Goal: Information Seeking & Learning: Check status

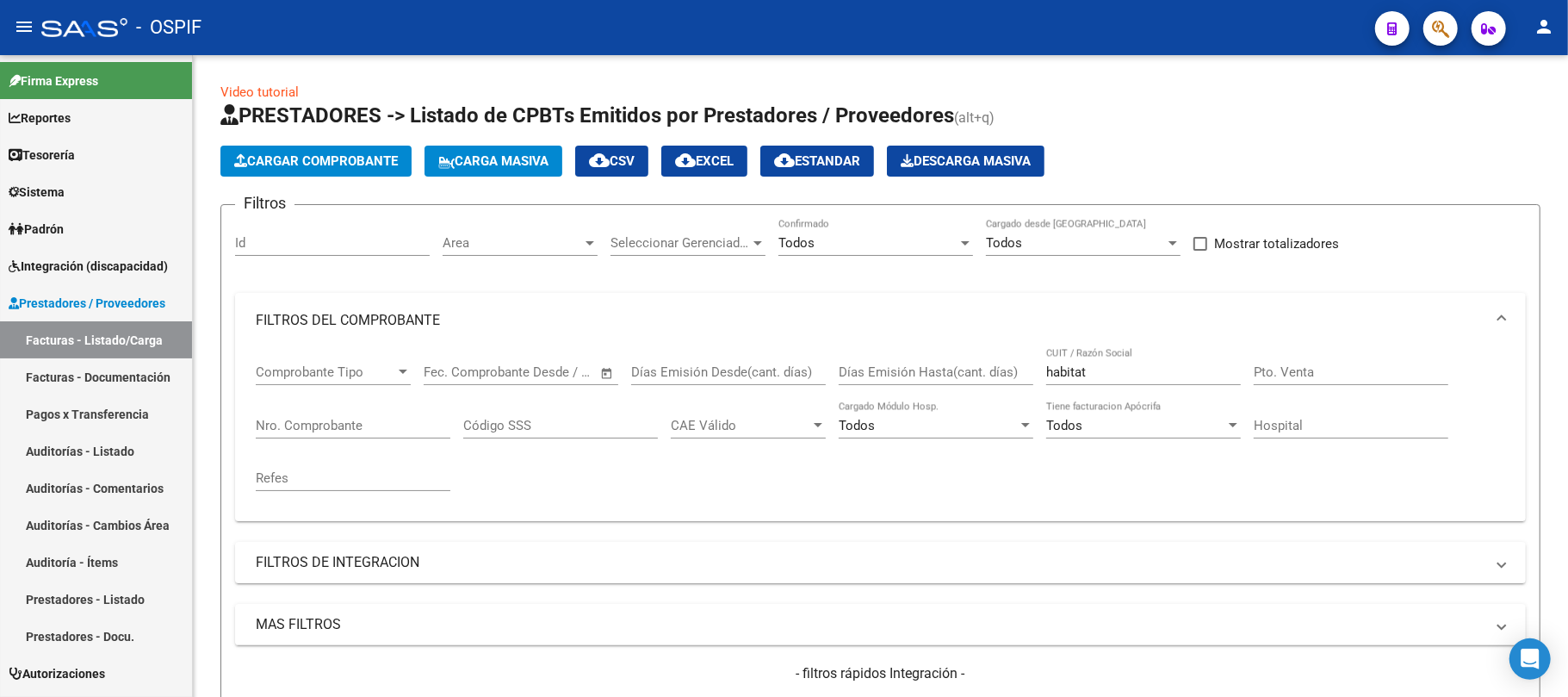
scroll to position [689, 0]
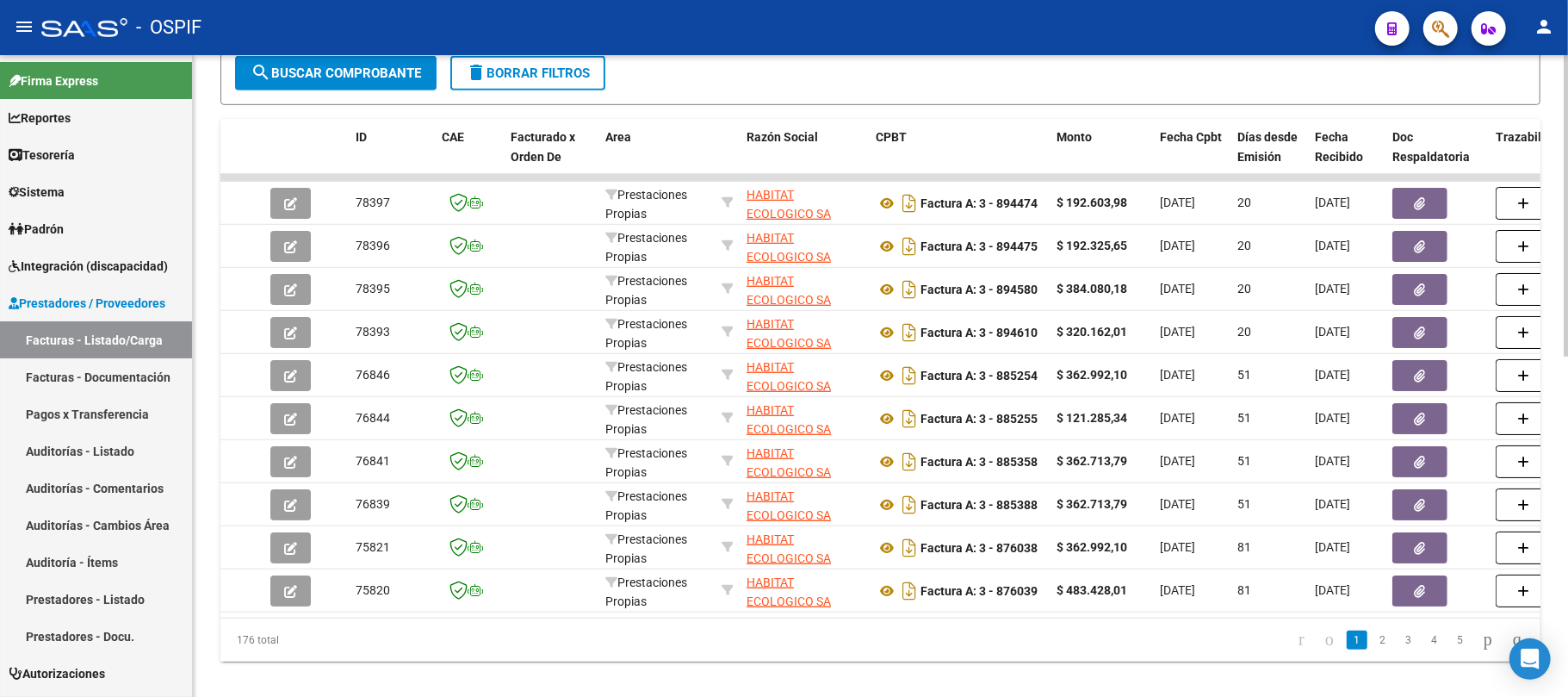
click at [573, 78] on span "delete Borrar Filtros" at bounding box center [528, 73] width 124 height 16
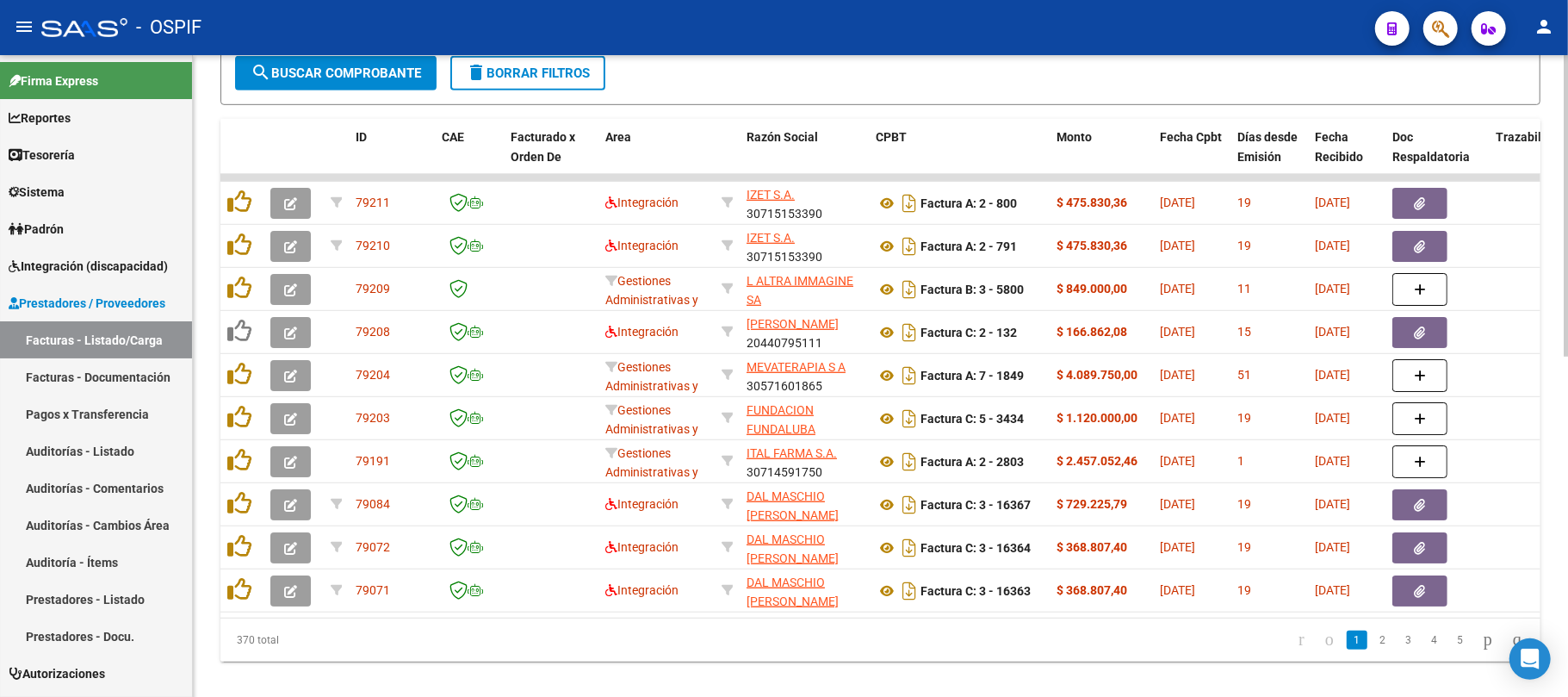
click at [525, 66] on span "delete Borrar Filtros" at bounding box center [528, 73] width 124 height 16
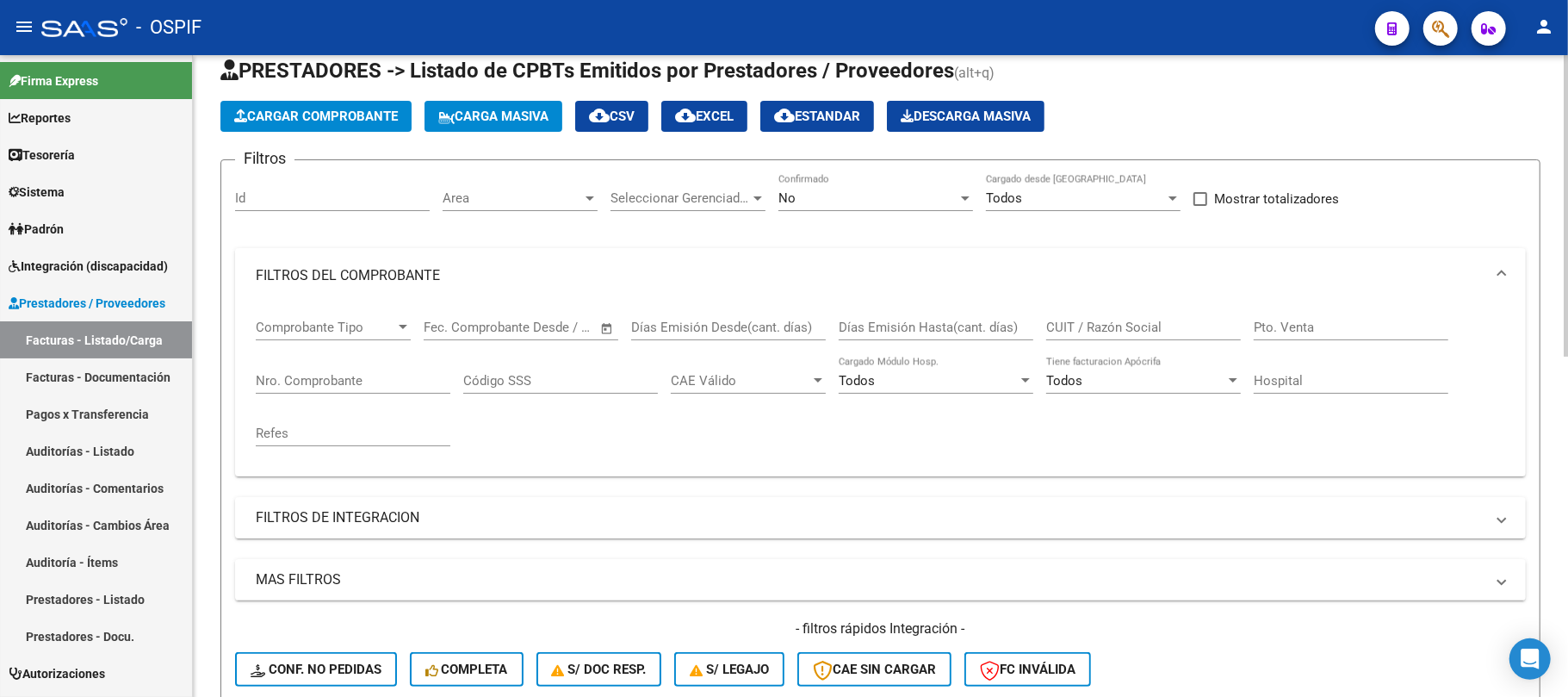
scroll to position [0, 0]
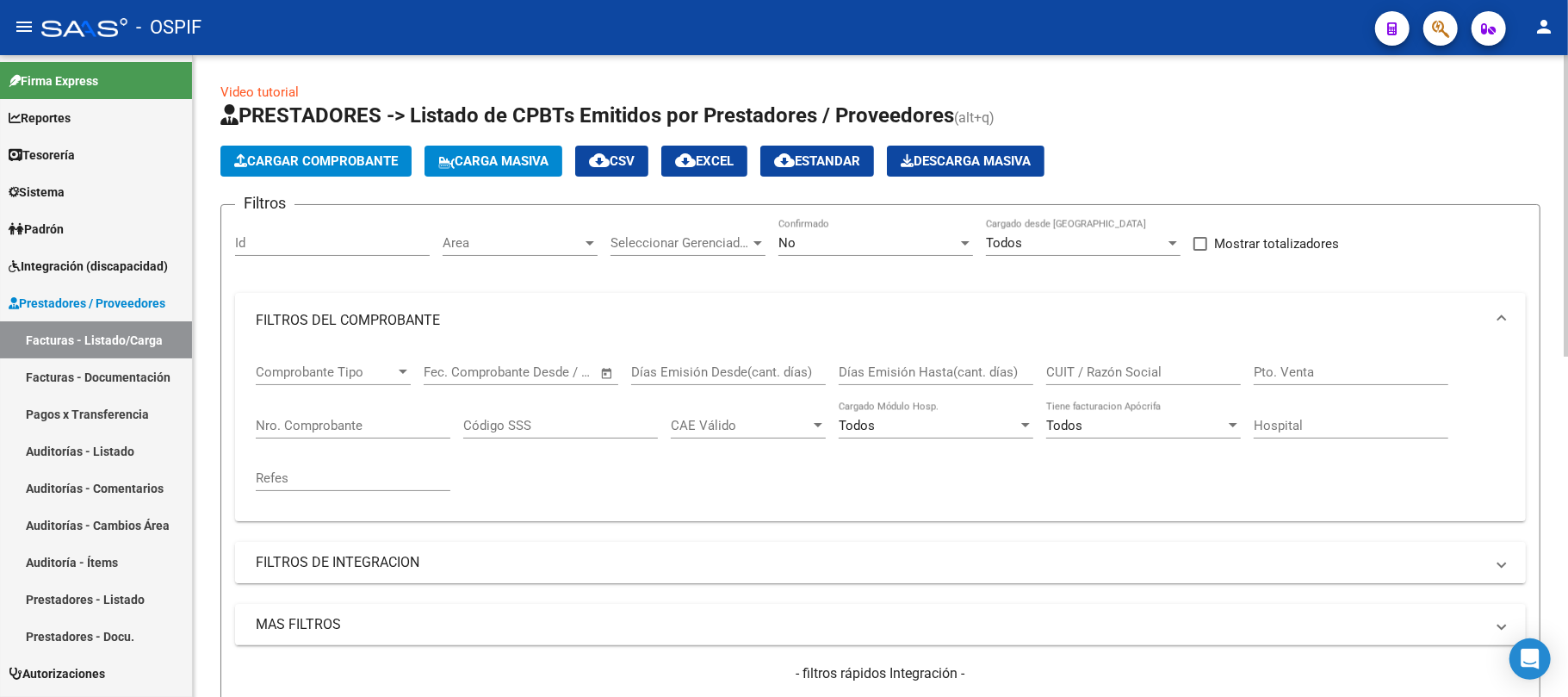
click at [413, 549] on mat-expansion-panel-header "FILTROS DE INTEGRACION" at bounding box center [880, 563] width 1290 height 41
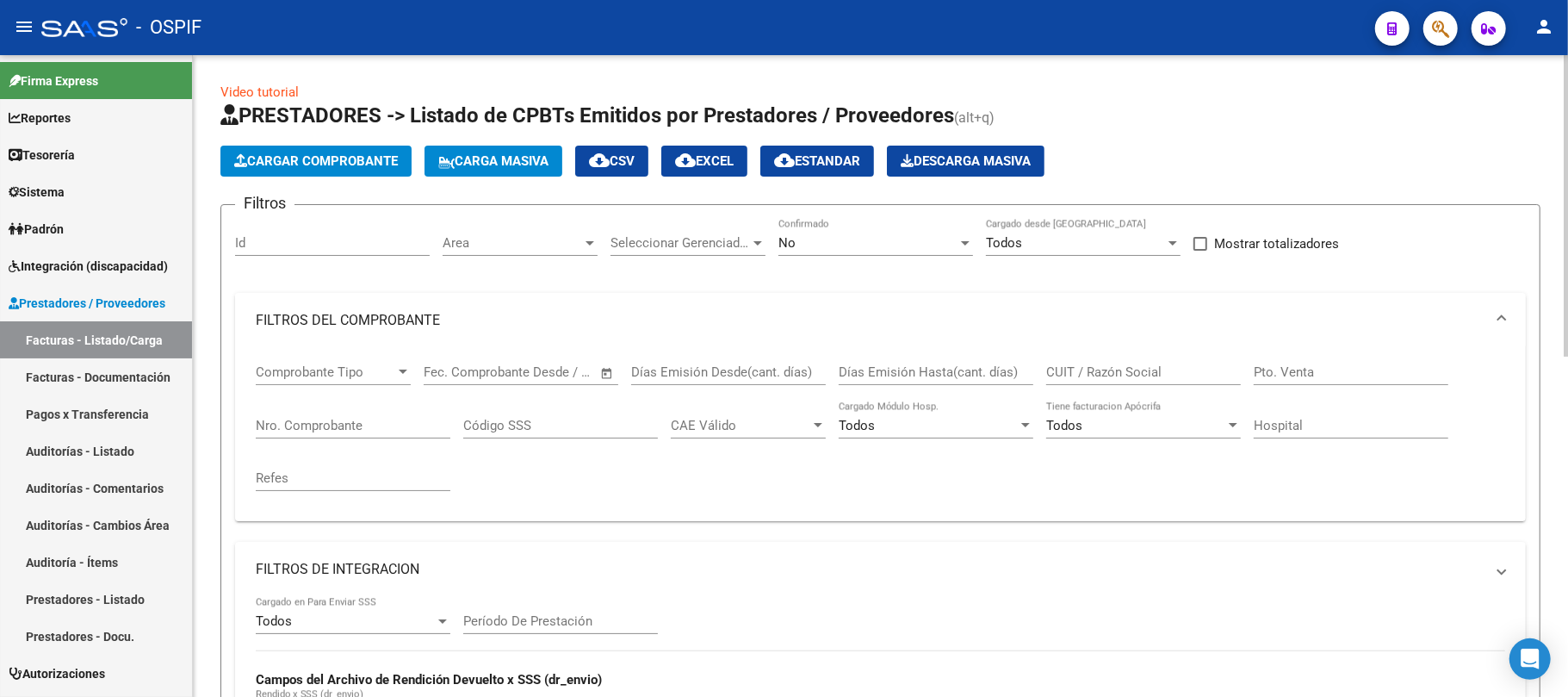
click at [454, 318] on mat-panel-title "FILTROS DEL COMPROBANTE" at bounding box center [869, 320] width 1228 height 19
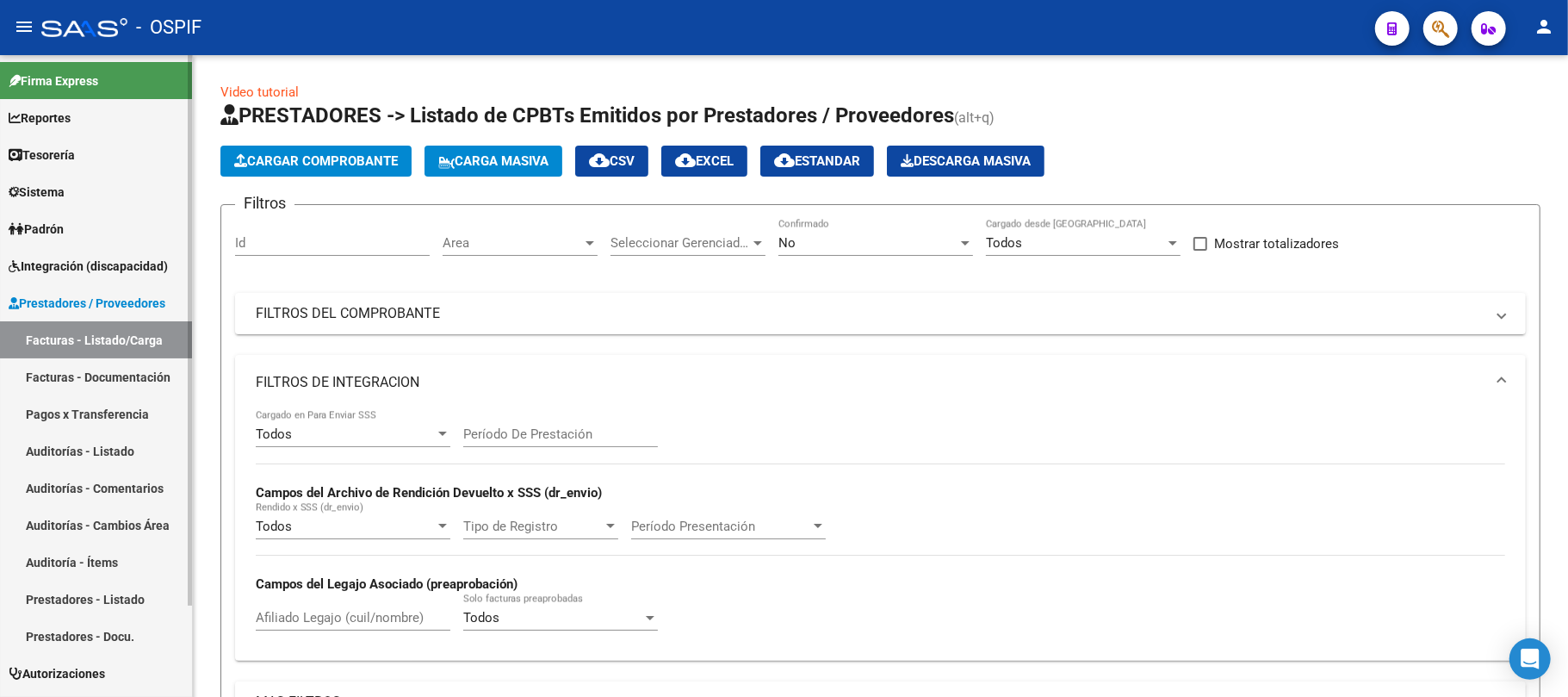
click at [88, 253] on link "Integración (discapacidad)" at bounding box center [96, 265] width 192 height 37
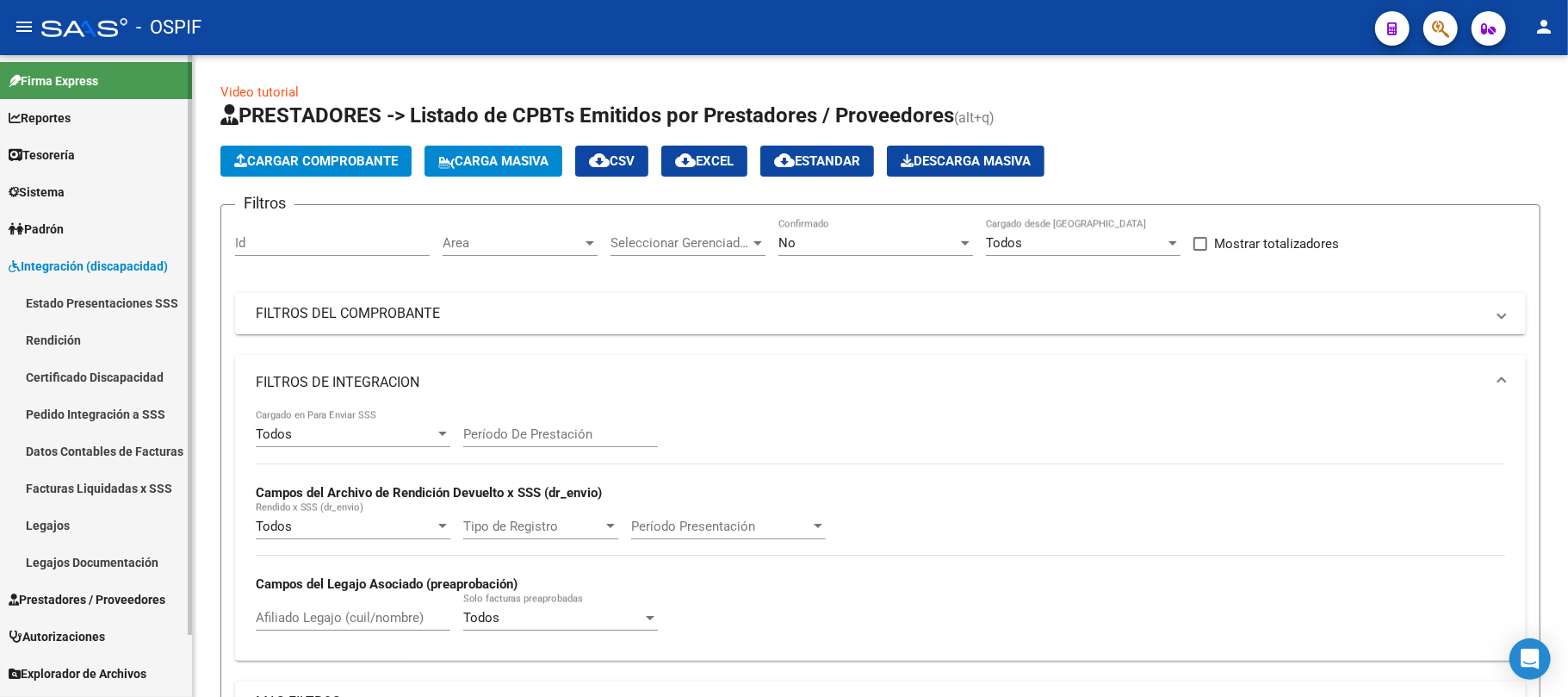
click at [83, 492] on link "Facturas Liquidadas x SSS" at bounding box center [96, 488] width 192 height 37
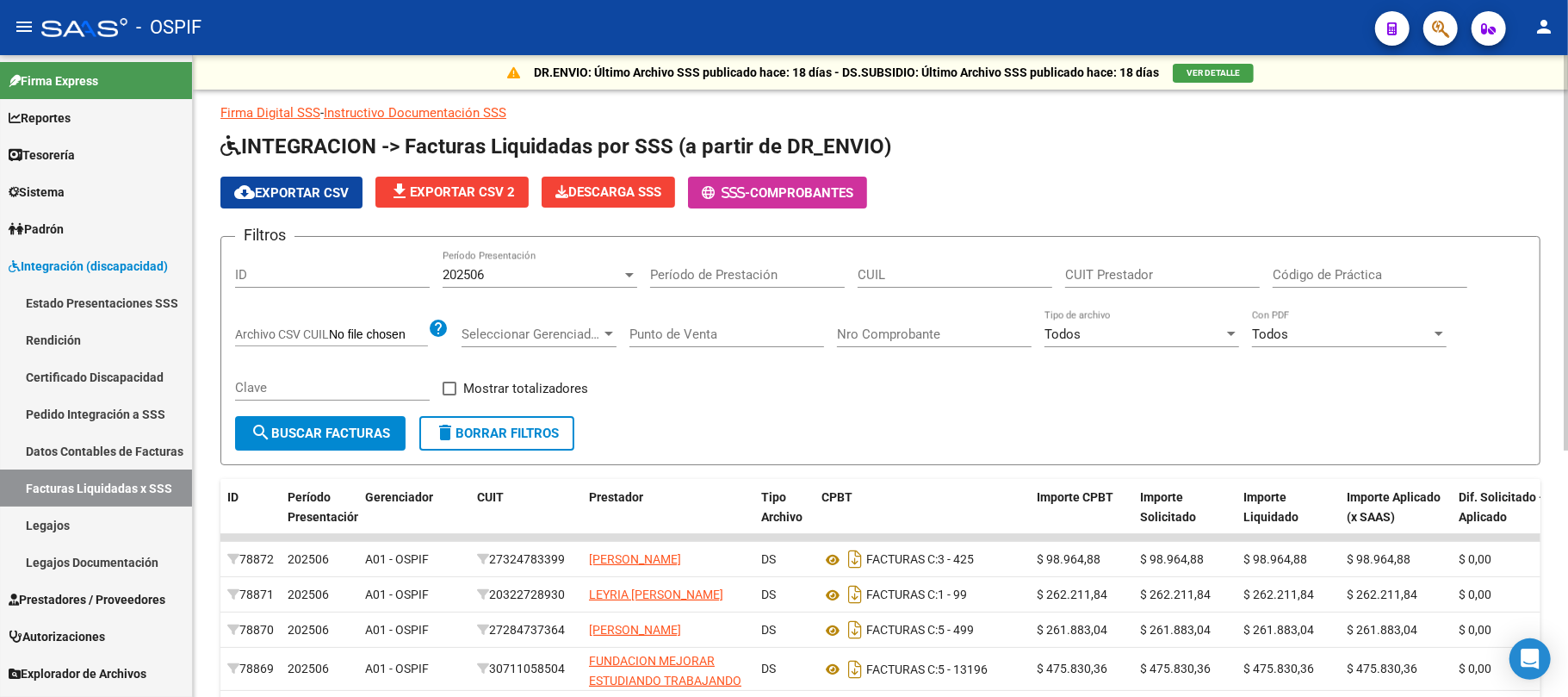
click at [584, 272] on div "202506" at bounding box center [531, 274] width 179 height 16
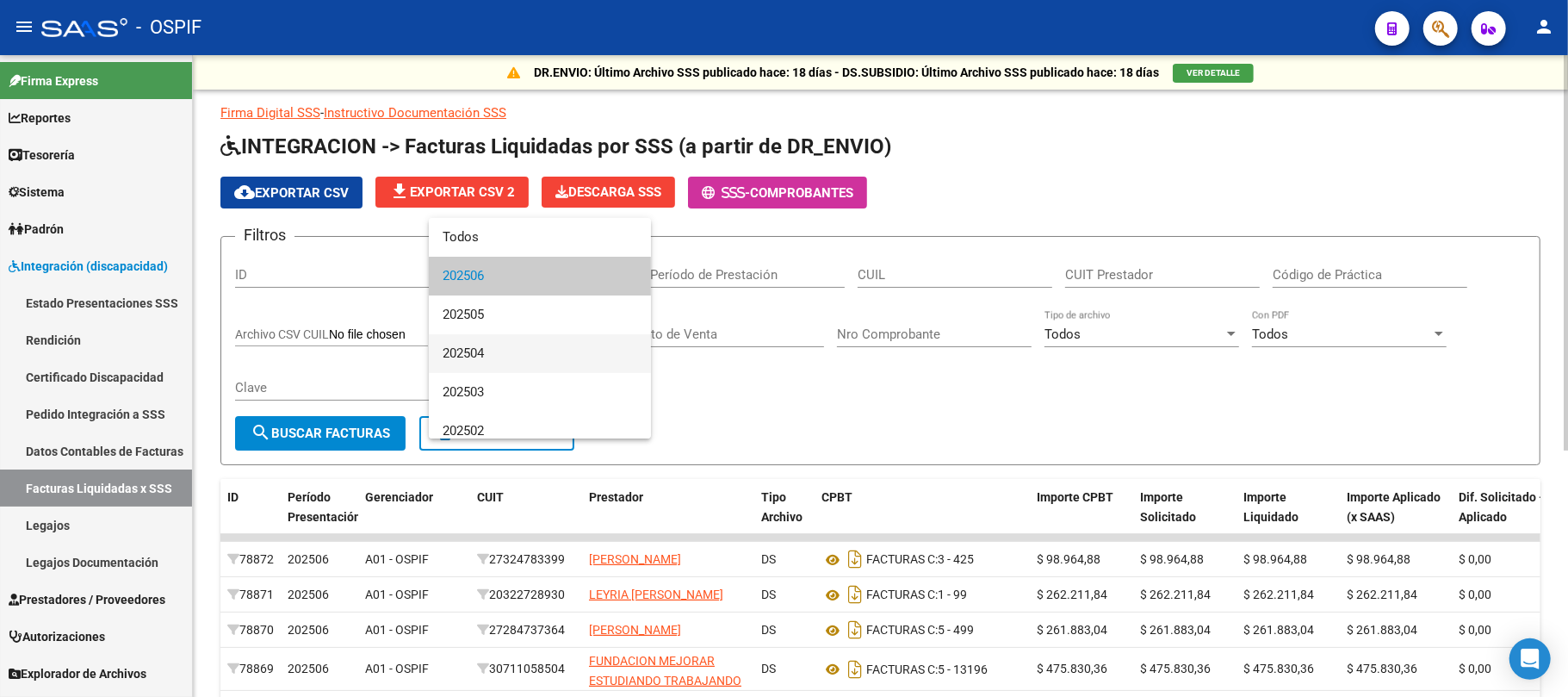
click at [545, 357] on span "202504" at bounding box center [539, 353] width 194 height 39
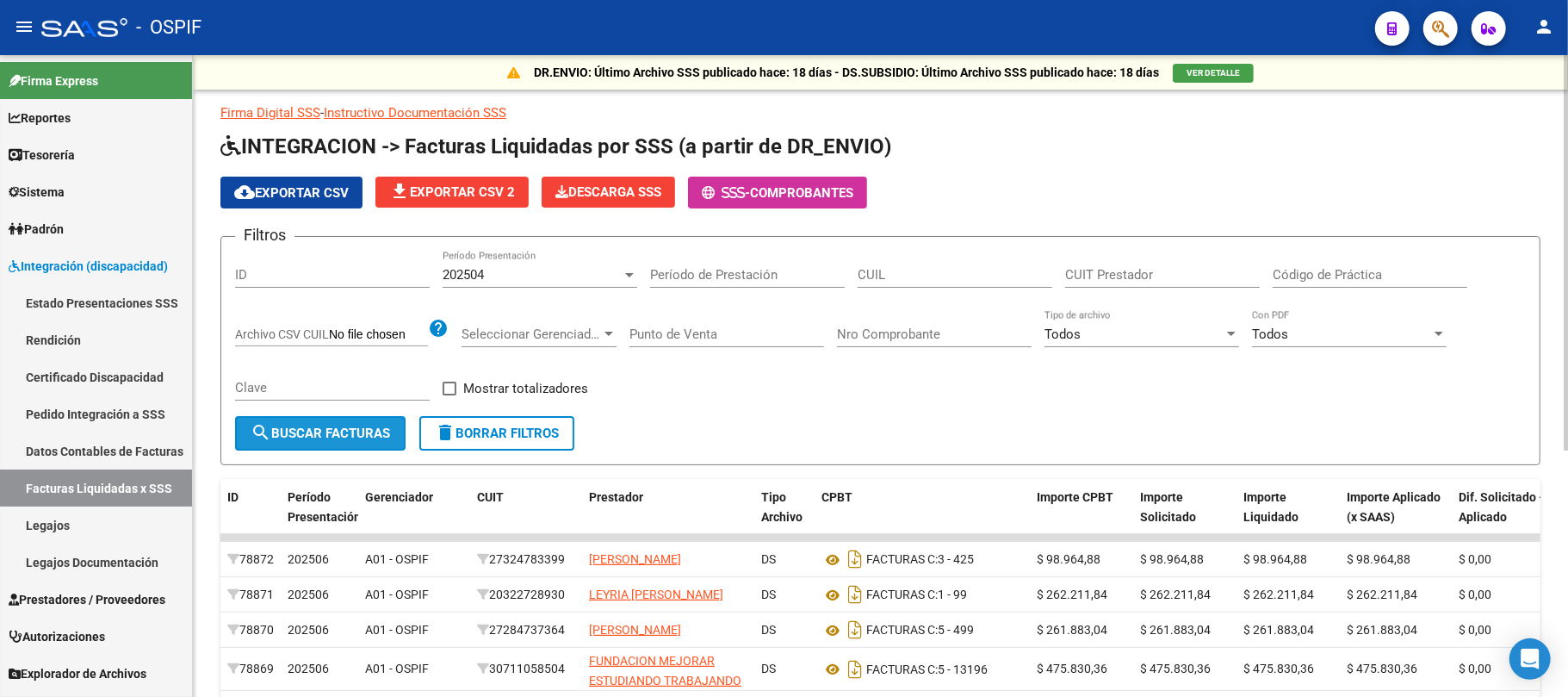
click at [378, 438] on span "search Buscar Facturas" at bounding box center [320, 433] width 140 height 16
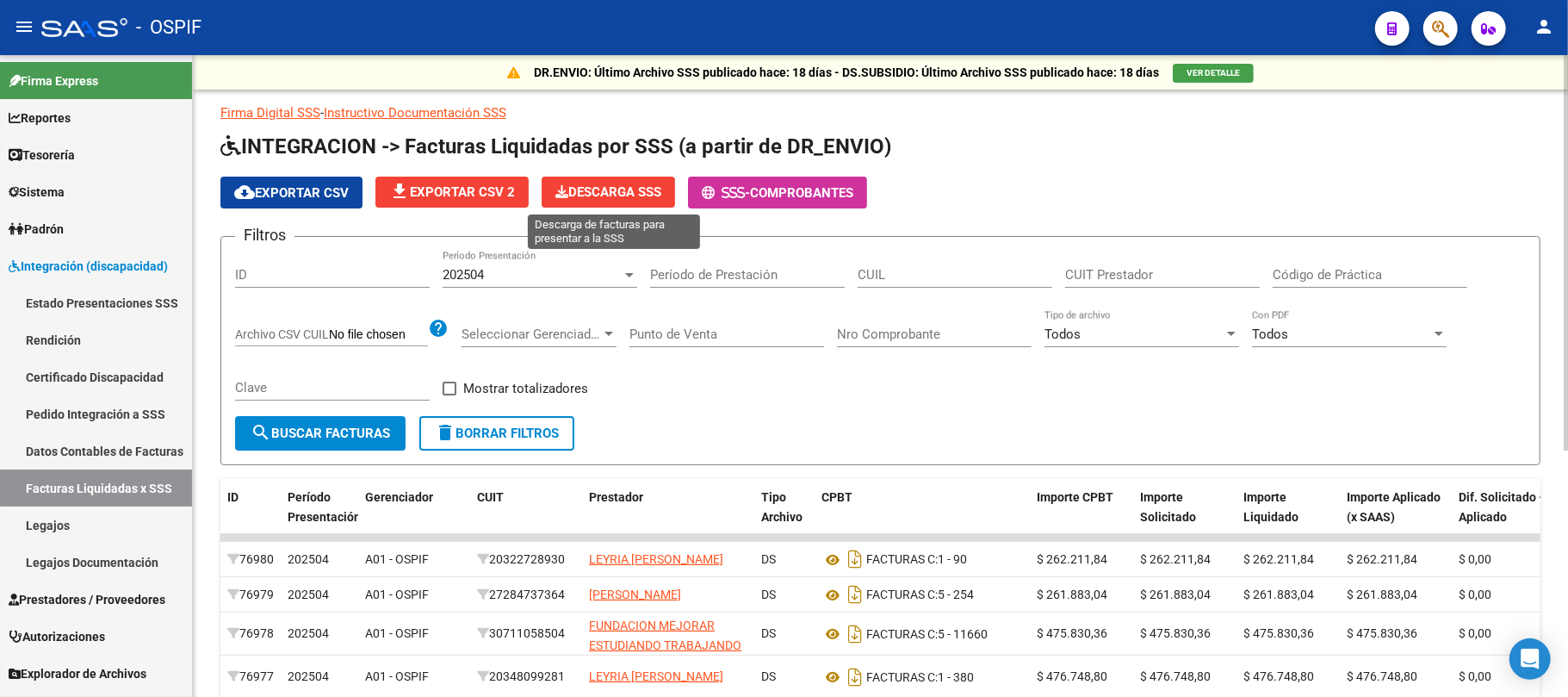
click at [641, 188] on span "Descarga SSS" at bounding box center [607, 192] width 106 height 16
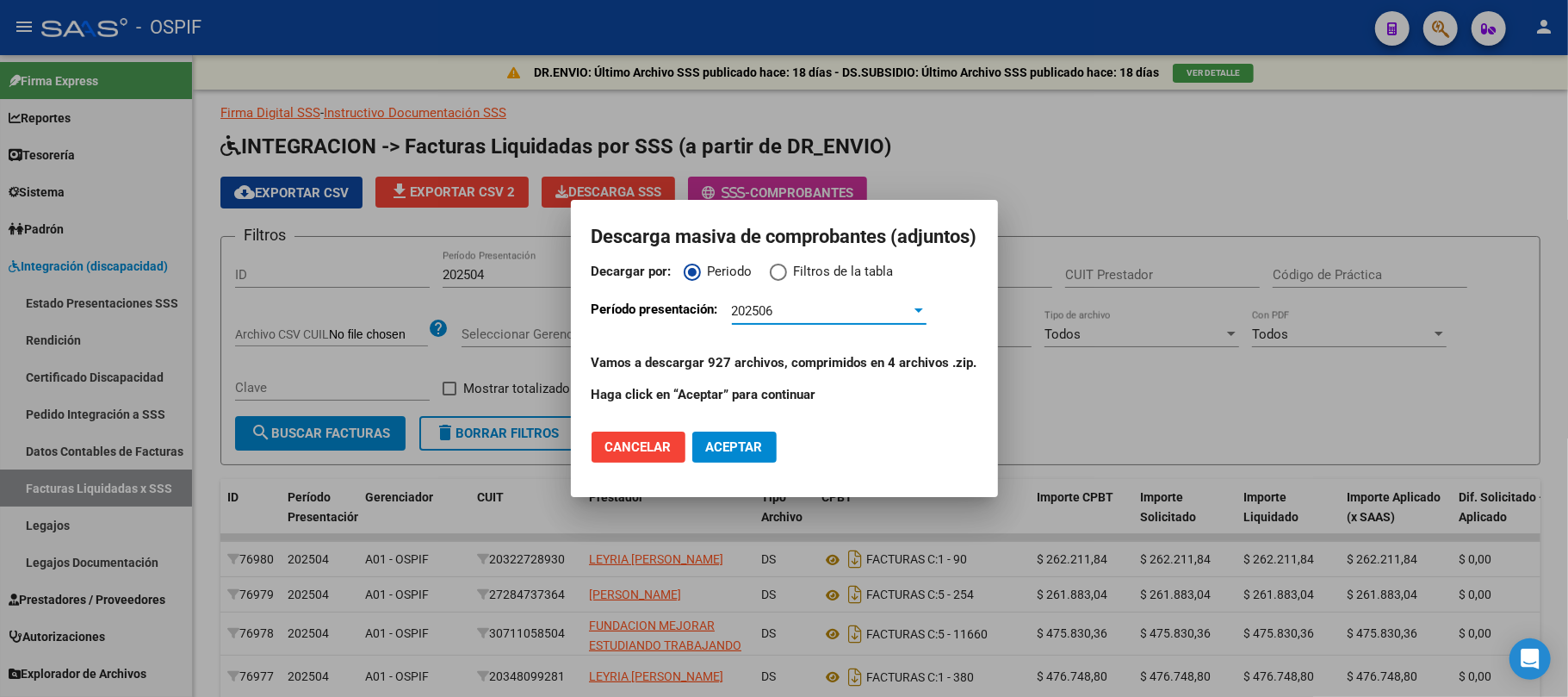
click at [826, 311] on div "202506" at bounding box center [821, 311] width 179 height 16
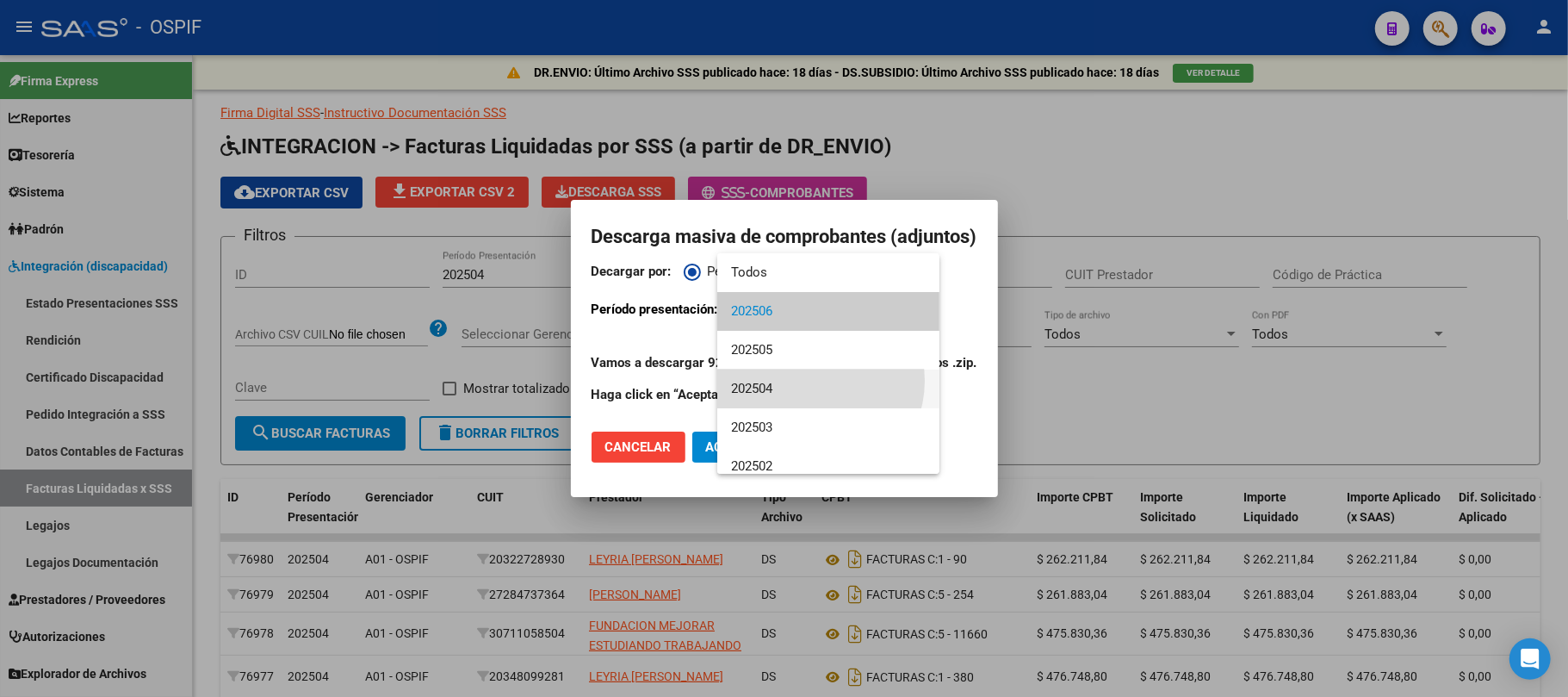
click at [809, 380] on span "202504" at bounding box center [827, 388] width 194 height 39
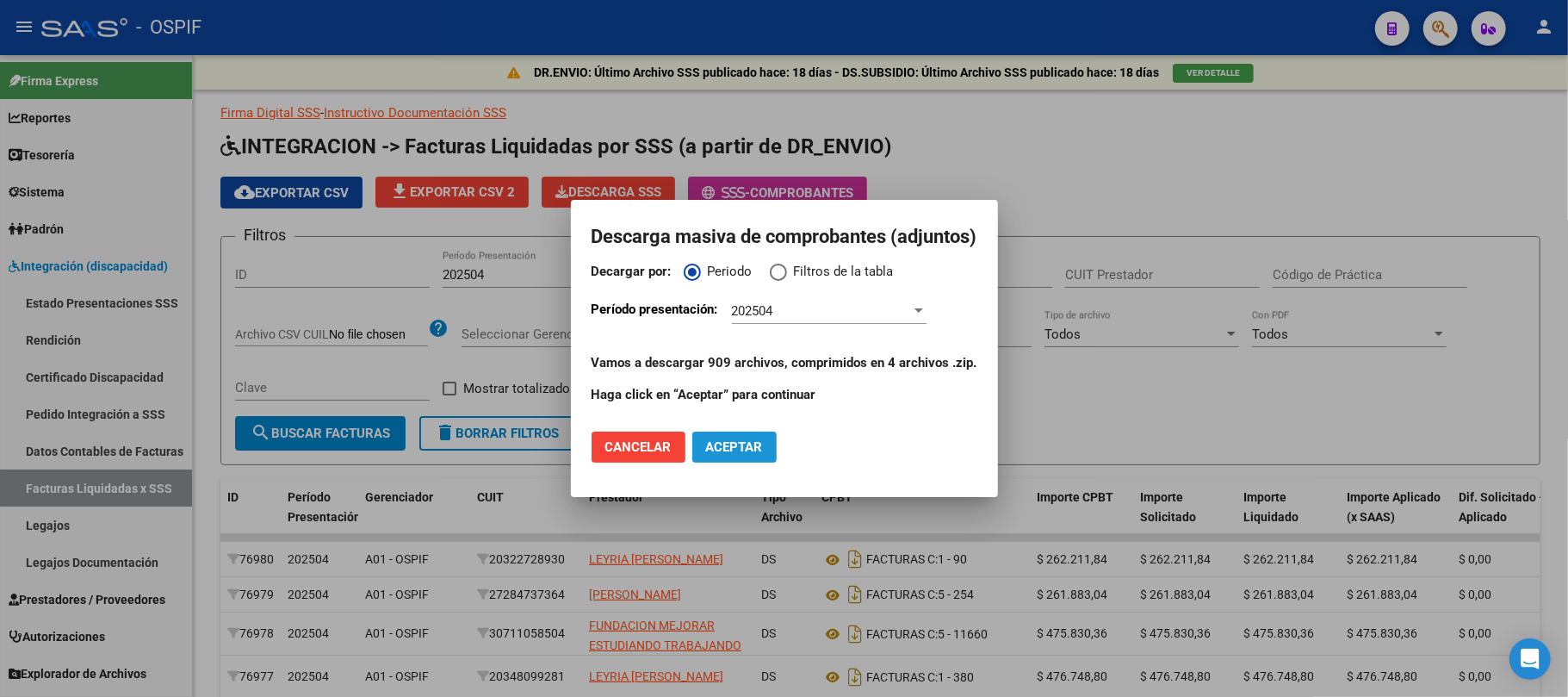
click at [744, 455] on button "Aceptar" at bounding box center [734, 446] width 85 height 31
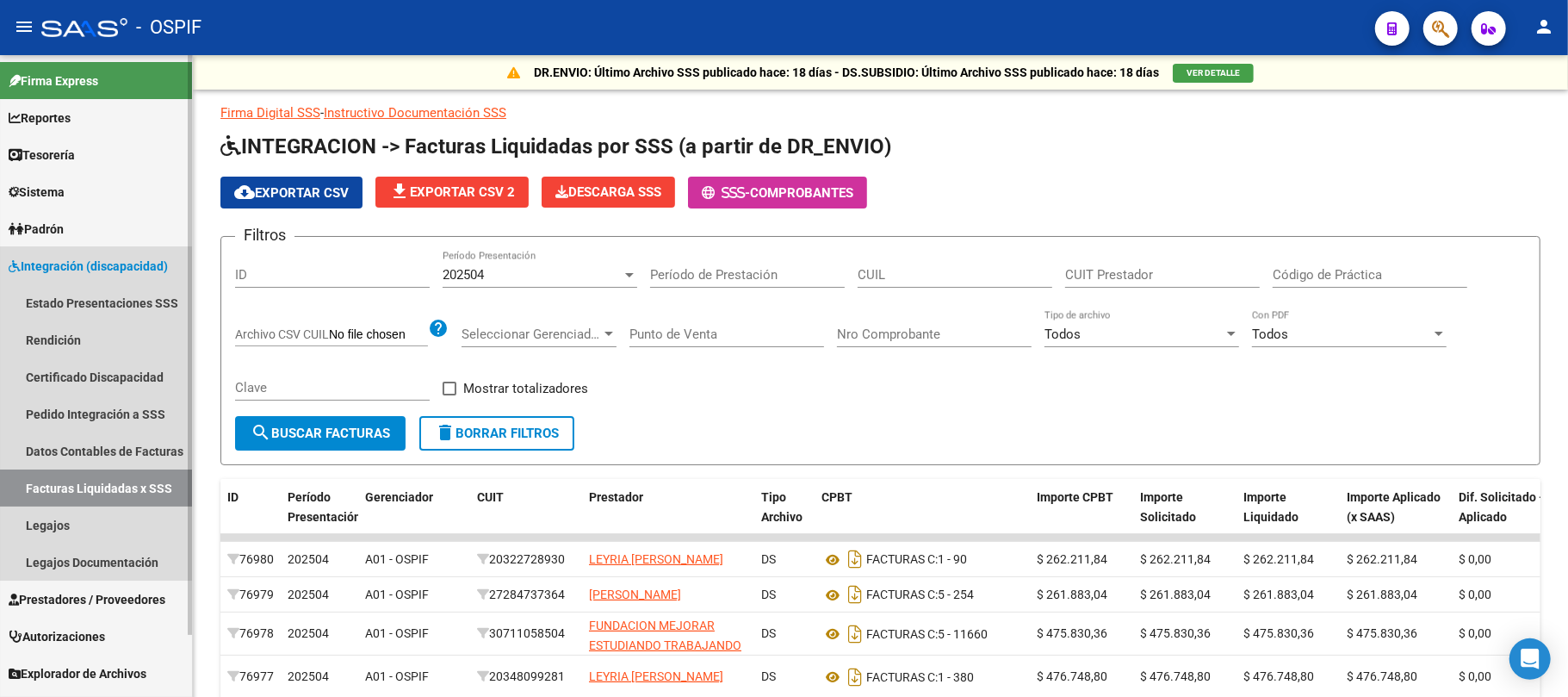
click at [83, 272] on span "Integración (discapacidad)" at bounding box center [88, 266] width 160 height 19
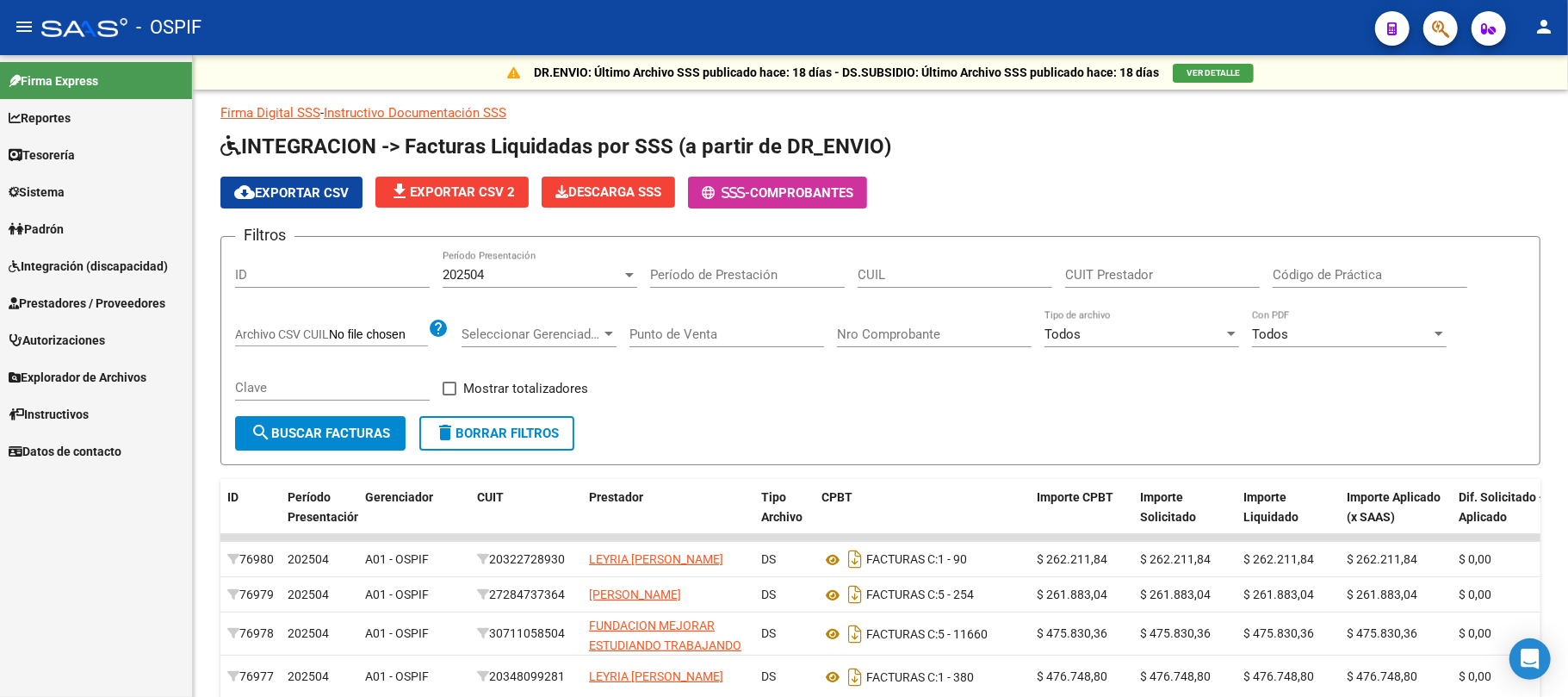
click at [107, 310] on link "Prestadores / Proveedores" at bounding box center [96, 302] width 192 height 37
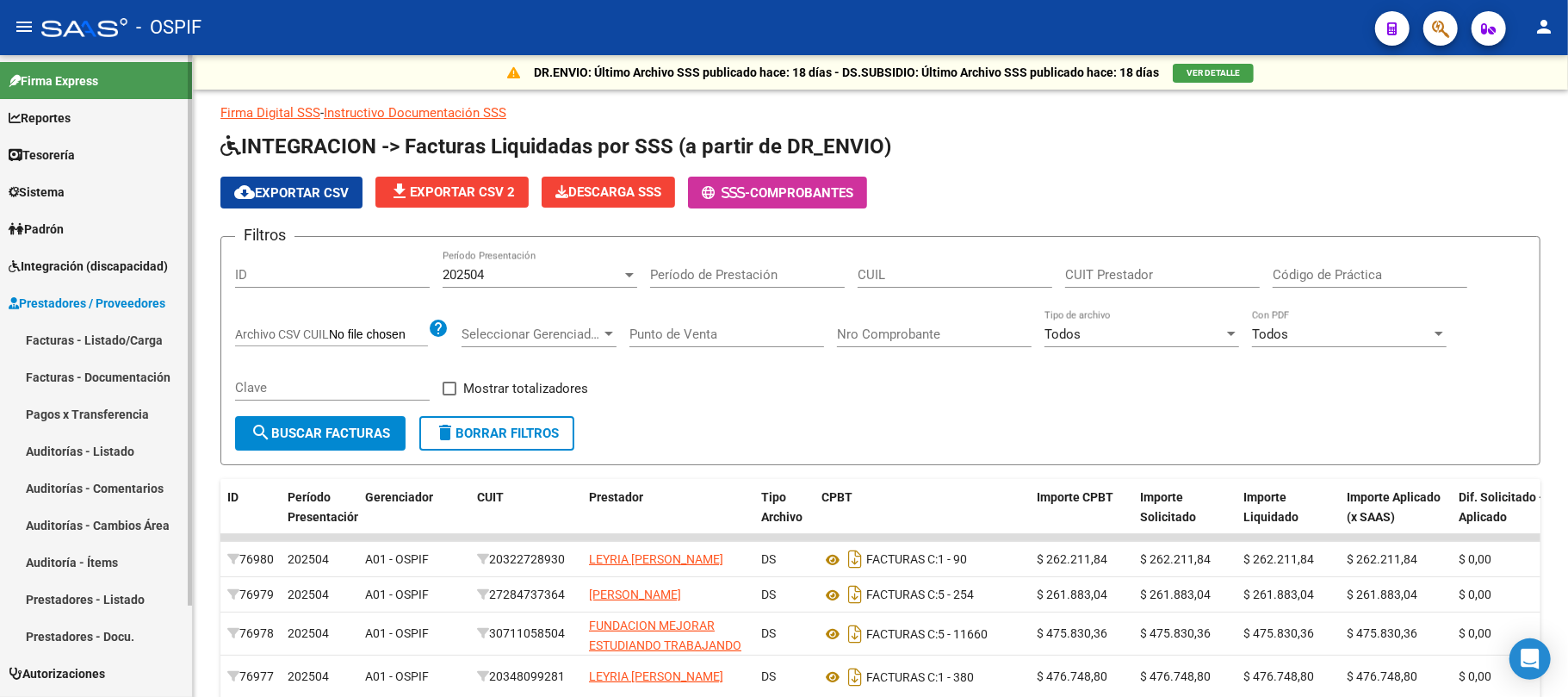
drag, startPoint x: 132, startPoint y: 334, endPoint x: 176, endPoint y: 264, distance: 82.7
click at [132, 333] on link "Facturas - Listado/Carga" at bounding box center [96, 339] width 192 height 37
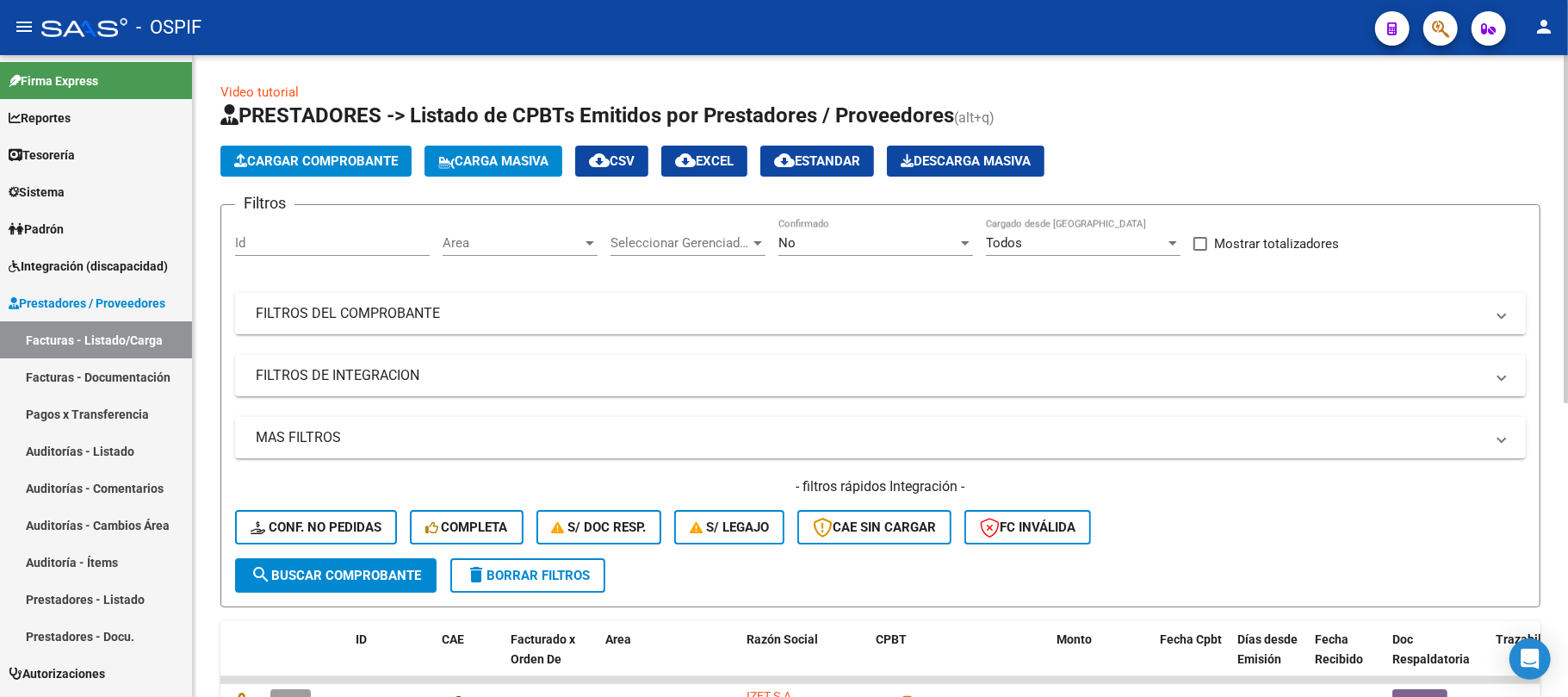
click at [689, 314] on mat-panel-title "FILTROS DEL COMPROBANTE" at bounding box center [869, 314] width 1228 height 19
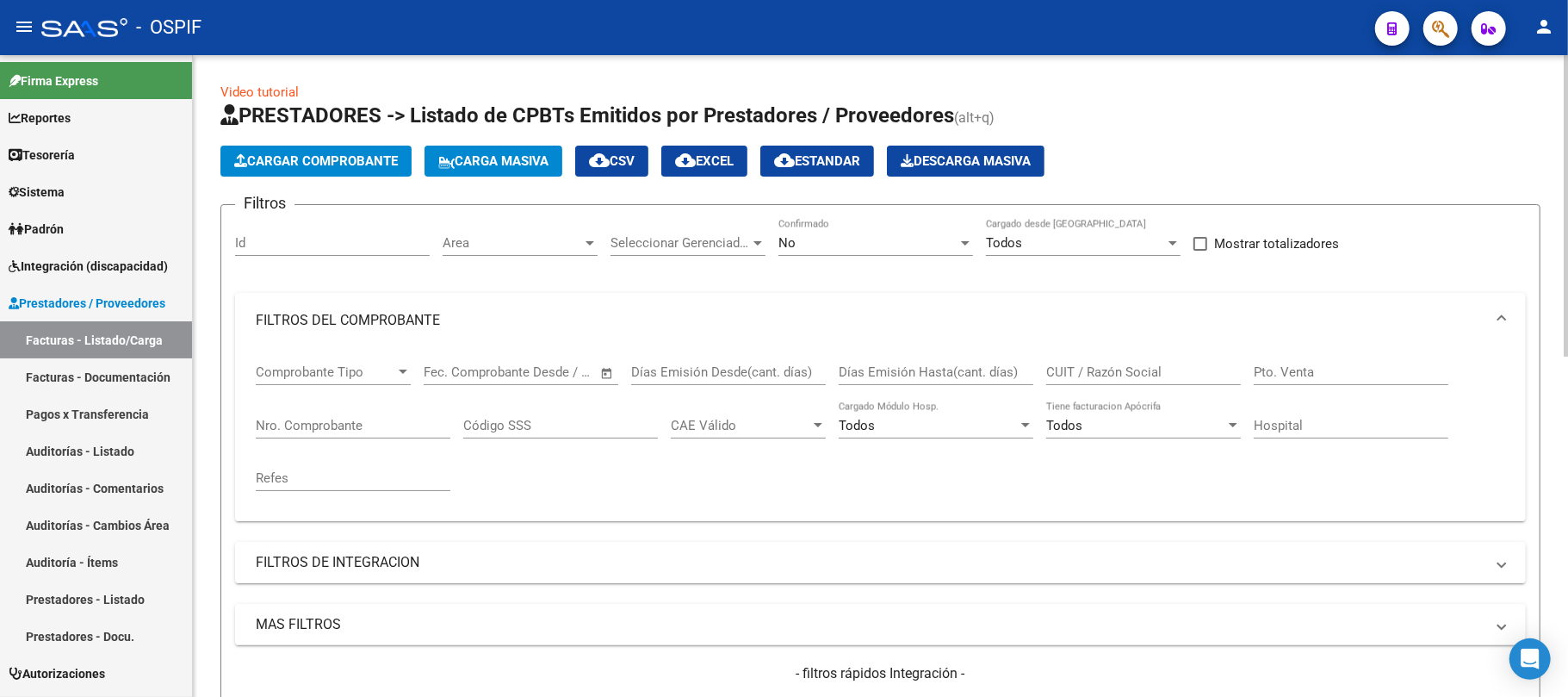
click at [958, 378] on input "Días Emisión Hasta(cant. días)" at bounding box center [935, 372] width 194 height 16
click at [1164, 369] on input "CUIT / Razón Social" at bounding box center [1143, 372] width 194 height 16
paste input "[PERSON_NAME]"
click at [816, 224] on div "No Confirmado" at bounding box center [875, 237] width 194 height 37
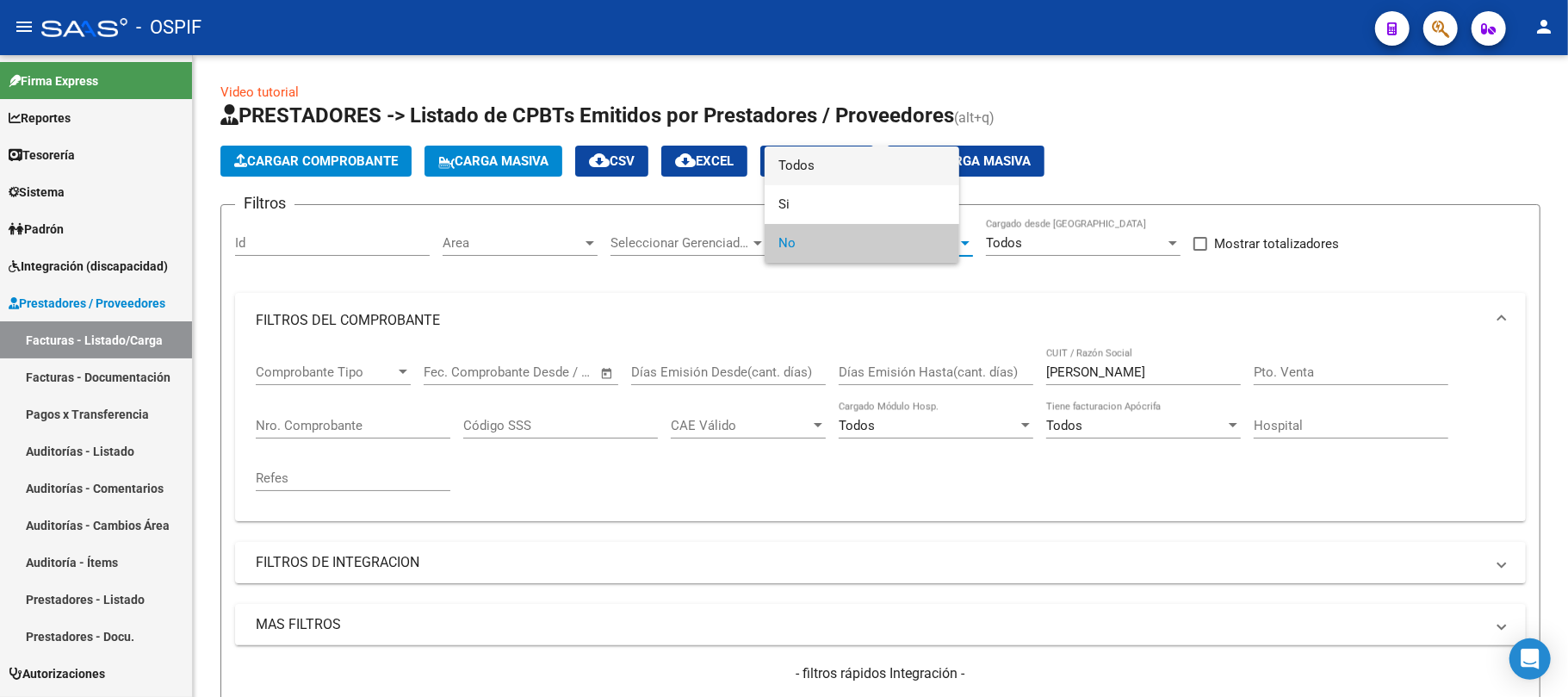
click at [844, 182] on span "Todos" at bounding box center [862, 165] width 167 height 39
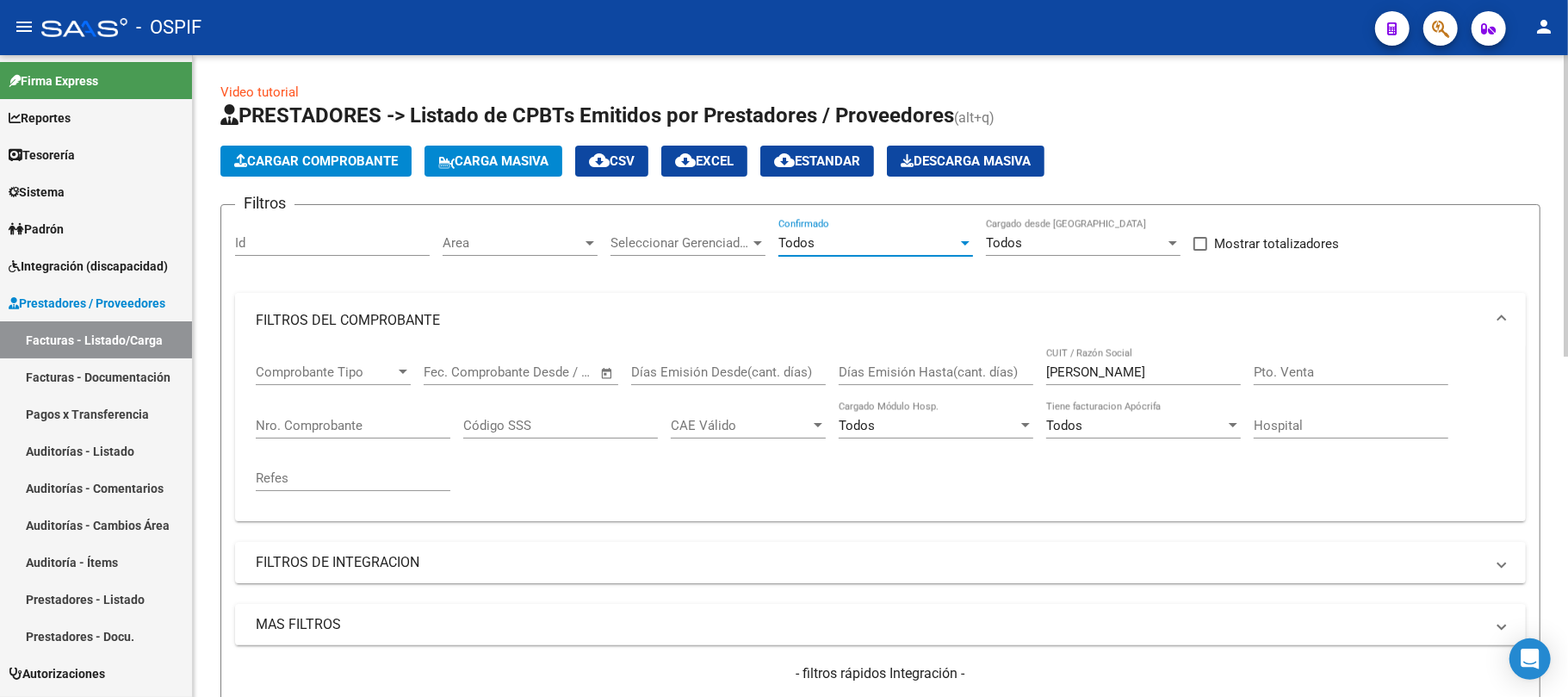
scroll to position [115, 0]
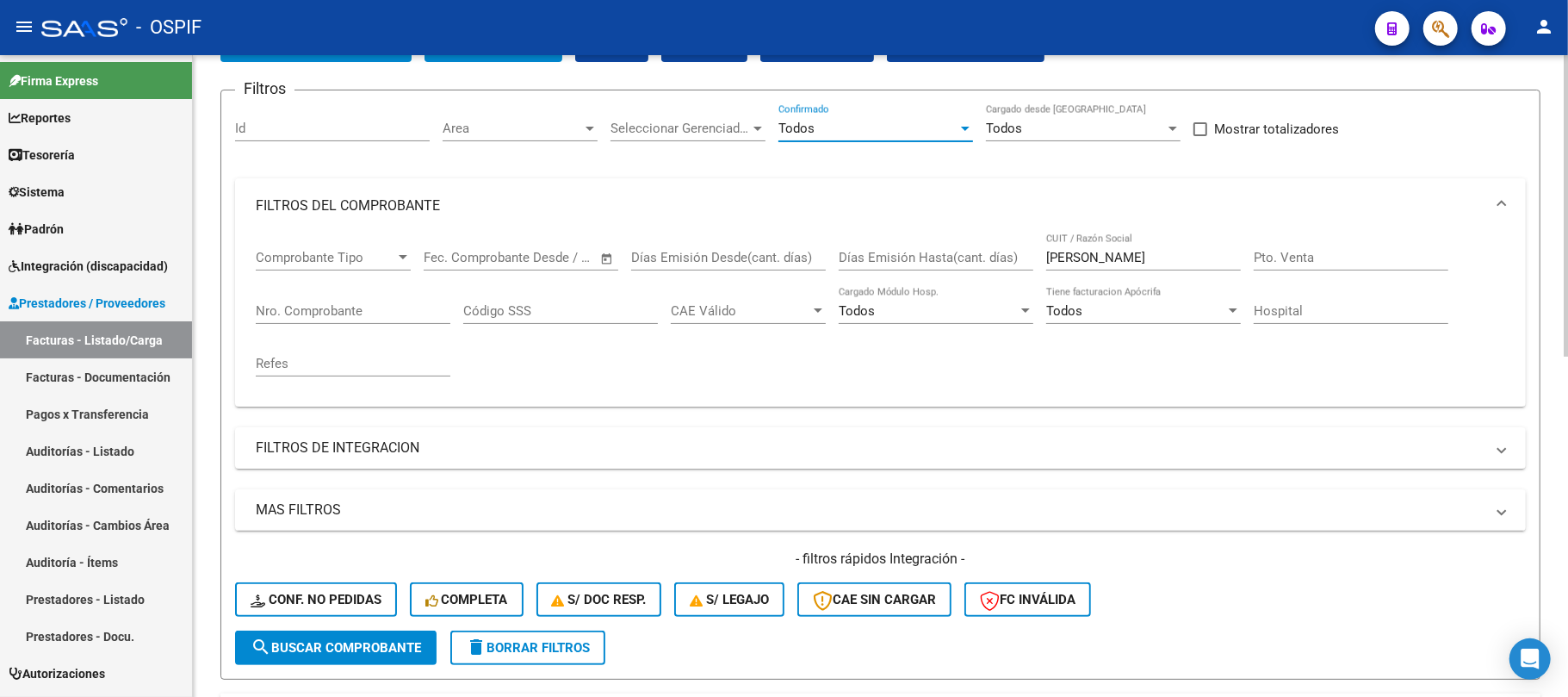
click at [380, 643] on span "search Buscar Comprobante" at bounding box center [336, 647] width 171 height 16
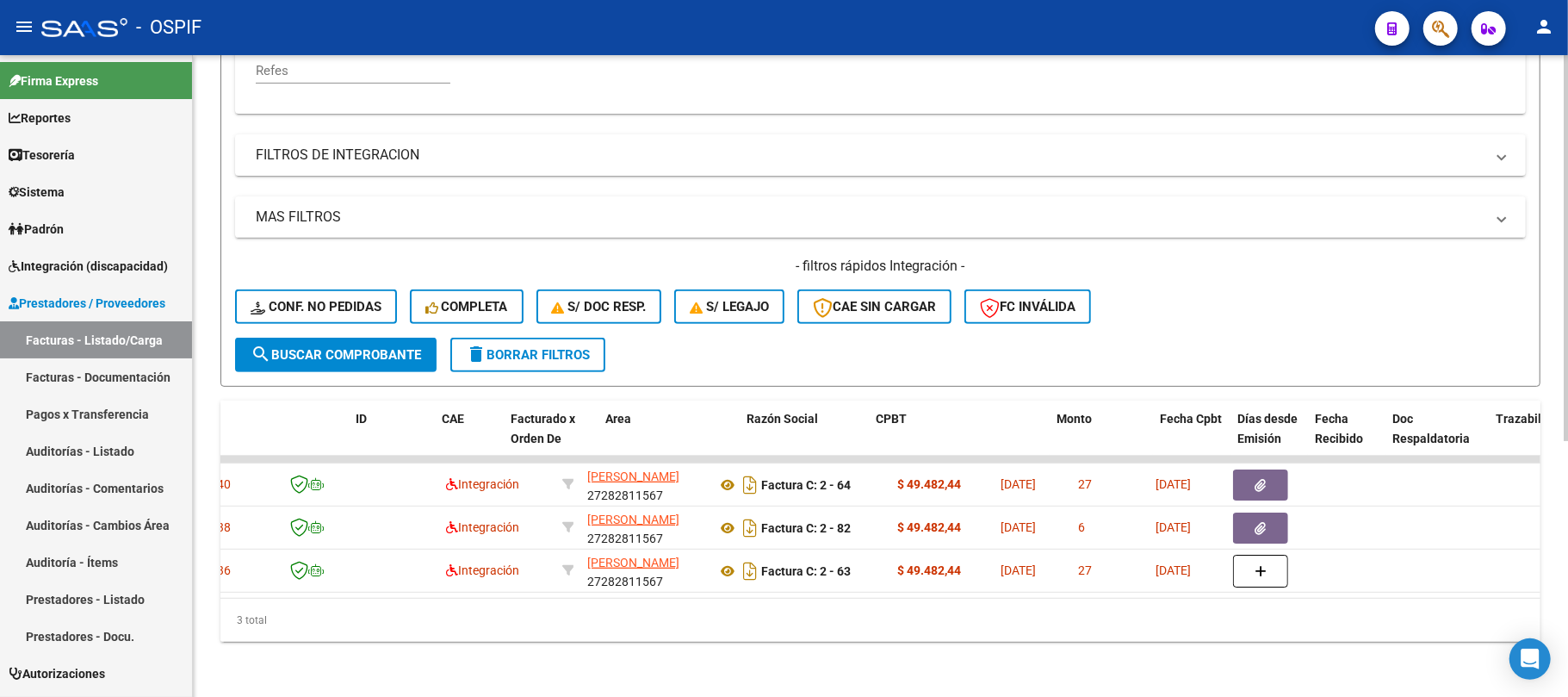
scroll to position [0, 0]
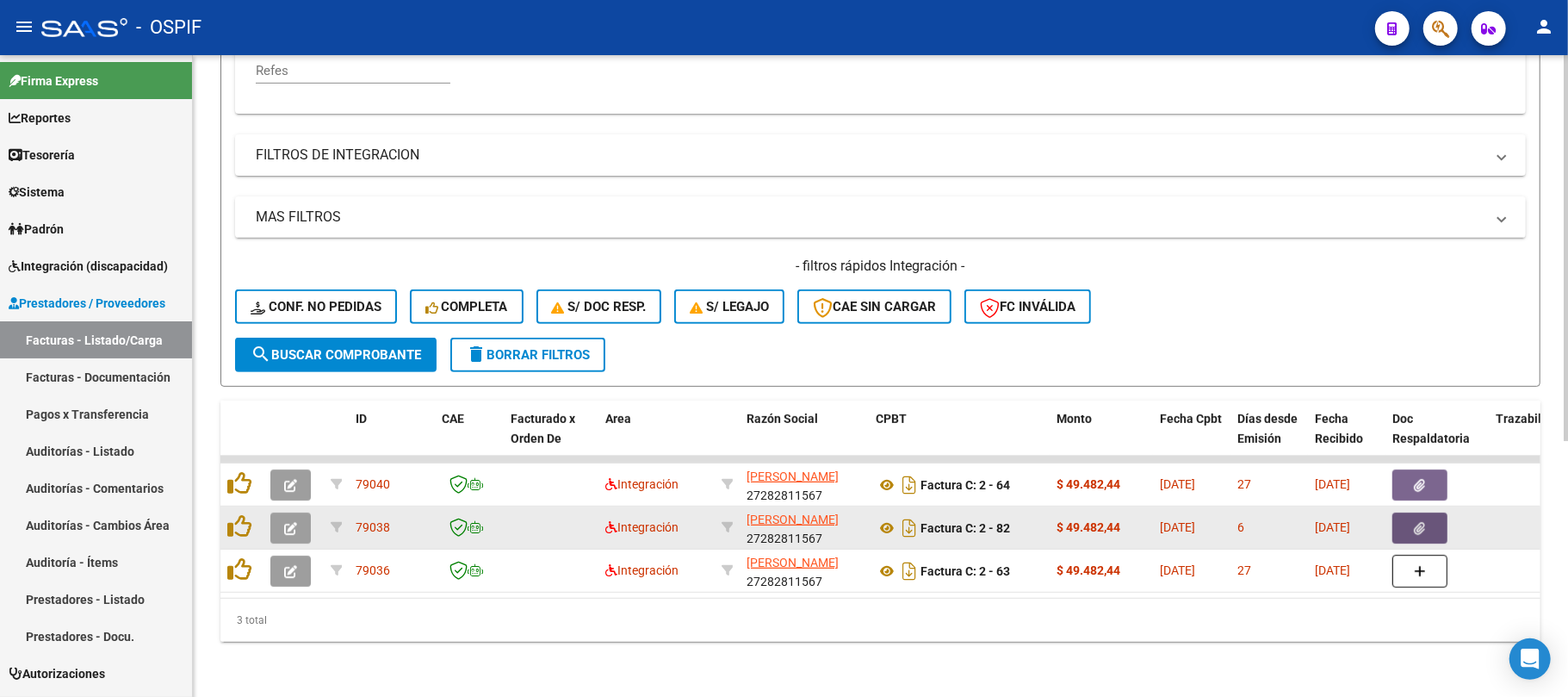
click at [1403, 513] on button "button" at bounding box center [1420, 528] width 55 height 31
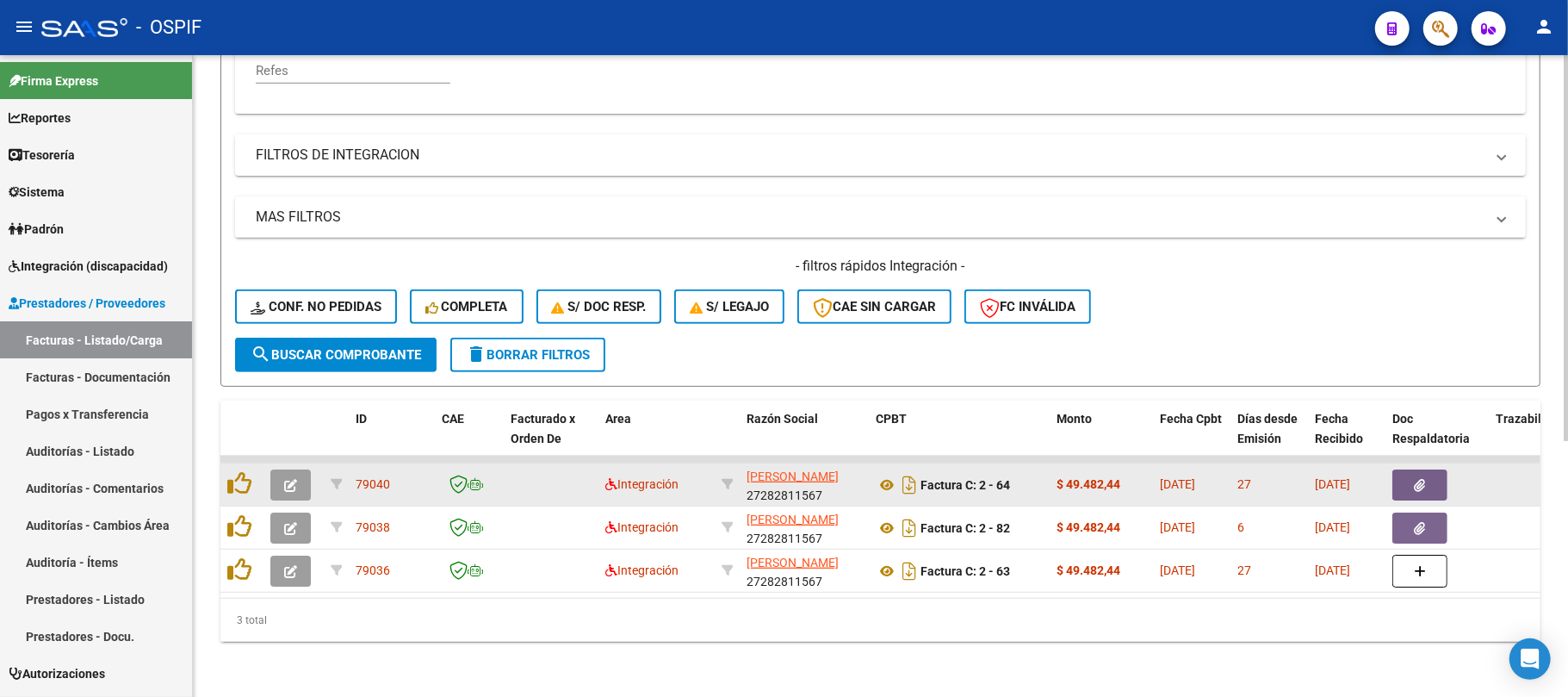
click at [1419, 484] on datatable-body-cell at bounding box center [1437, 484] width 103 height 42
click at [1433, 470] on button "button" at bounding box center [1420, 485] width 55 height 31
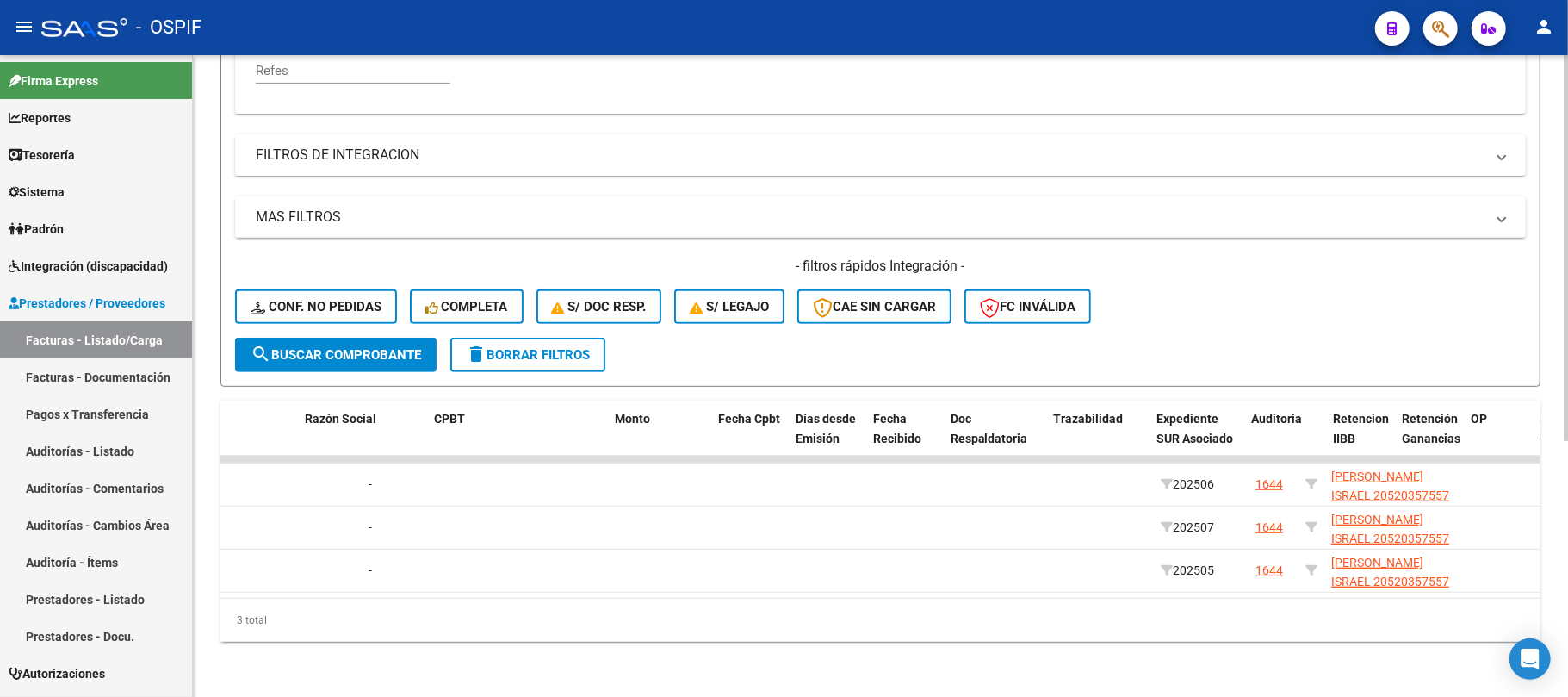
scroll to position [0, 100]
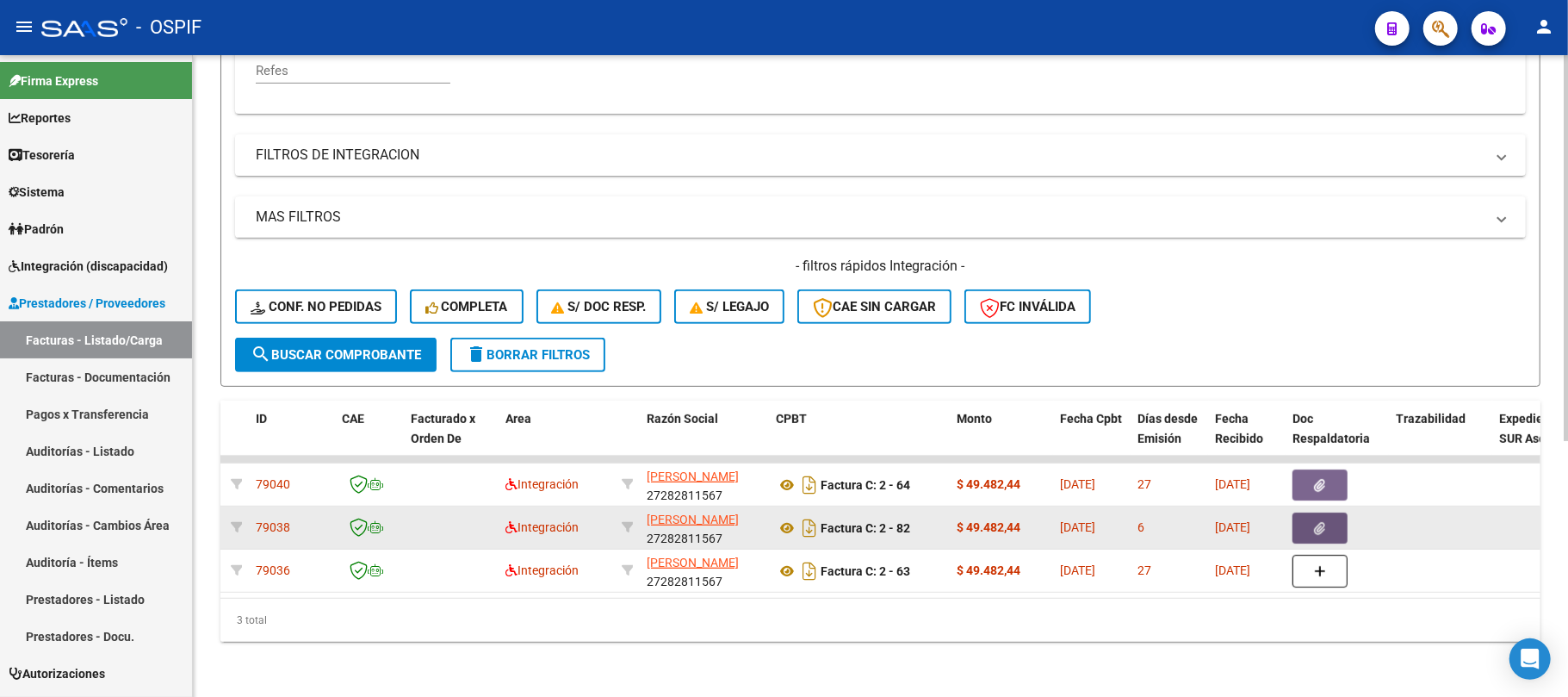
click at [1296, 513] on button "button" at bounding box center [1319, 528] width 55 height 31
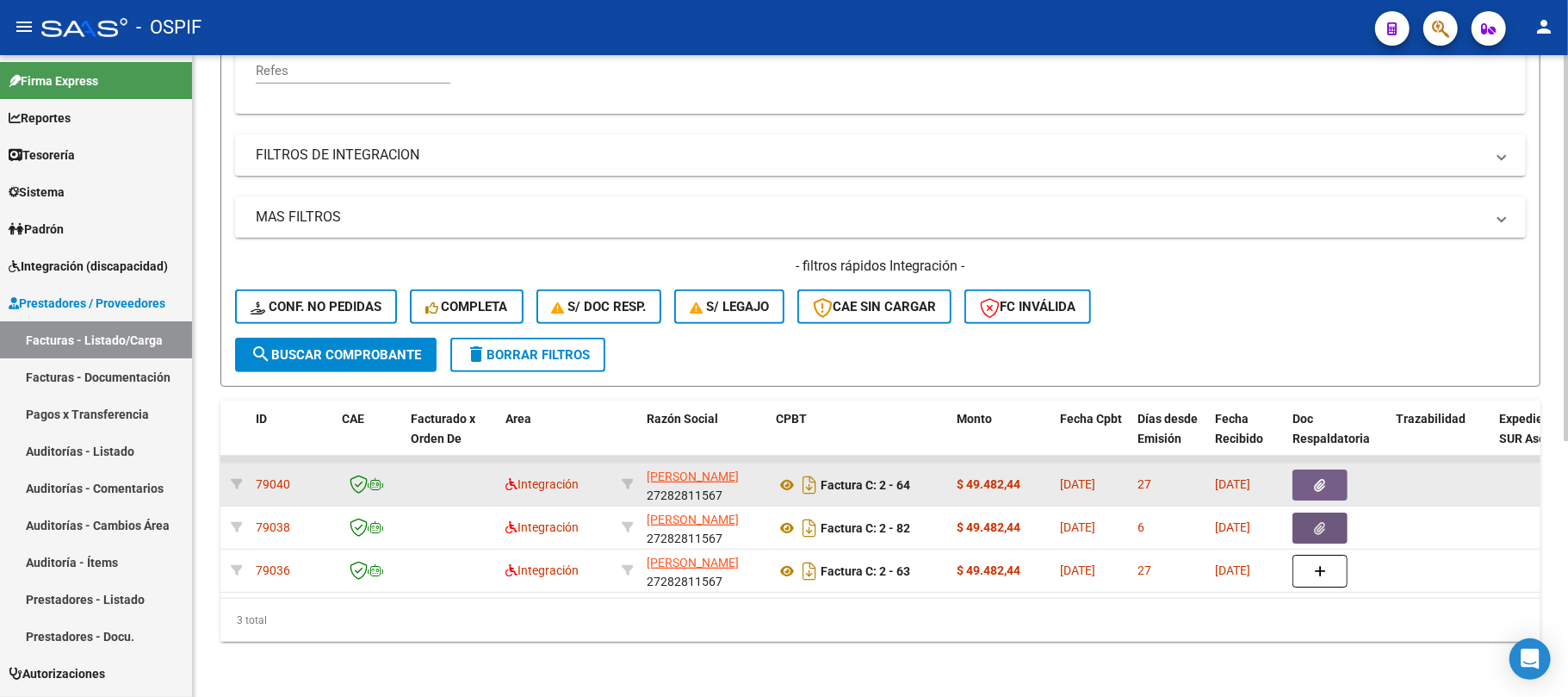
click at [1301, 470] on button "button" at bounding box center [1319, 485] width 55 height 31
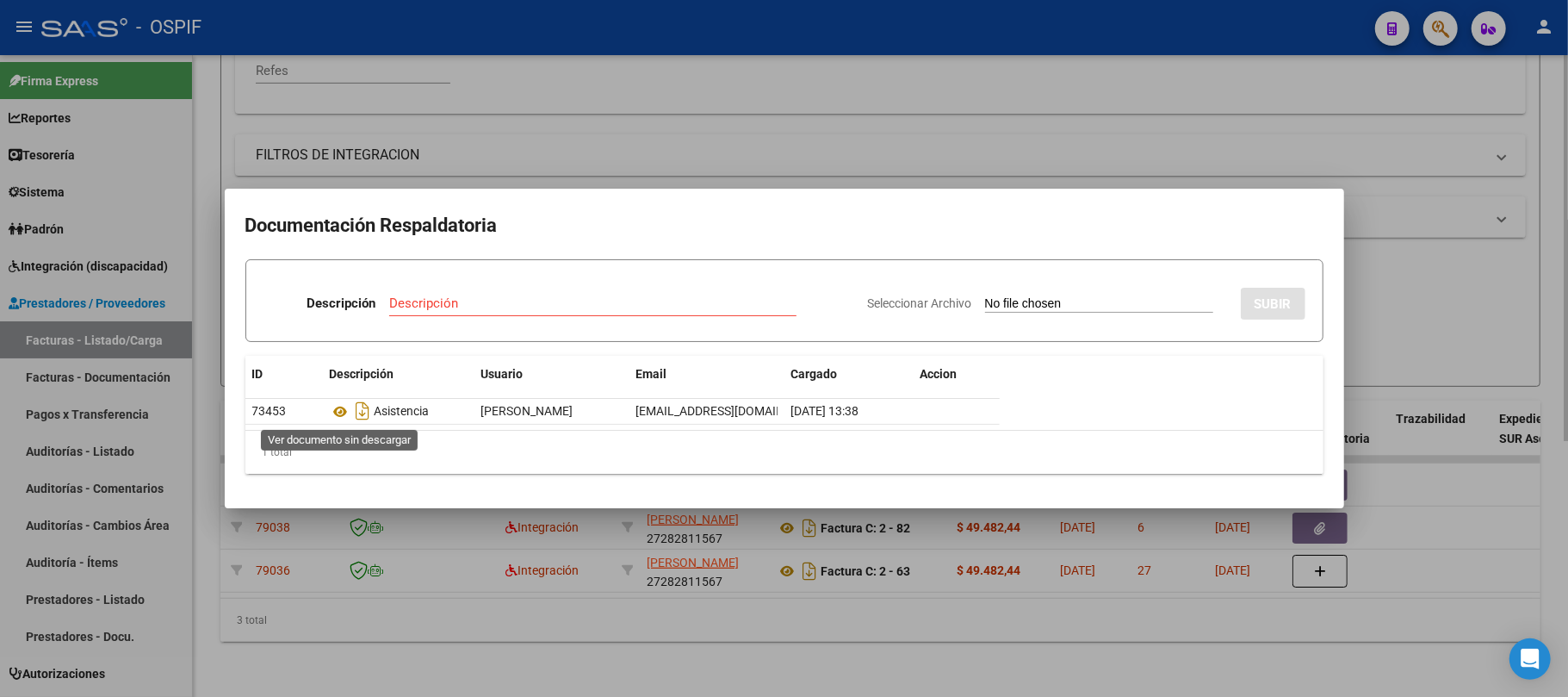
click at [603, 583] on div at bounding box center [784, 348] width 1568 height 697
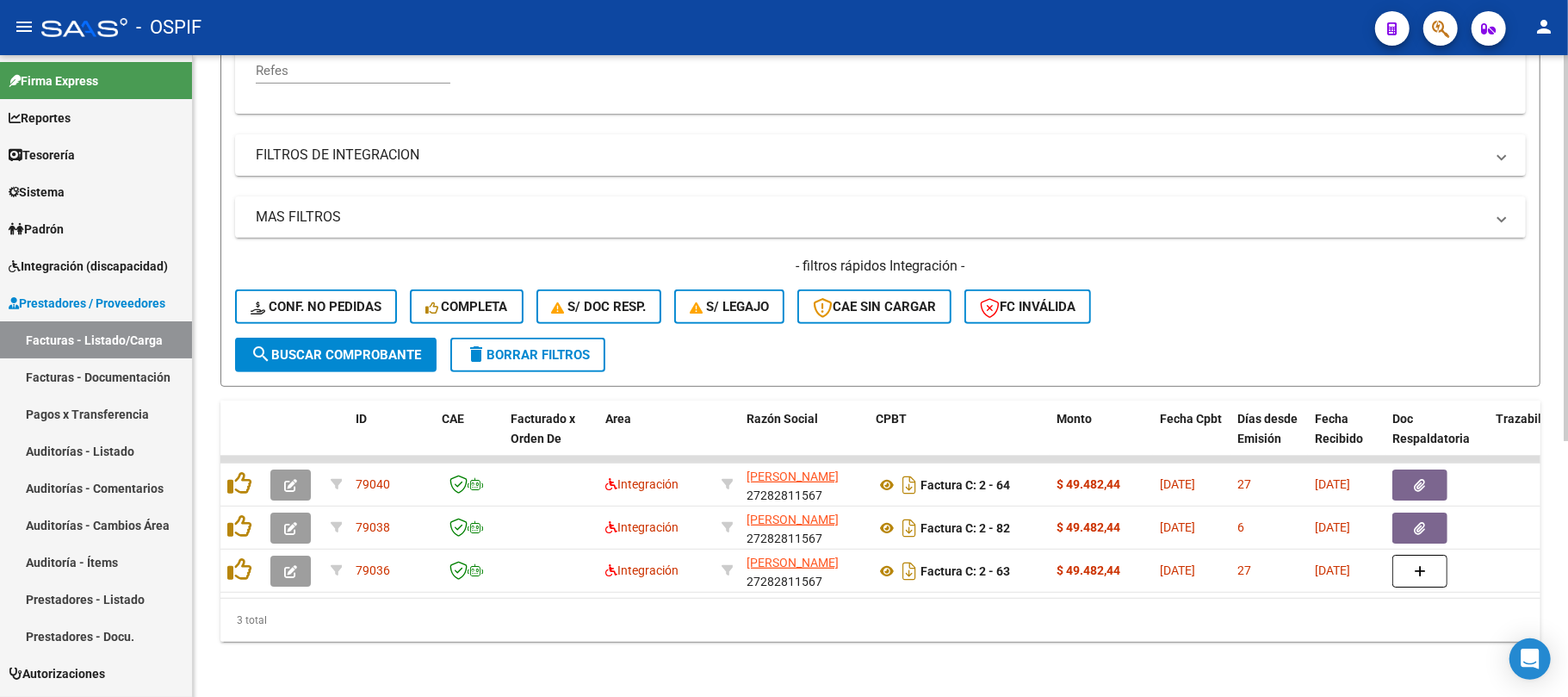
scroll to position [79, 0]
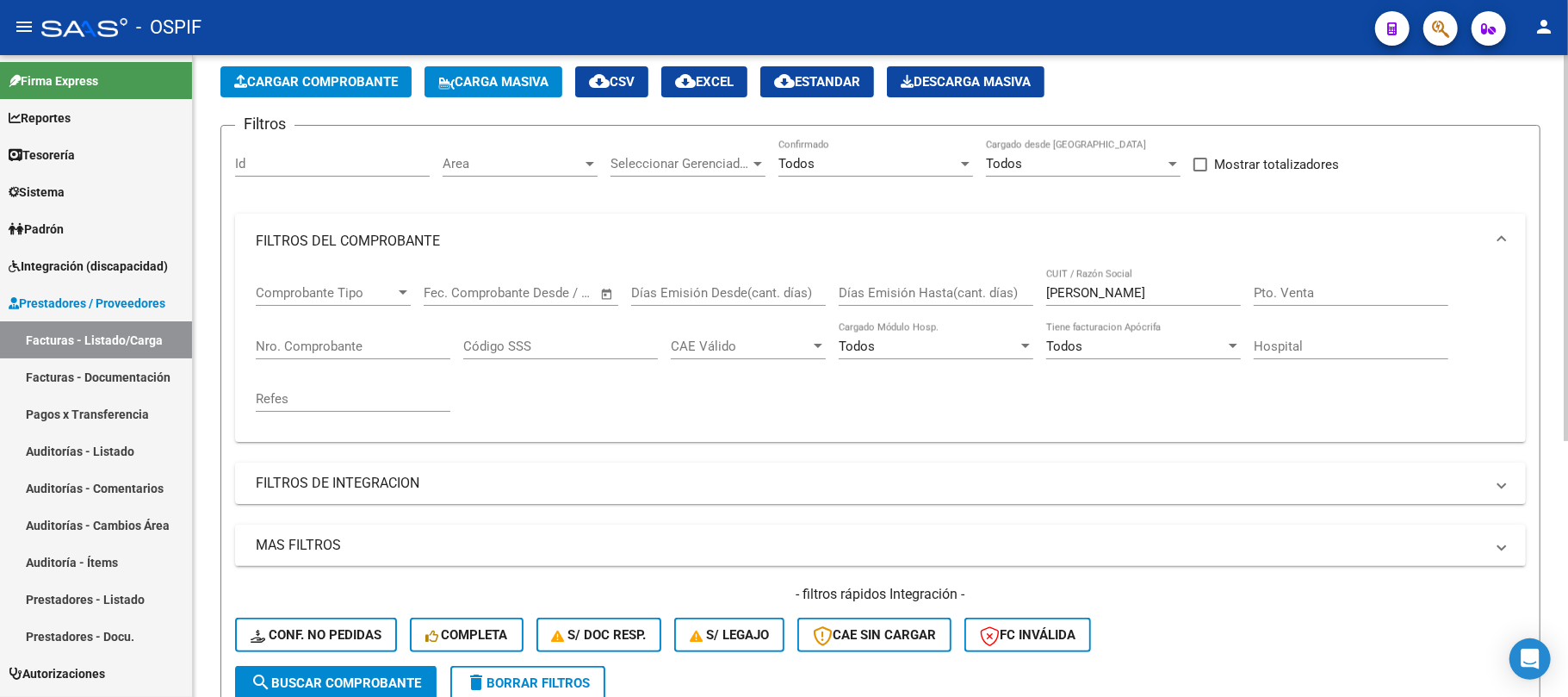
click at [1111, 290] on input "[PERSON_NAME]" at bounding box center [1143, 292] width 194 height 16
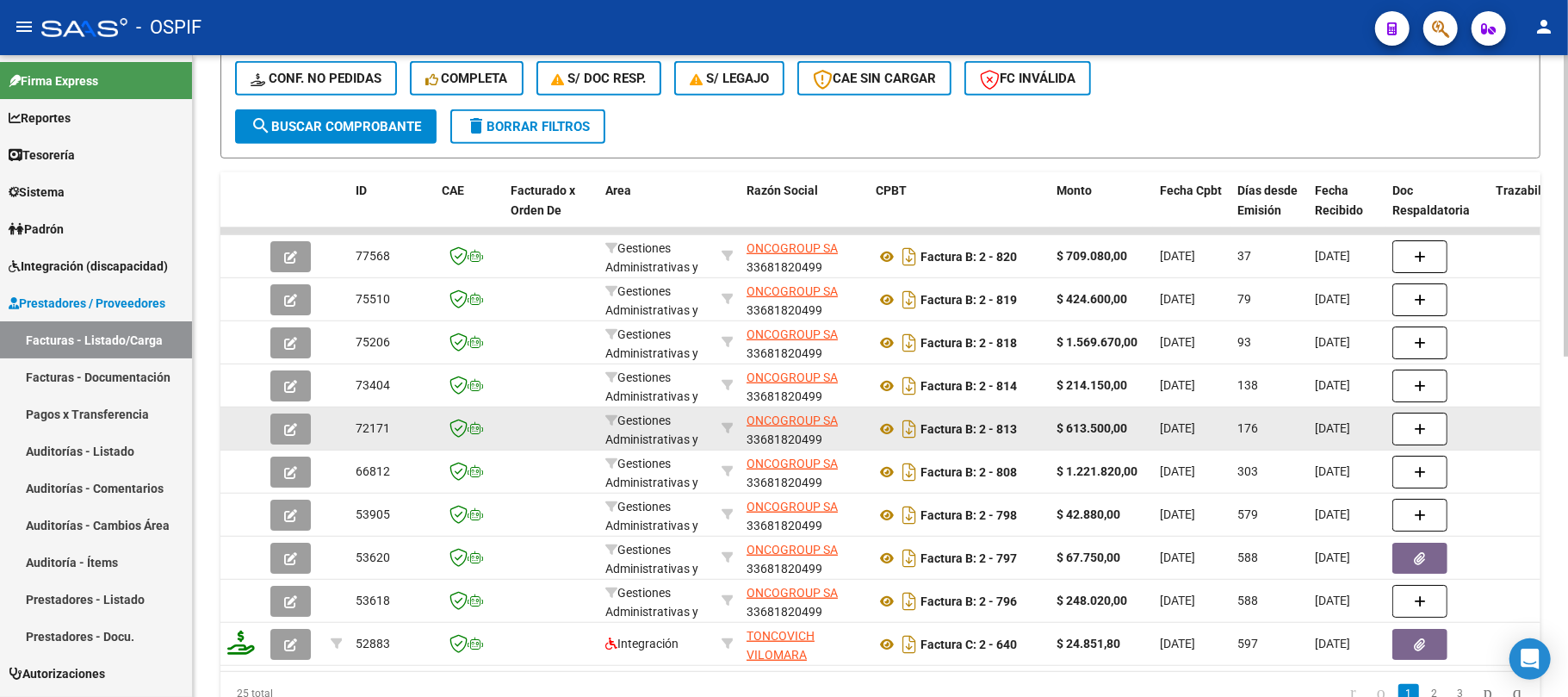
scroll to position [658, 0]
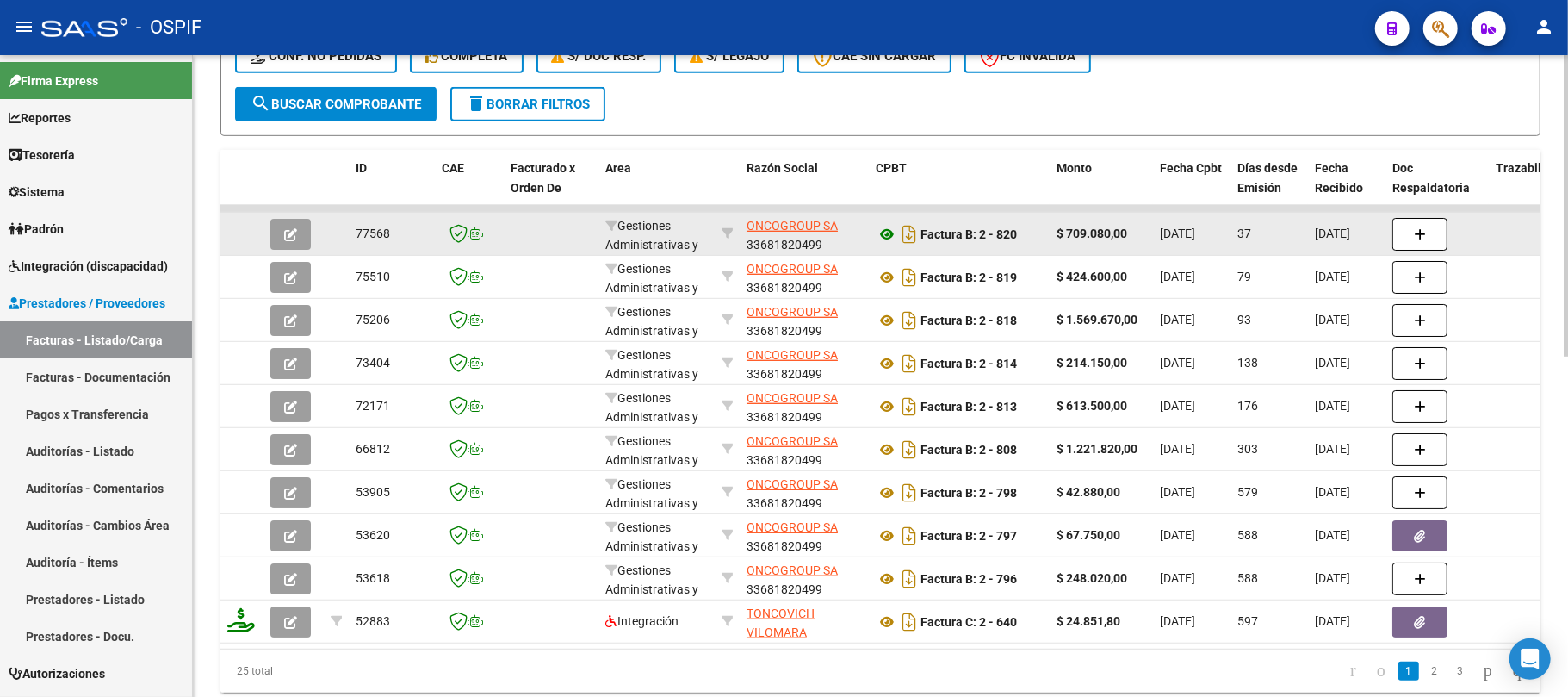
type input "onco"
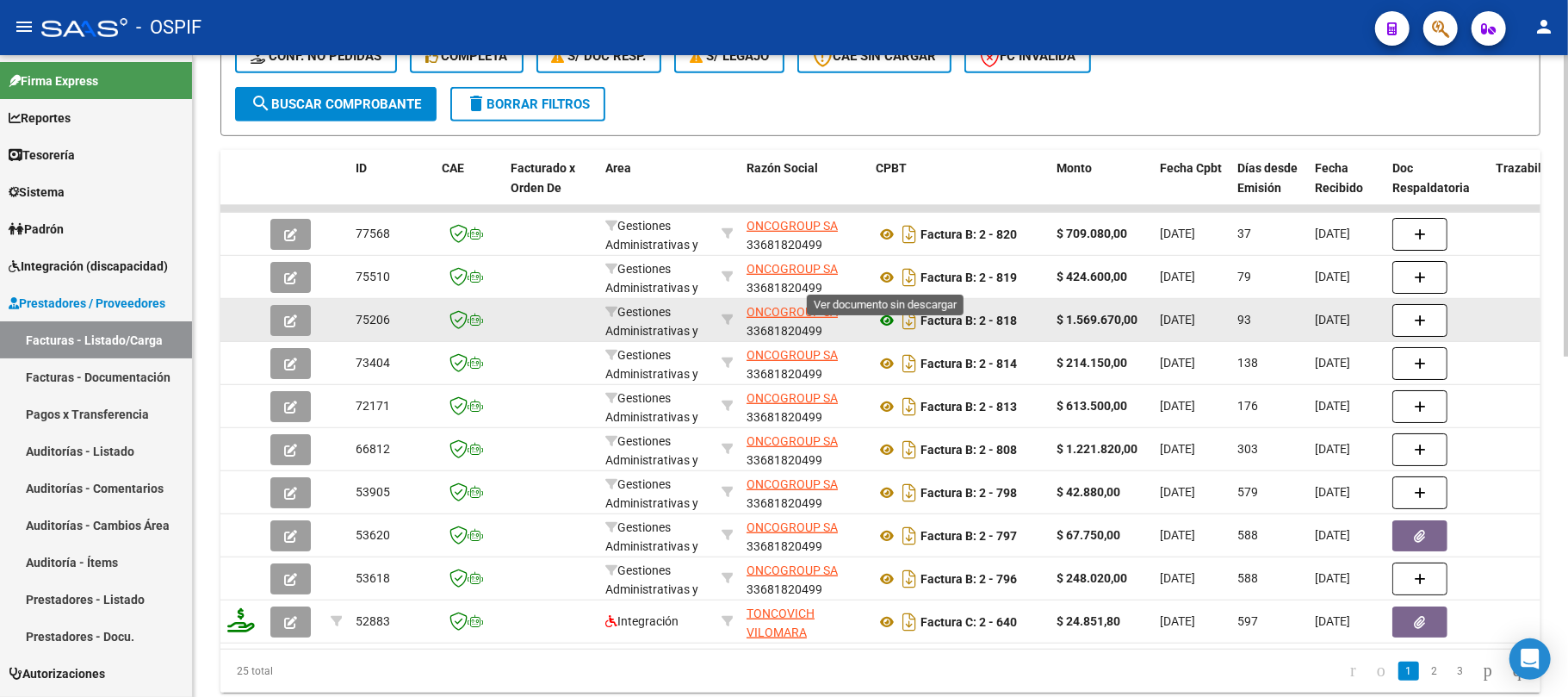
drag, startPoint x: 883, startPoint y: 274, endPoint x: 896, endPoint y: 324, distance: 51.7
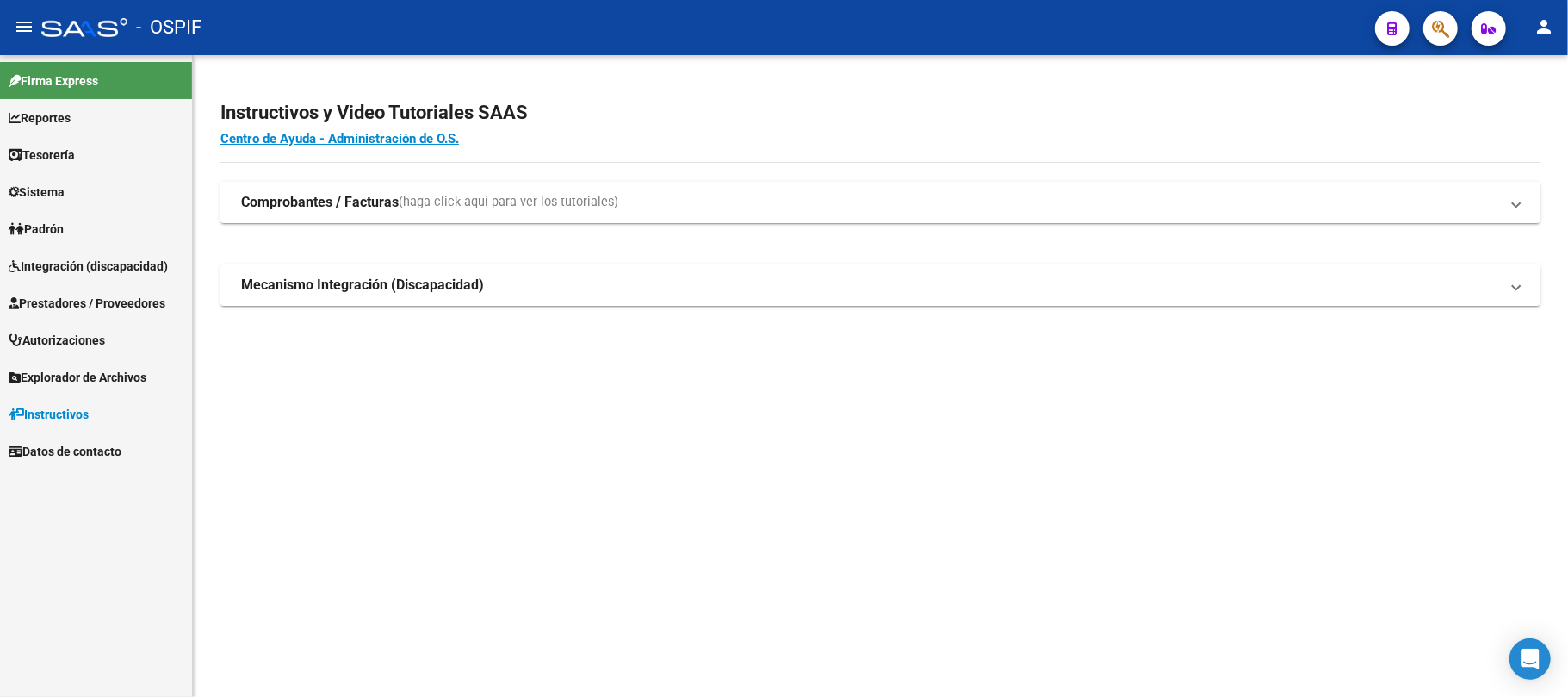
click at [35, 285] on link "Prestadores / Proveedores" at bounding box center [96, 302] width 192 height 37
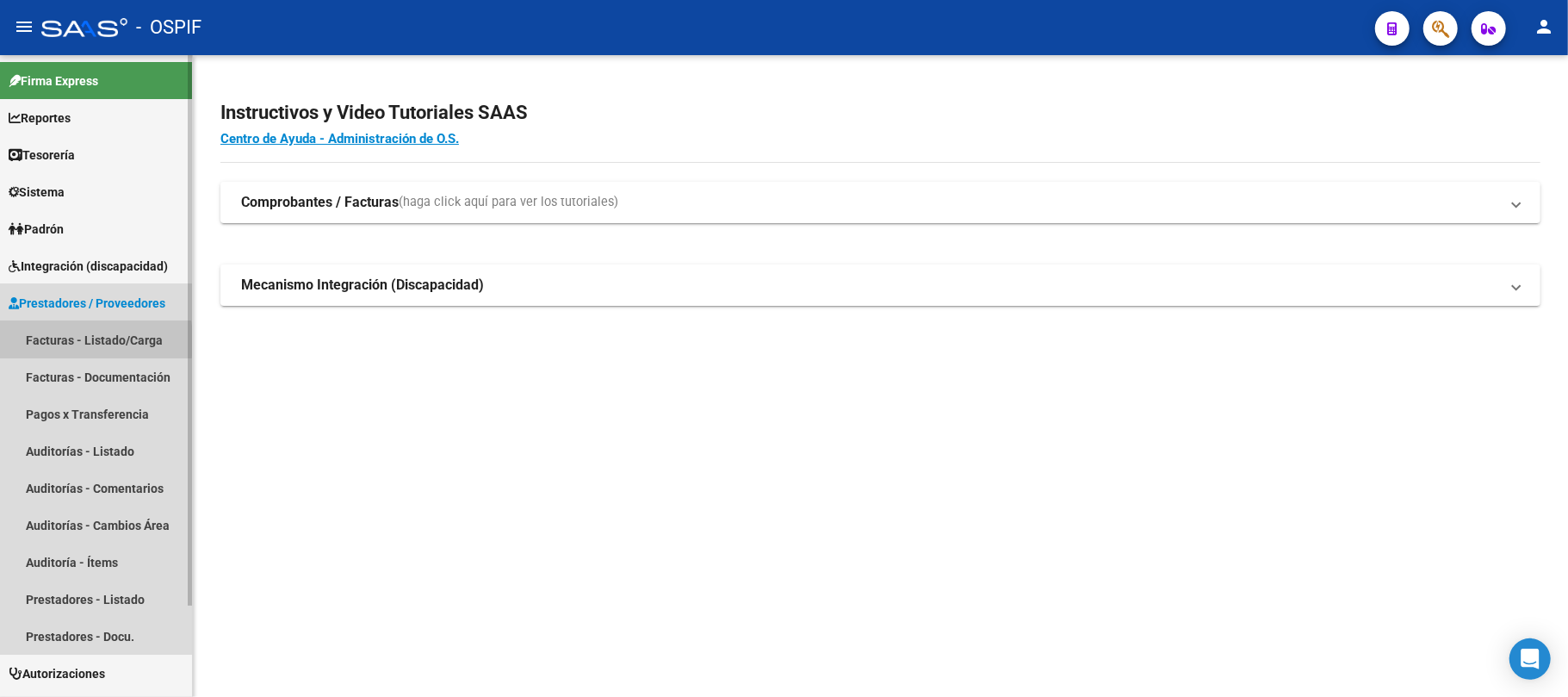
click at [43, 341] on link "Facturas - Listado/Carga" at bounding box center [96, 339] width 192 height 37
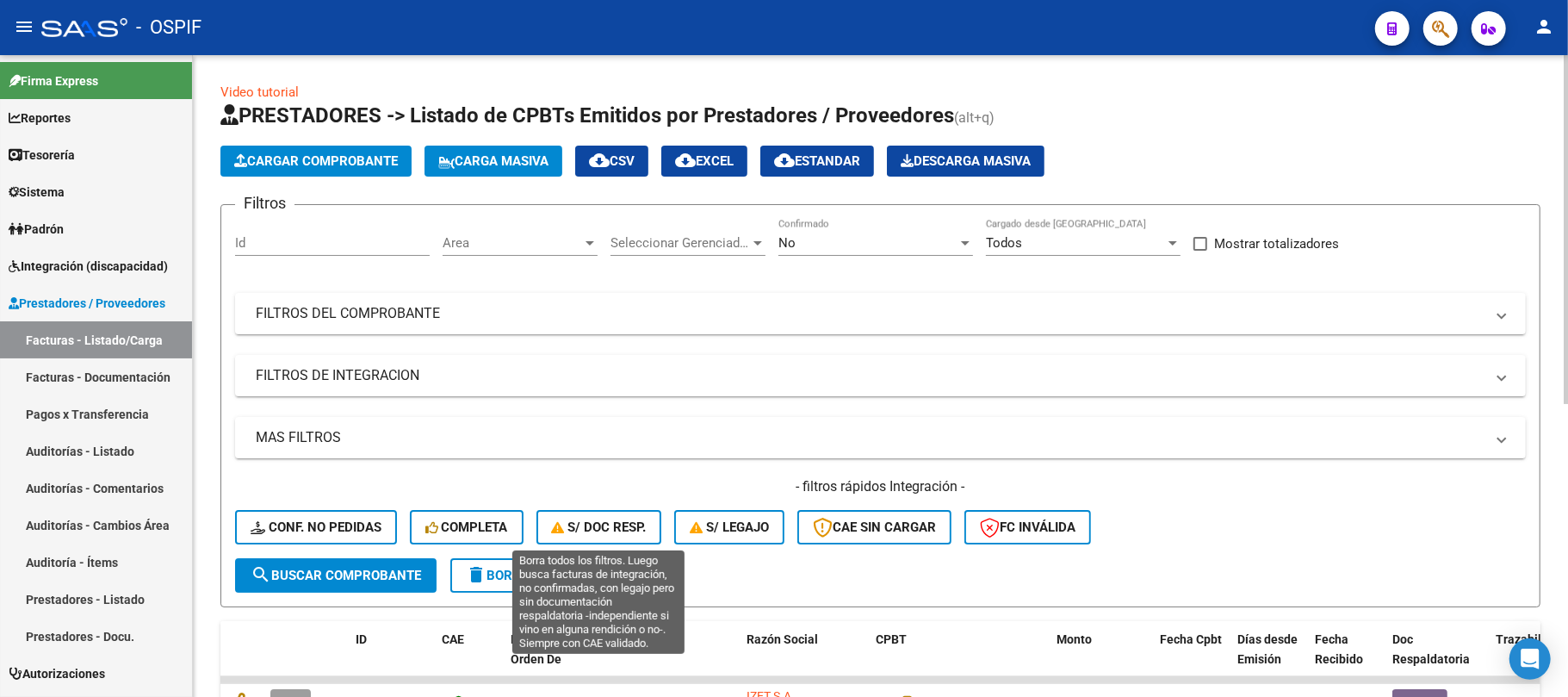
click at [554, 603] on form "Filtros Id Area Area Seleccionar Gerenciador Seleccionar Gerenciador No Confirm…" at bounding box center [881, 405] width 1320 height 403
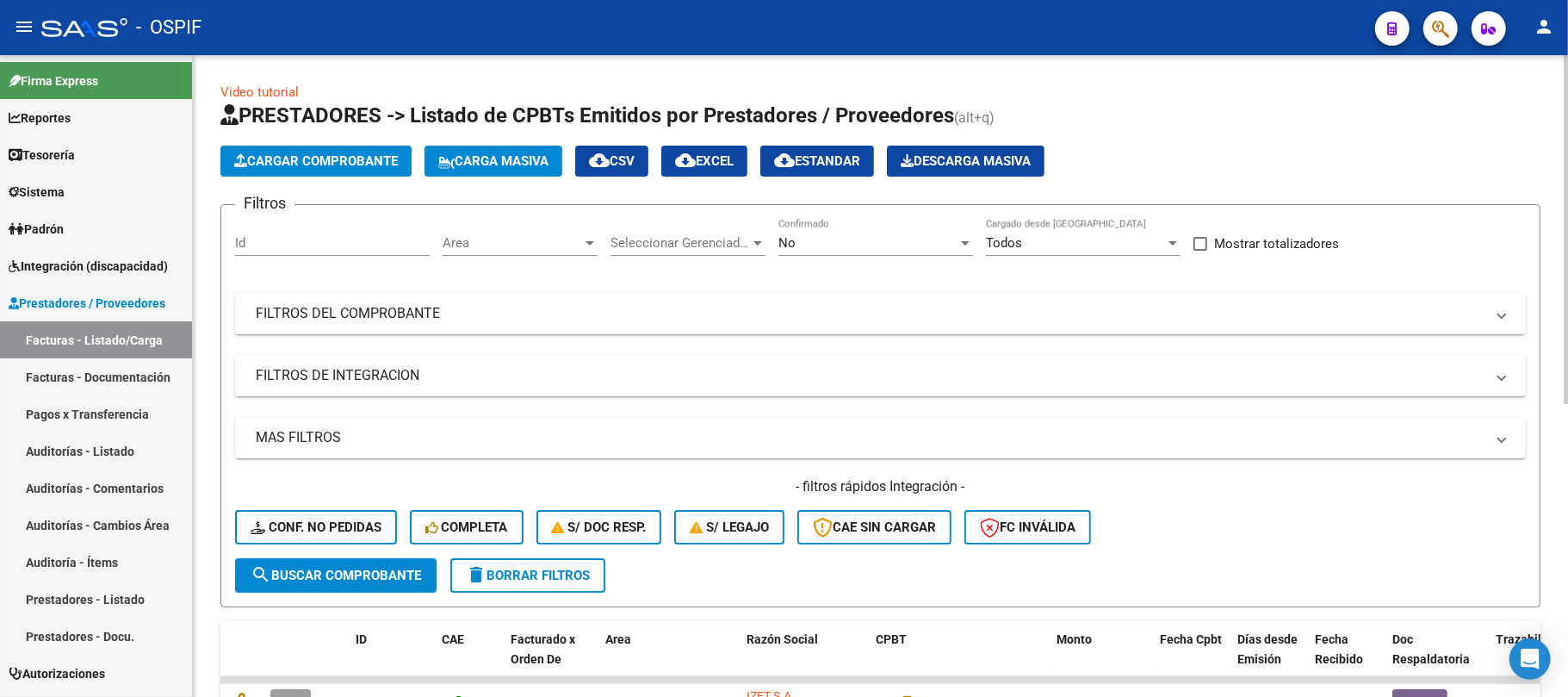
click at [554, 593] on form "Filtros Id Area Area Seleccionar Gerenciador Seleccionar Gerenciador No Confirm…" at bounding box center [881, 405] width 1320 height 403
click at [554, 591] on form "Filtros Id Area Area Seleccionar Gerenciador Seleccionar Gerenciador No Confirm…" at bounding box center [881, 405] width 1320 height 403
click at [554, 589] on button "delete Borrar Filtros" at bounding box center [528, 575] width 155 height 35
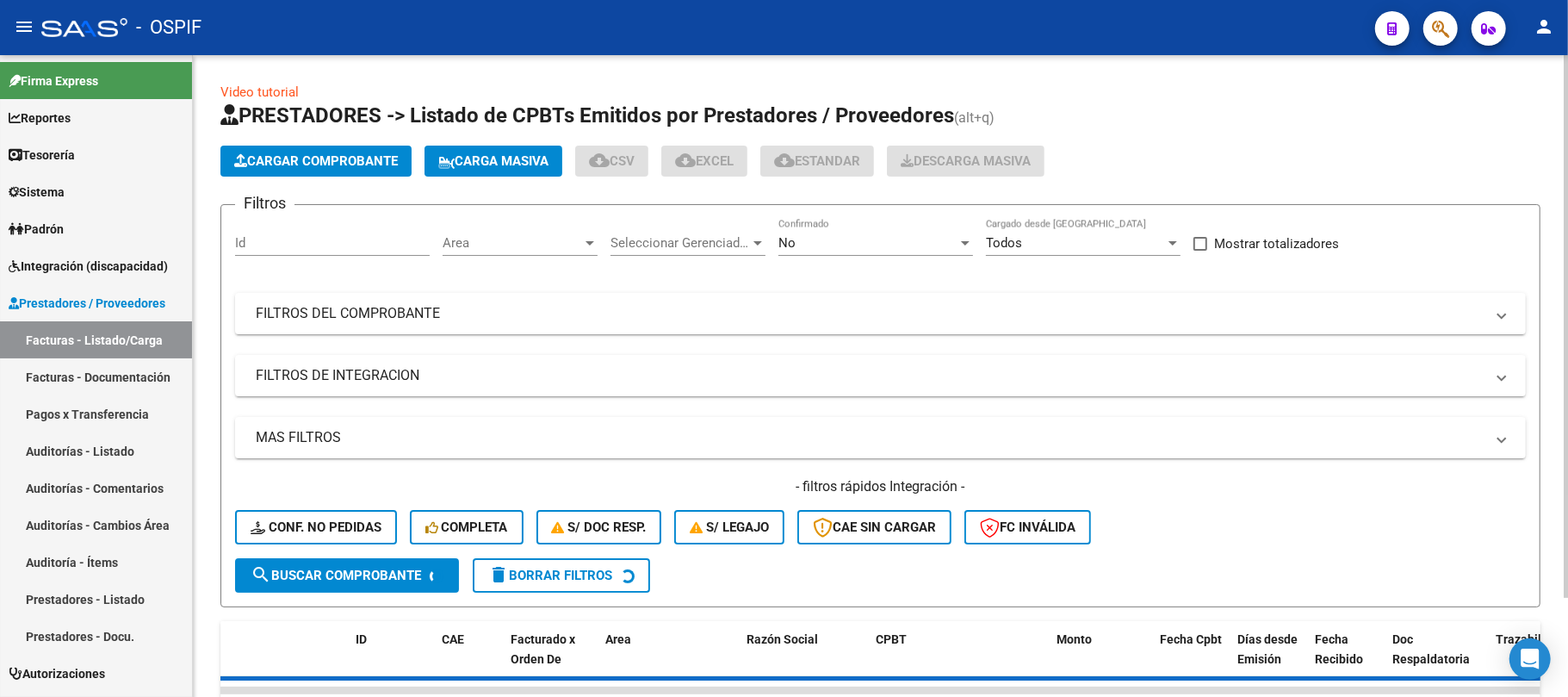
click at [544, 356] on mat-expansion-panel-header "FILTROS DE INTEGRACION" at bounding box center [880, 376] width 1290 height 41
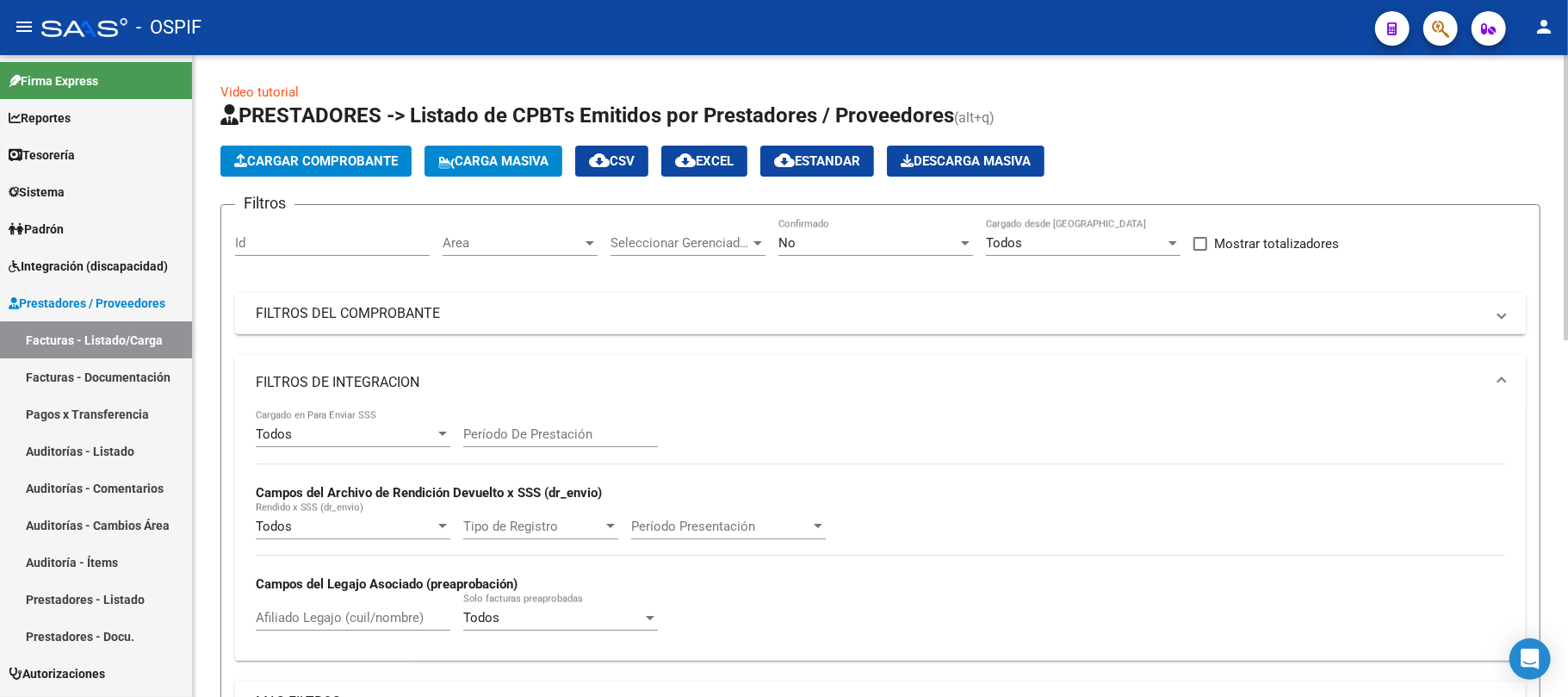
drag, startPoint x: 508, startPoint y: 387, endPoint x: 1137, endPoint y: 315, distance: 633.1
click at [504, 387] on mat-panel-title "FILTROS DE INTEGRACION" at bounding box center [869, 382] width 1228 height 19
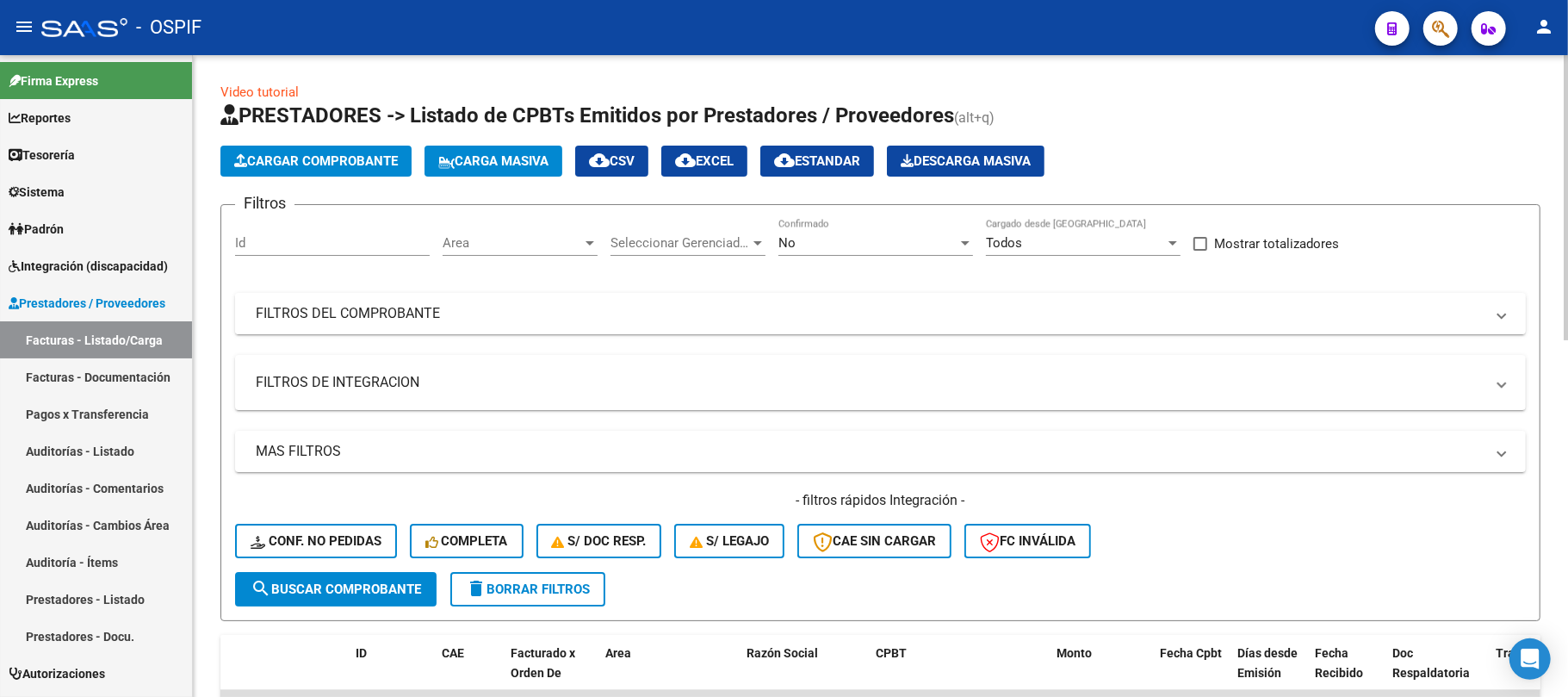
click at [504, 314] on mat-panel-title "FILTROS DEL COMPROBANTE" at bounding box center [869, 314] width 1228 height 19
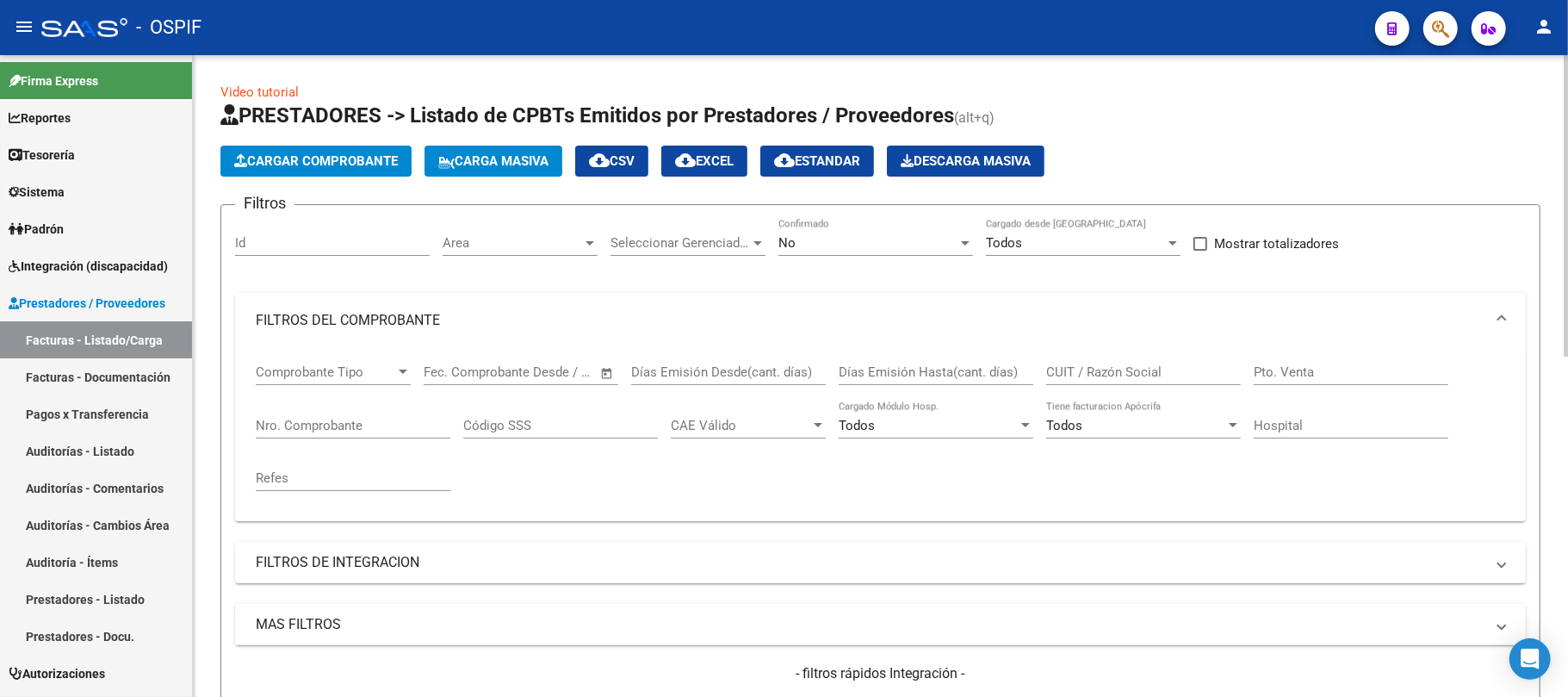
click at [1076, 374] on input "CUIT / Razón Social" at bounding box center [1143, 372] width 194 height 16
click at [865, 232] on div "No Confirmado" at bounding box center [875, 237] width 194 height 37
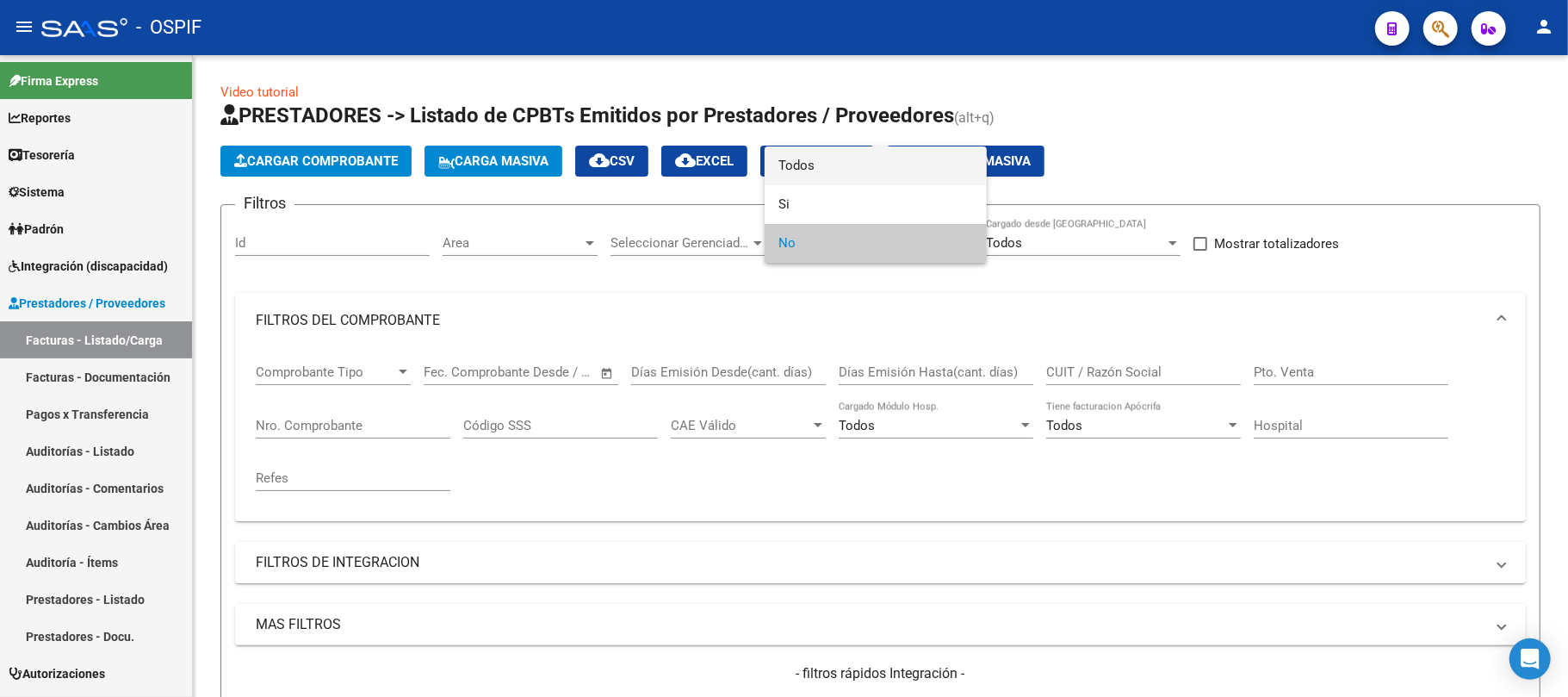
click at [863, 171] on span "Todos" at bounding box center [875, 165] width 194 height 39
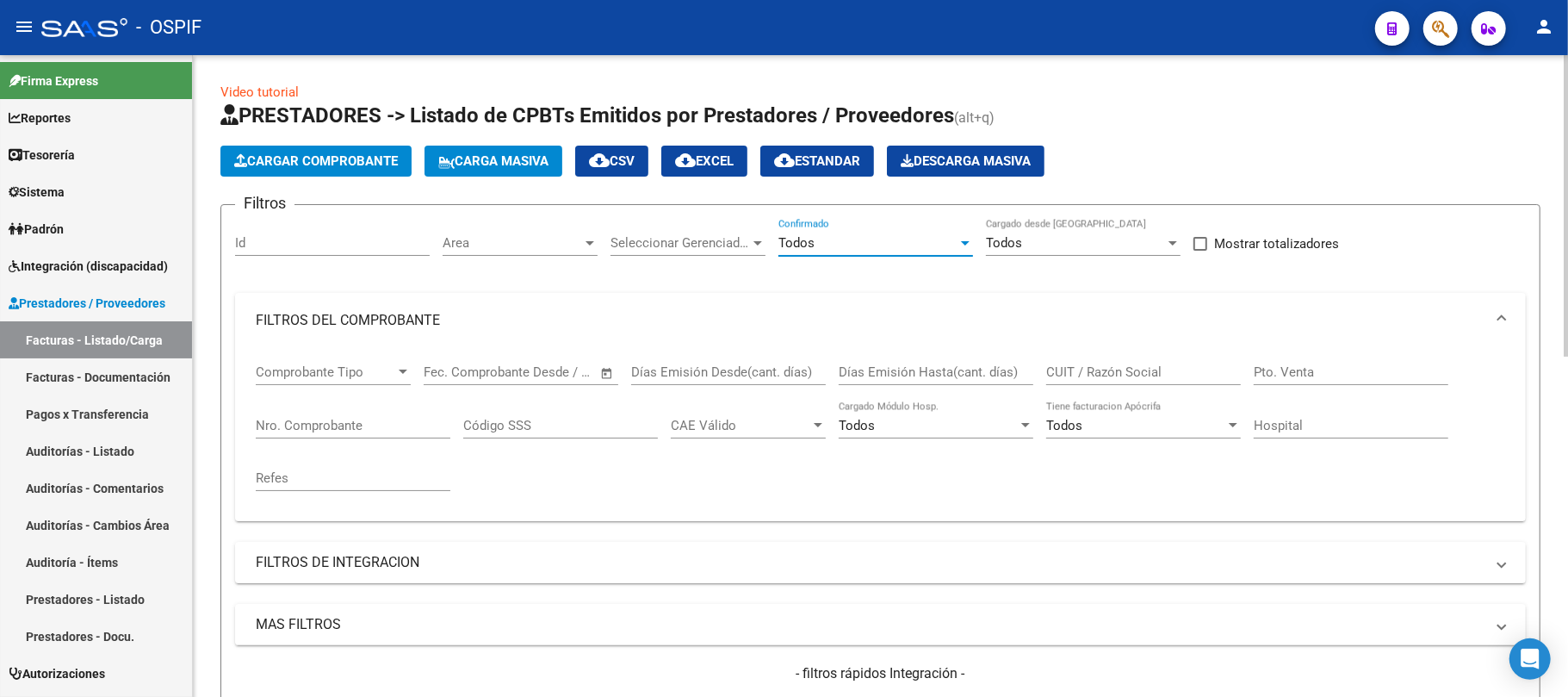
click at [1061, 366] on input "CUIT / Razón Social" at bounding box center [1143, 372] width 194 height 16
drag, startPoint x: 1124, startPoint y: 369, endPoint x: 1090, endPoint y: 394, distance: 42.2
click at [820, 368] on div "Comprobante Tipo Comprobante Tipo Start date – End date Fec. Comprobante Desde …" at bounding box center [880, 427] width 1249 height 160
paste input "30-71746859-3"
click at [1127, 373] on input "30-71746859-3" at bounding box center [1143, 372] width 194 height 16
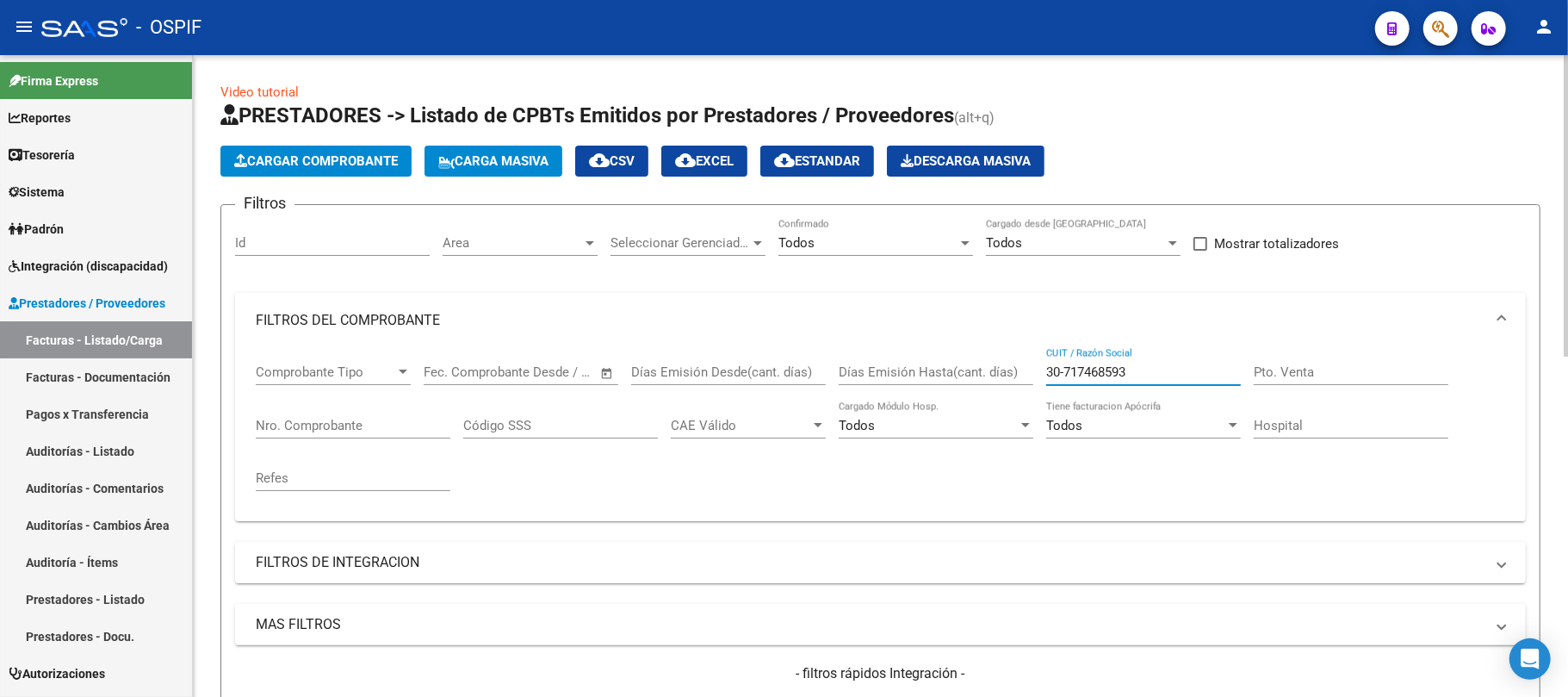
click at [1066, 373] on input "30-717468593" at bounding box center [1143, 372] width 194 height 16
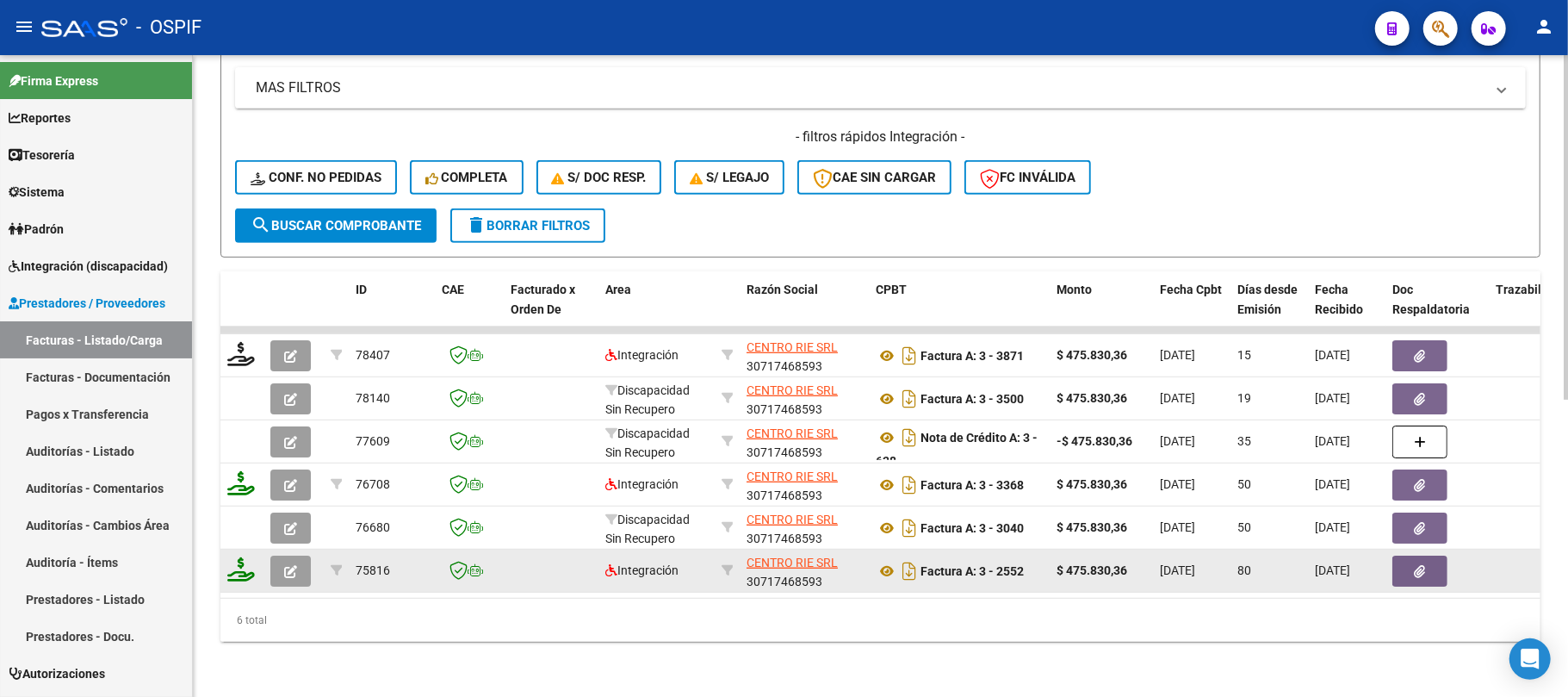
type input "30717468593"
click at [289, 565] on icon "button" at bounding box center [291, 571] width 13 height 13
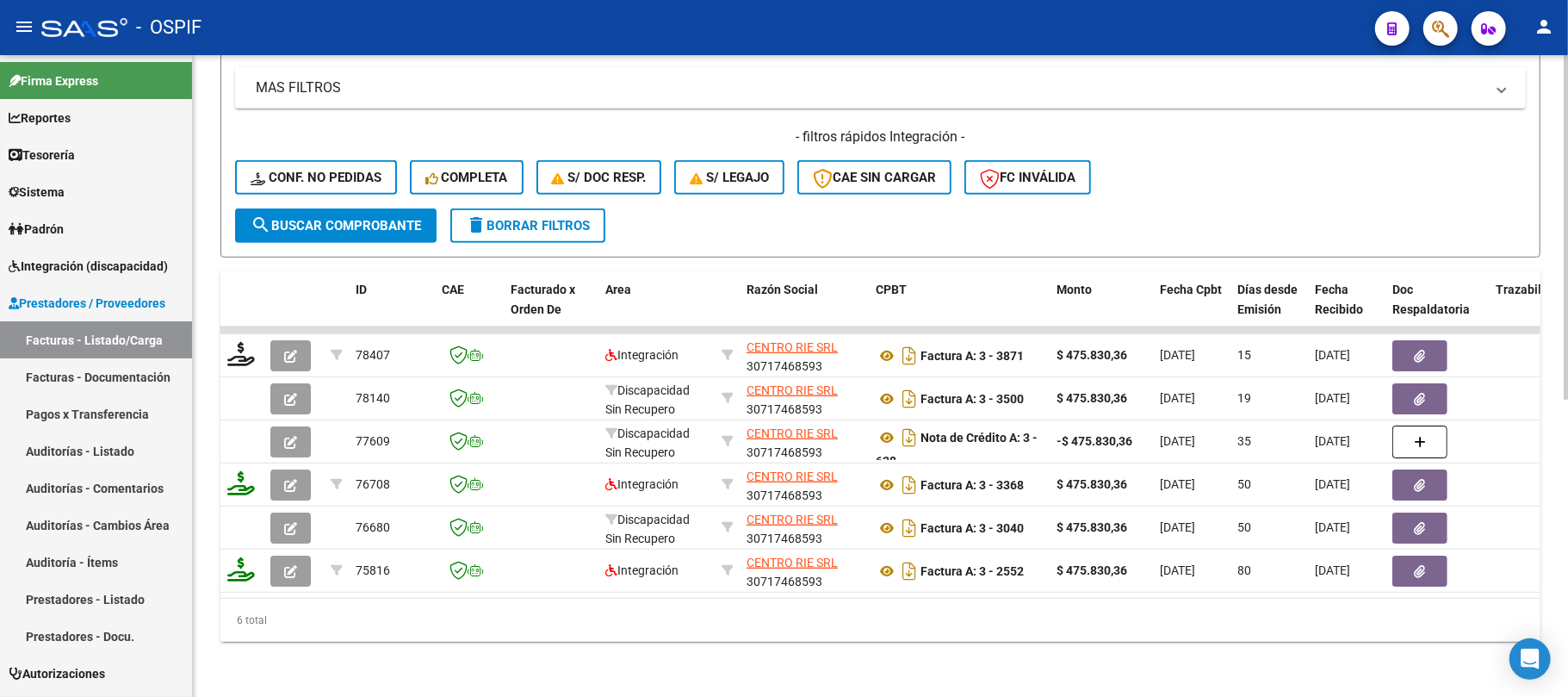
click at [487, 219] on button "delete Borrar Filtros" at bounding box center [528, 225] width 155 height 35
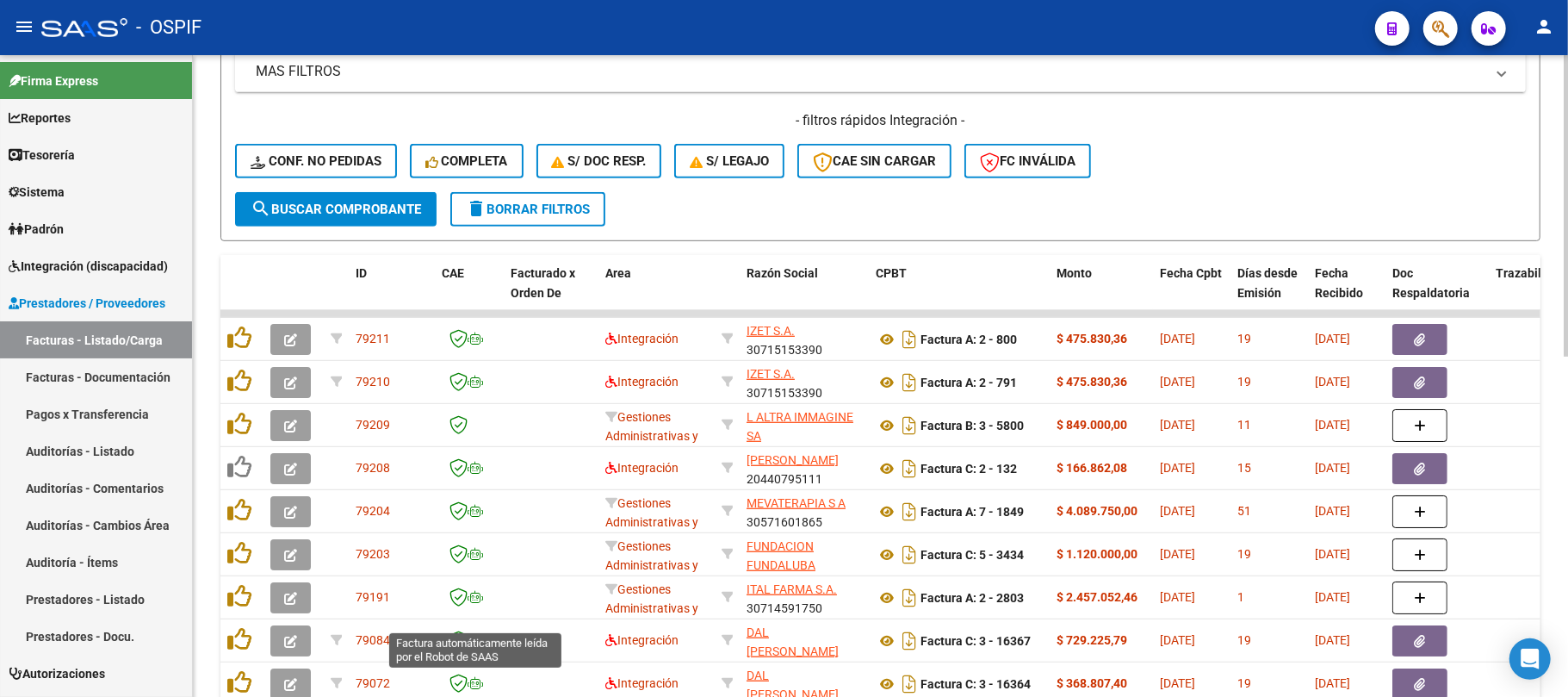
scroll to position [209, 0]
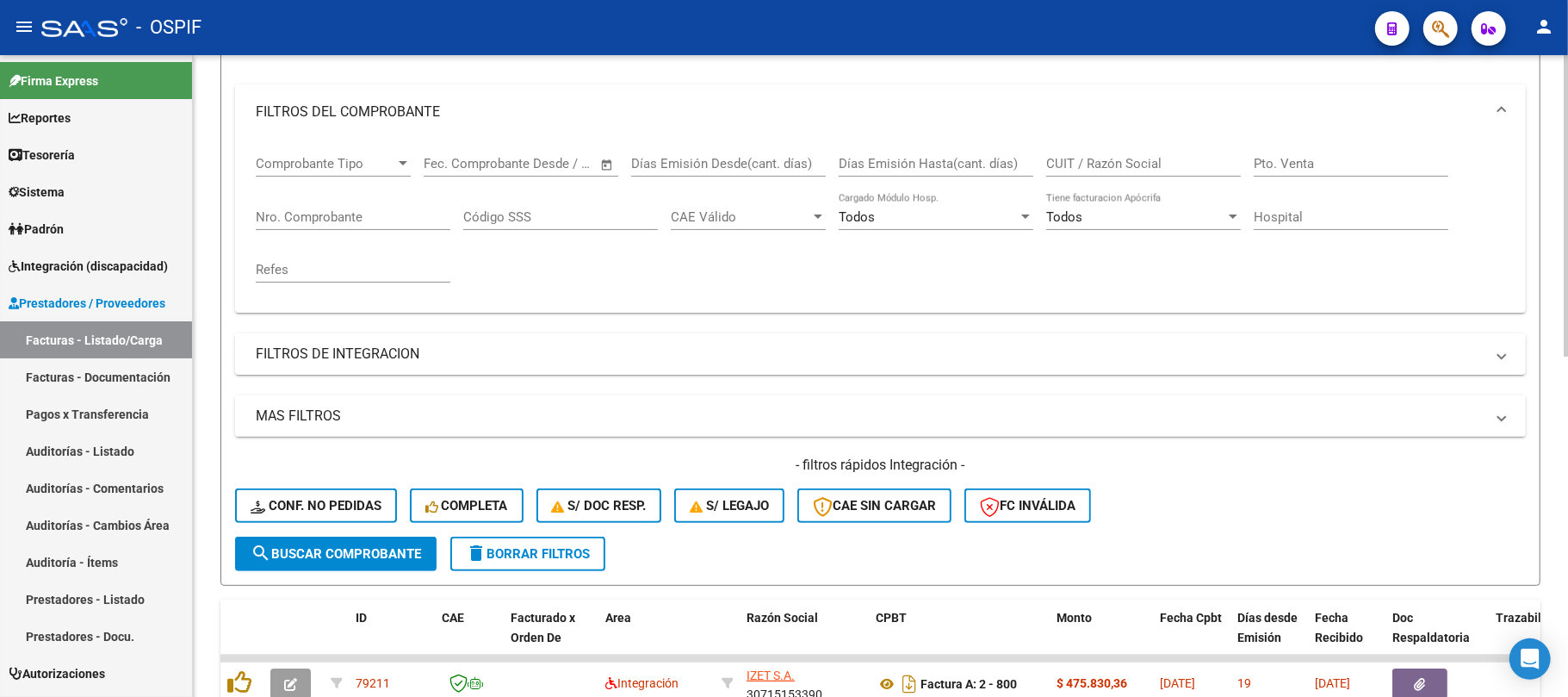
click at [1128, 167] on input "CUIT / Razón Social" at bounding box center [1143, 163] width 194 height 16
type input "landa"
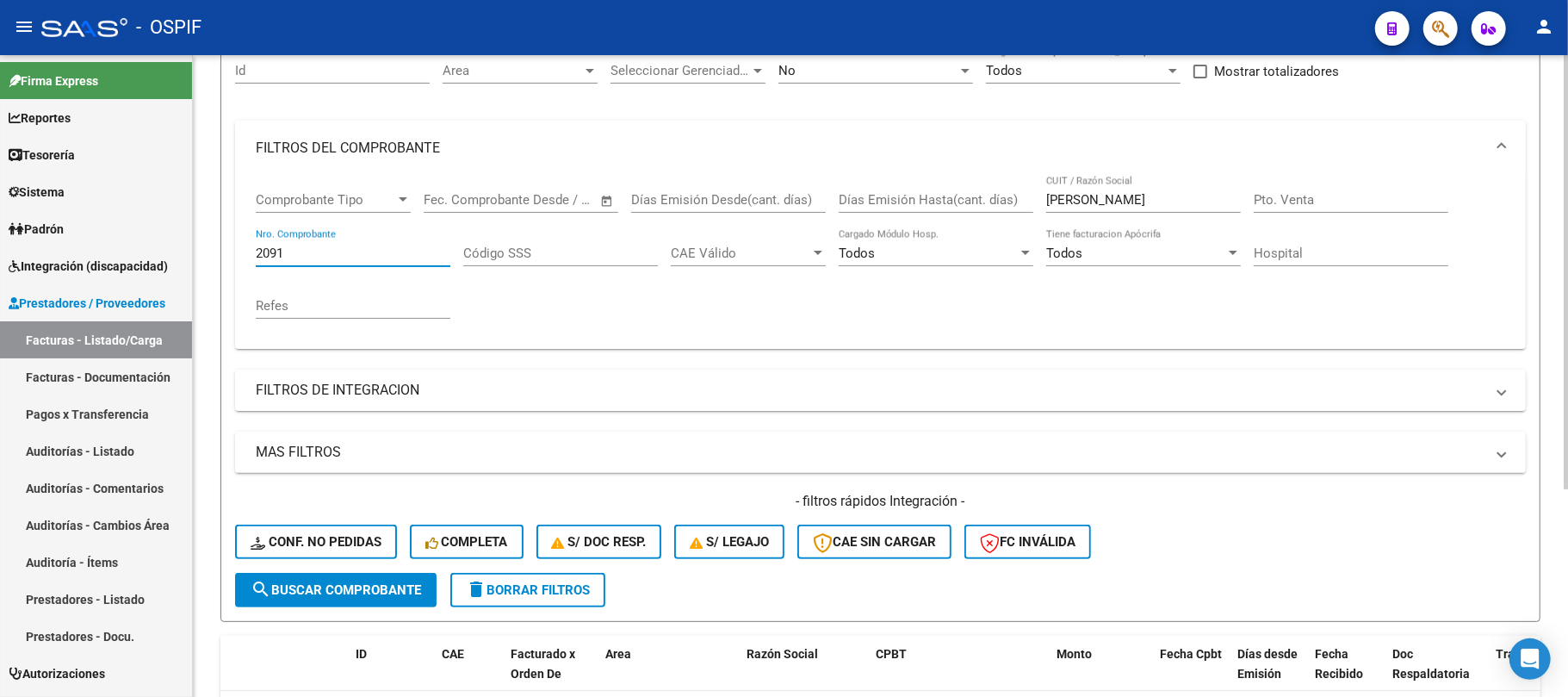
scroll to position [0, 0]
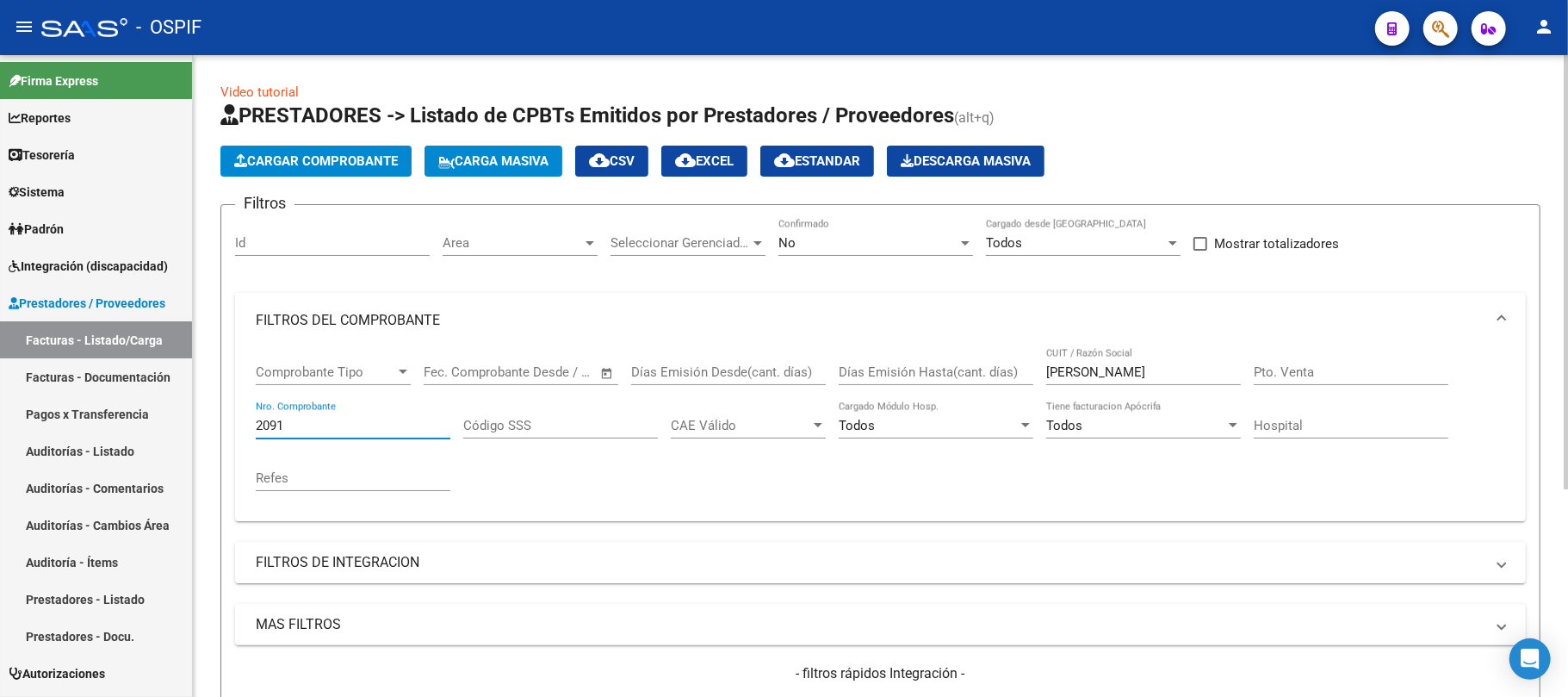
type input "2091"
click at [842, 239] on div "No" at bounding box center [868, 242] width 179 height 16
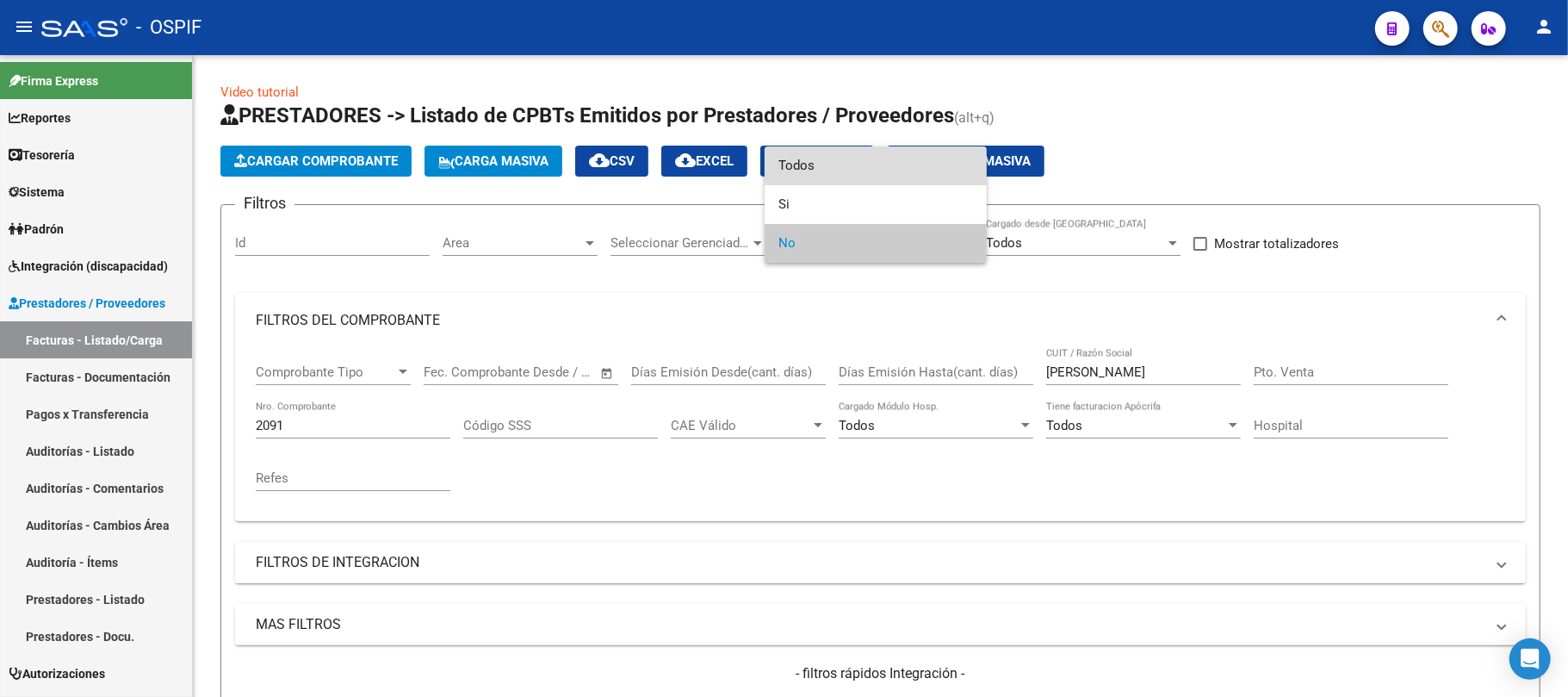
click at [845, 182] on span "Todos" at bounding box center [875, 165] width 194 height 39
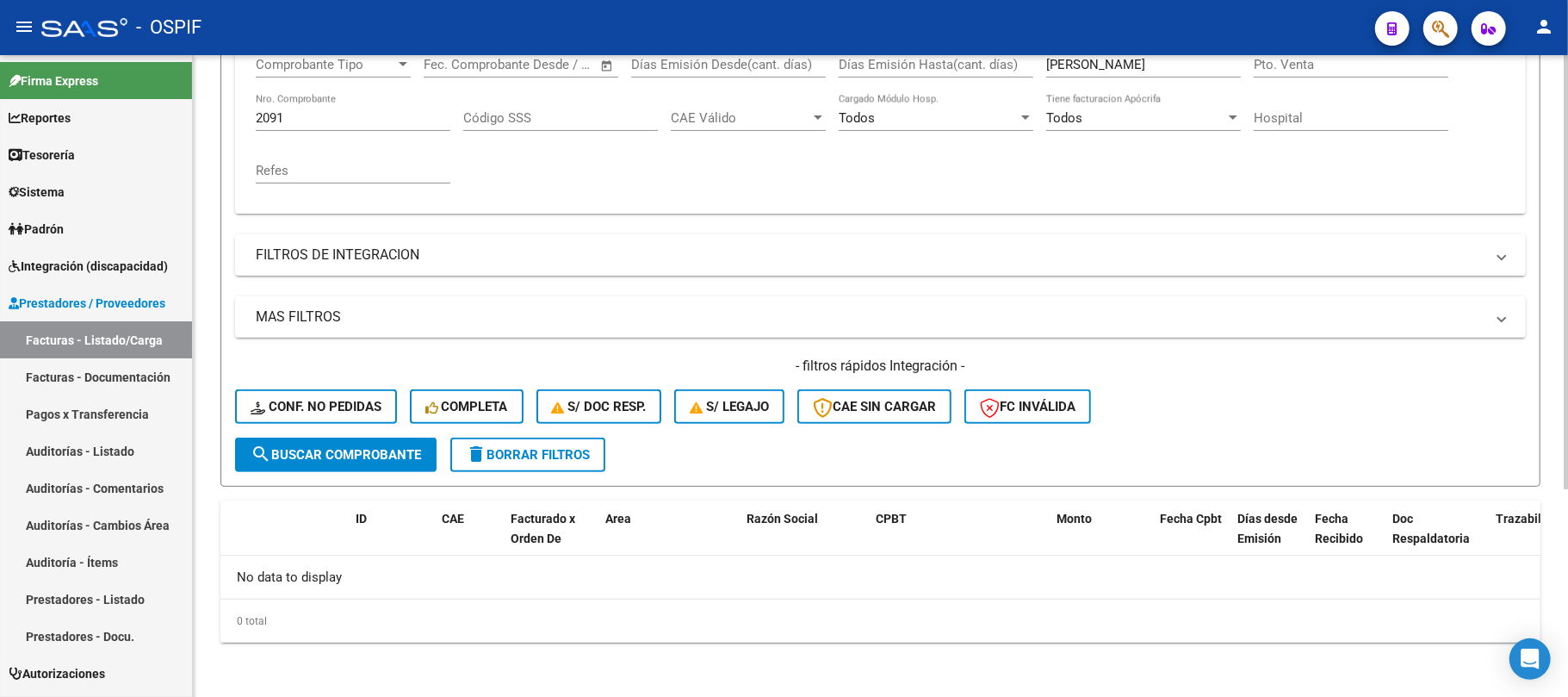
click at [388, 447] on span "search Buscar Comprobante" at bounding box center [336, 455] width 171 height 16
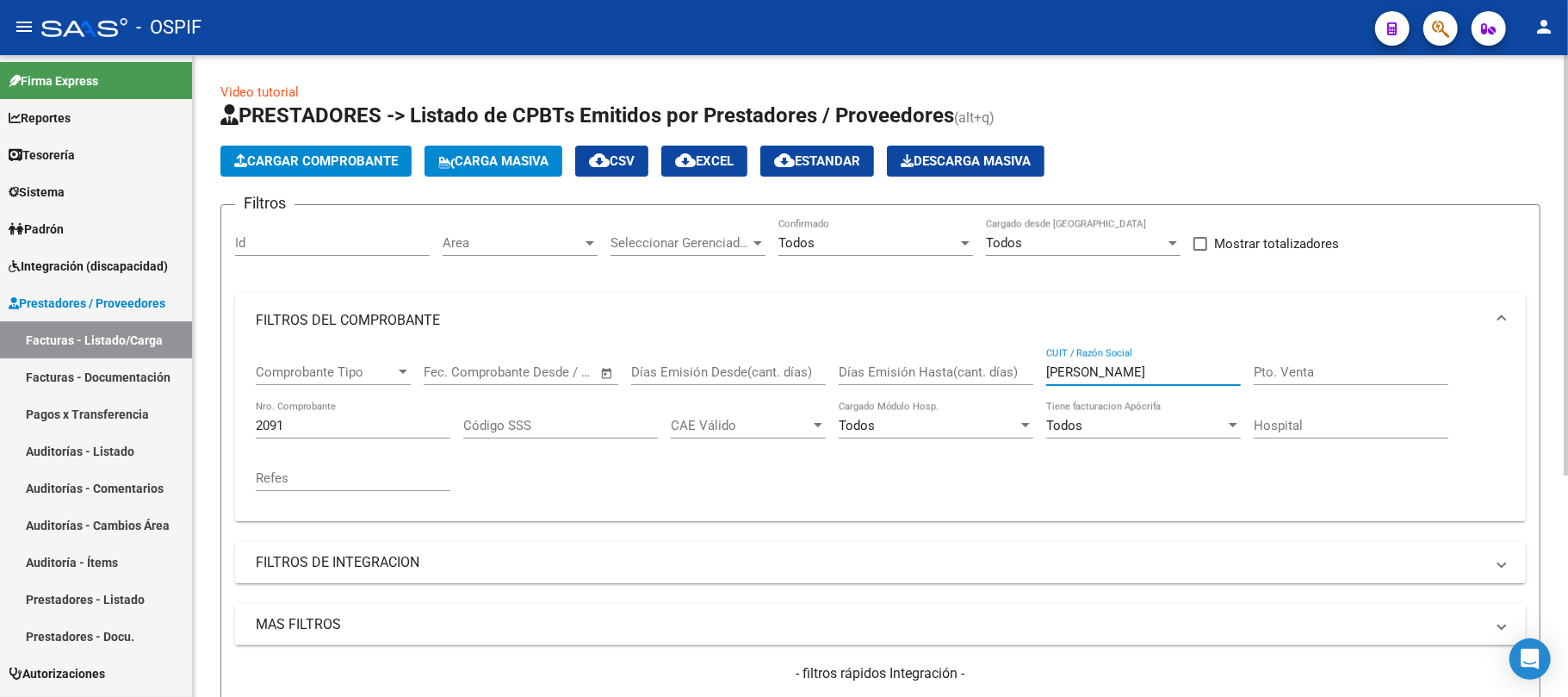
drag, startPoint x: 1083, startPoint y: 370, endPoint x: 959, endPoint y: 380, distance: 124.4
click at [923, 370] on div "Comprobante Tipo Comprobante Tipo Start date – End date Fec. Comprobante Desde …" at bounding box center [880, 427] width 1249 height 160
type input "lugo"
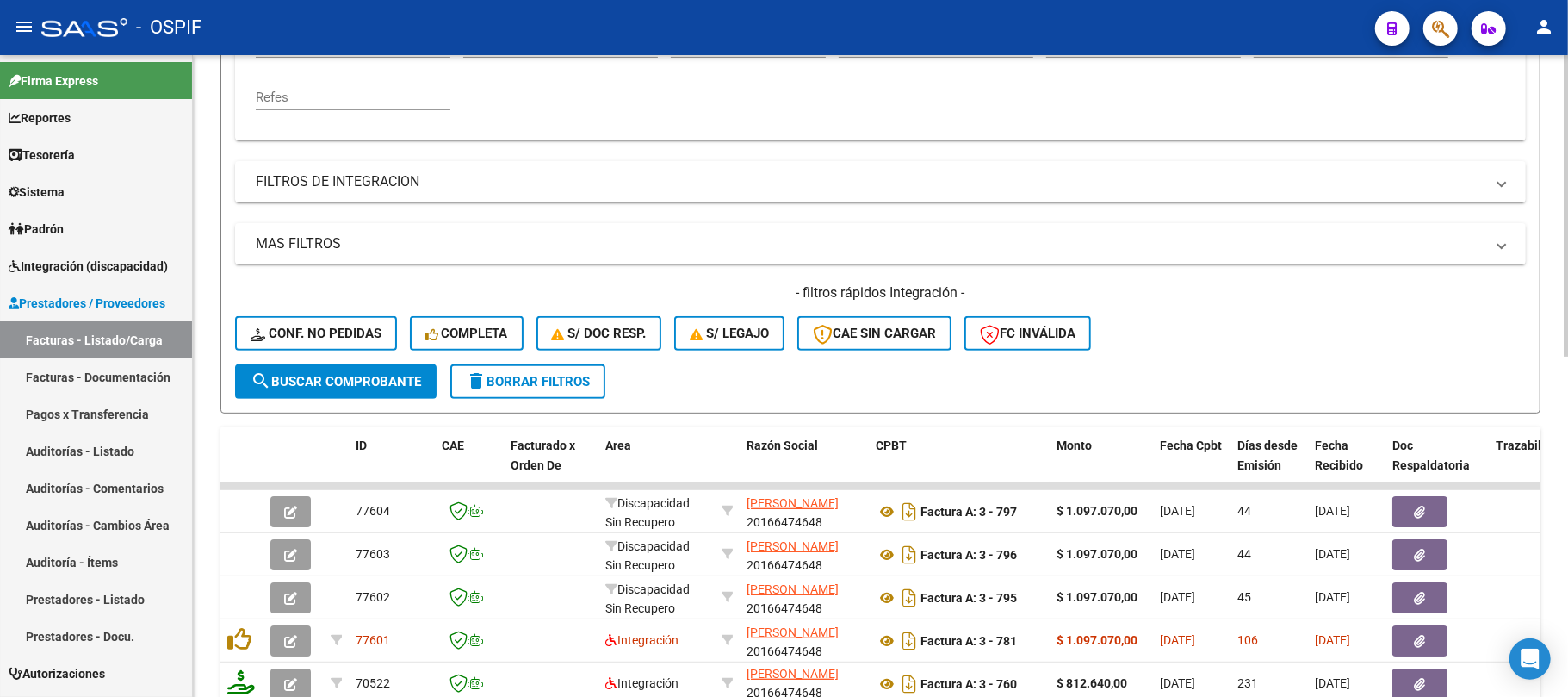
scroll to position [37, 0]
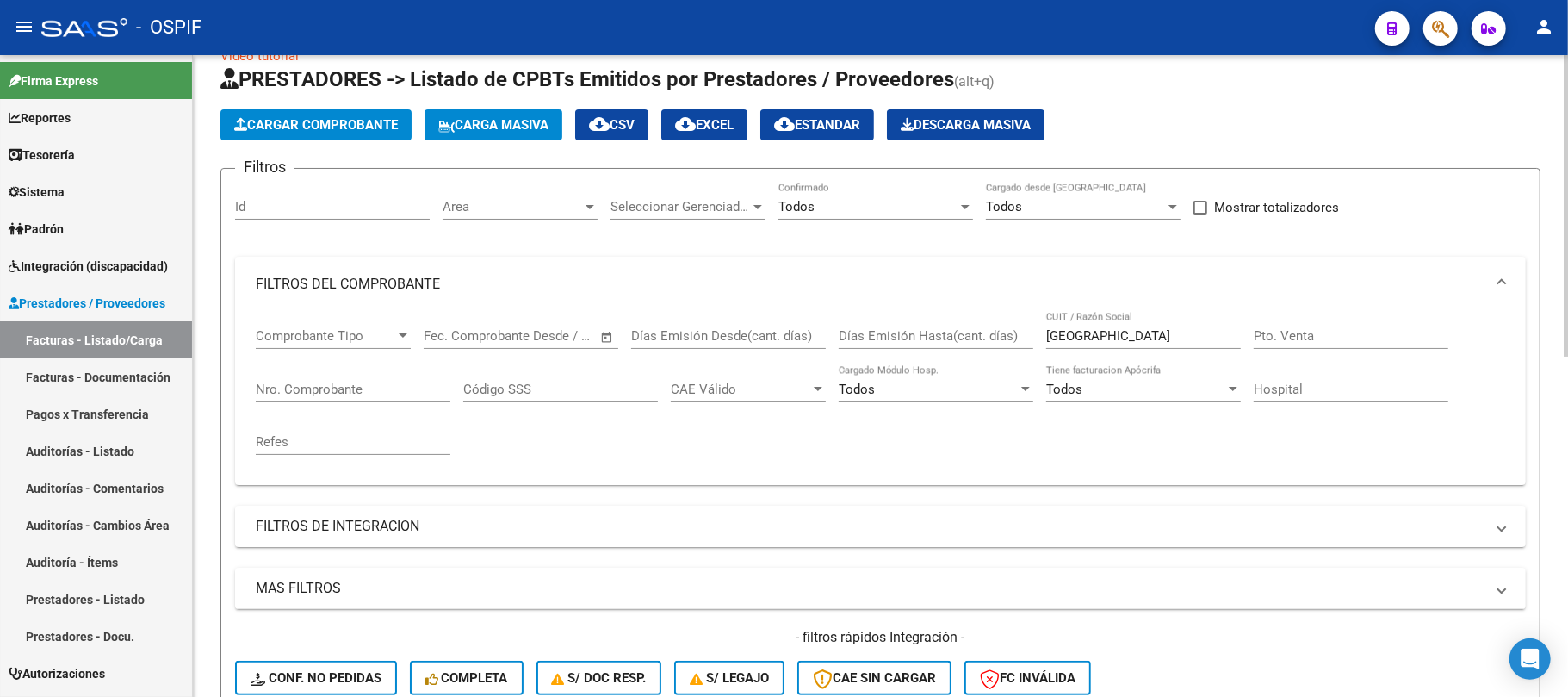
drag, startPoint x: 1130, startPoint y: 320, endPoint x: 1038, endPoint y: 343, distance: 94.8
click at [1038, 343] on div "Comprobante Tipo Comprobante Tipo Start date – End date Fec. Comprobante Desde …" at bounding box center [880, 392] width 1249 height 160
click at [1051, 343] on input "lugo" at bounding box center [1143, 335] width 194 height 16
click at [1054, 339] on input "lugo" at bounding box center [1143, 335] width 194 height 16
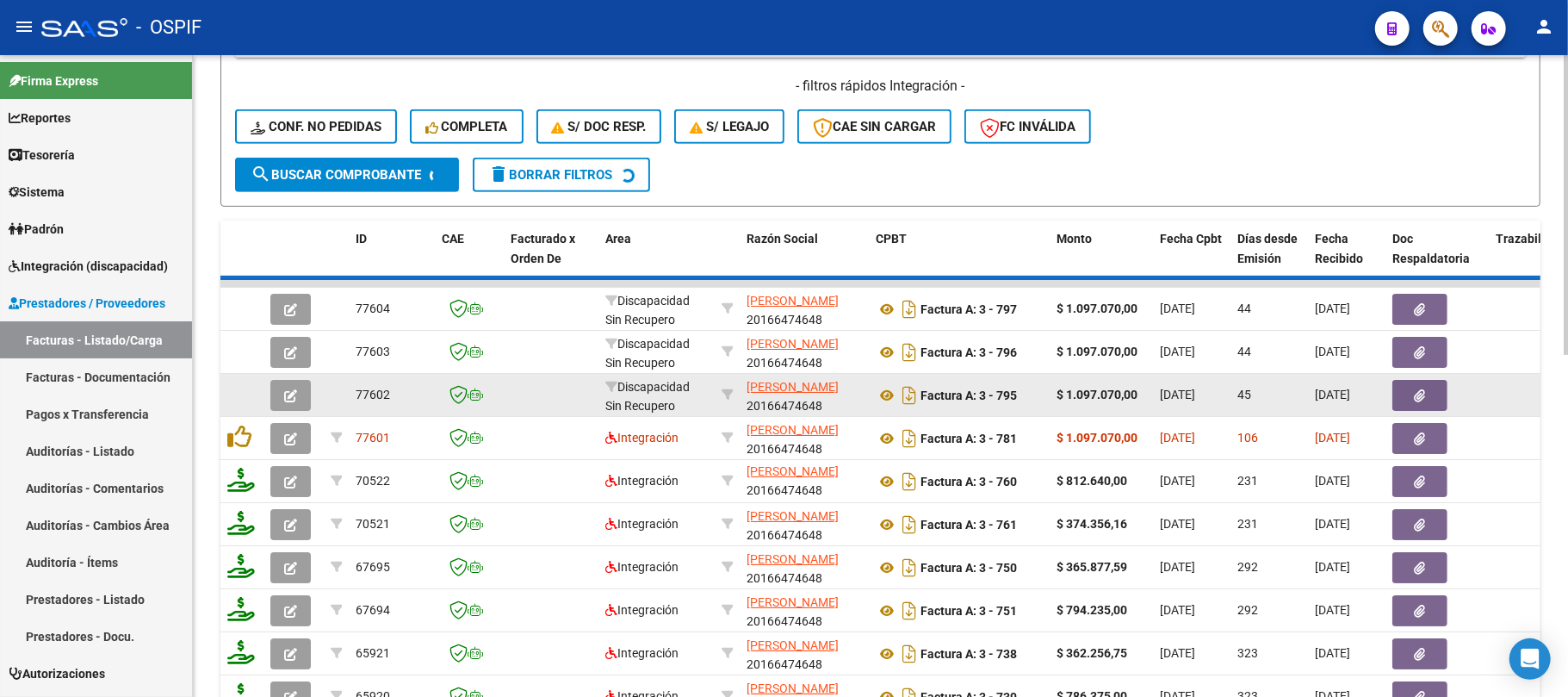
scroll to position [611, 0]
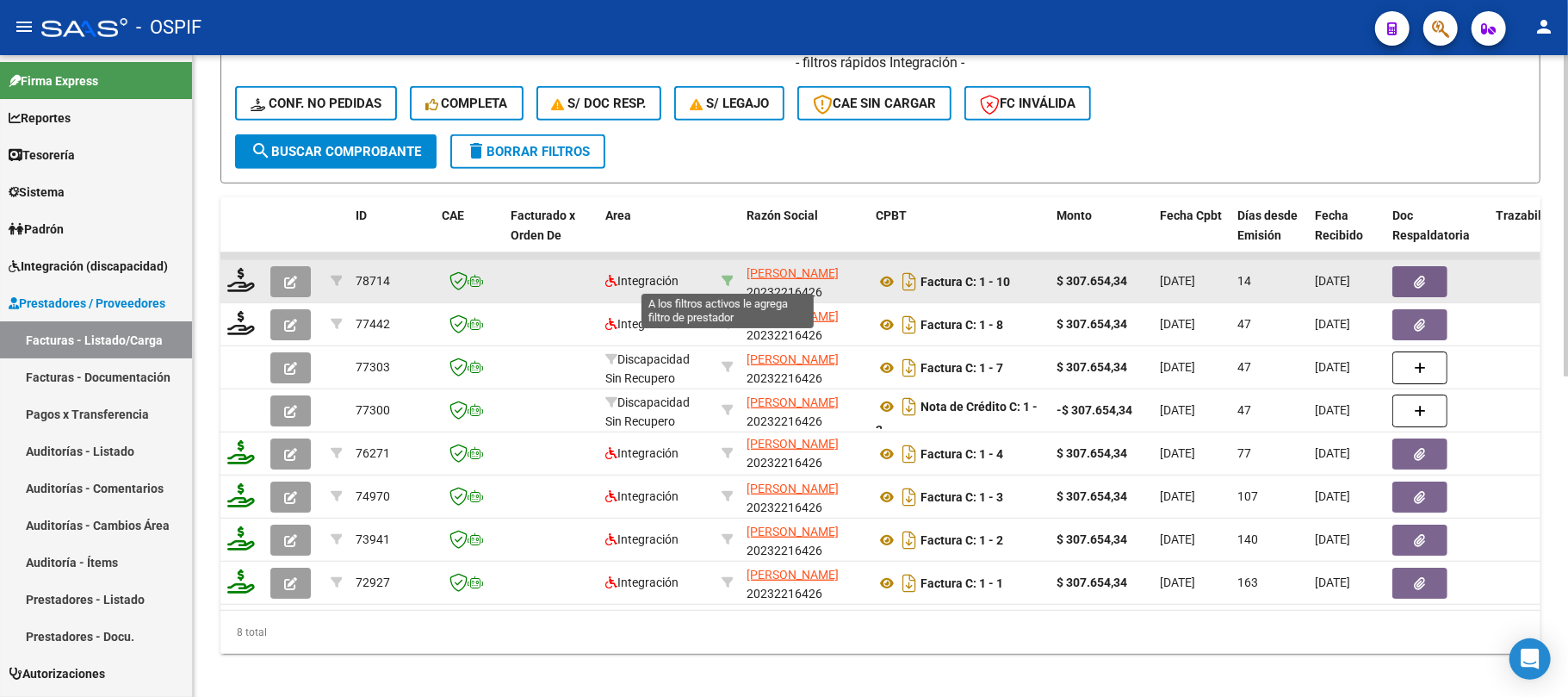
click at [723, 274] on icon at bounding box center [727, 280] width 12 height 12
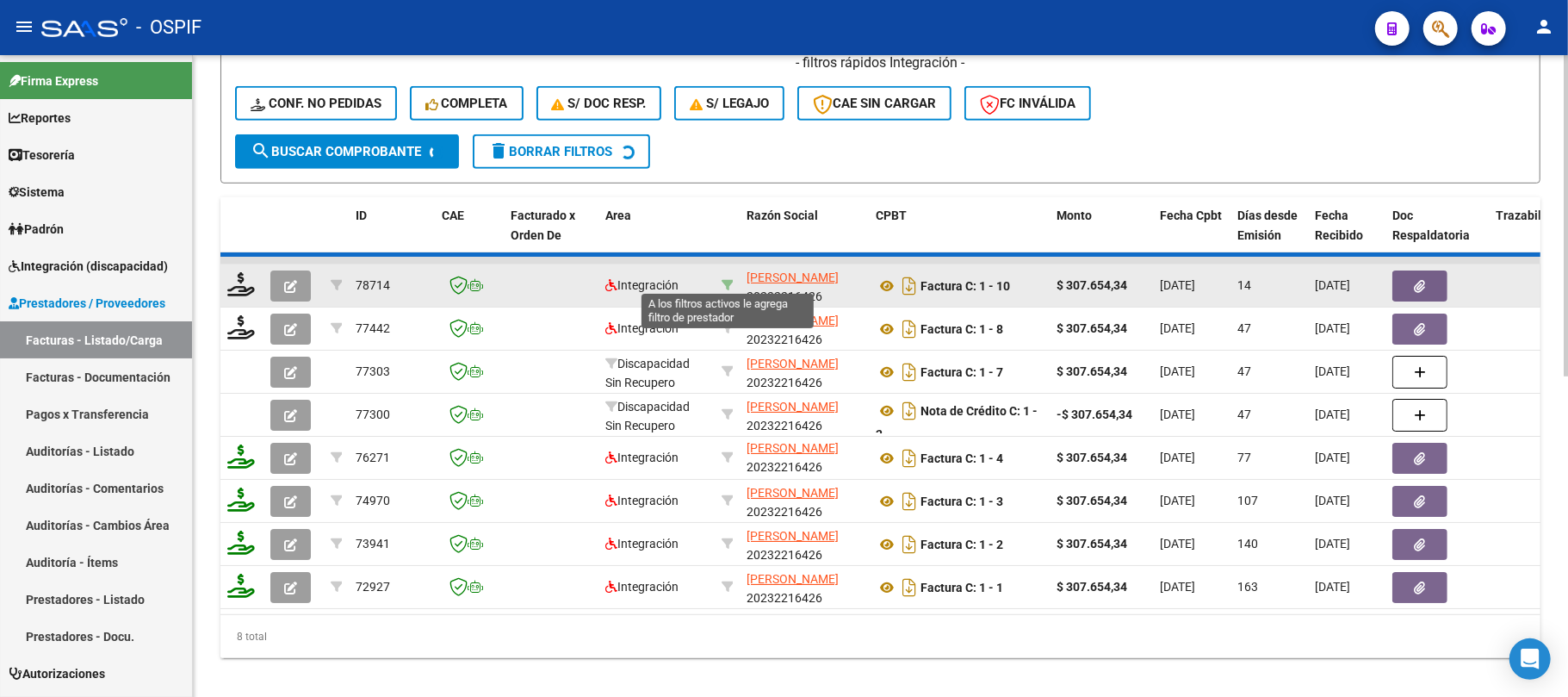
type input "20232216426"
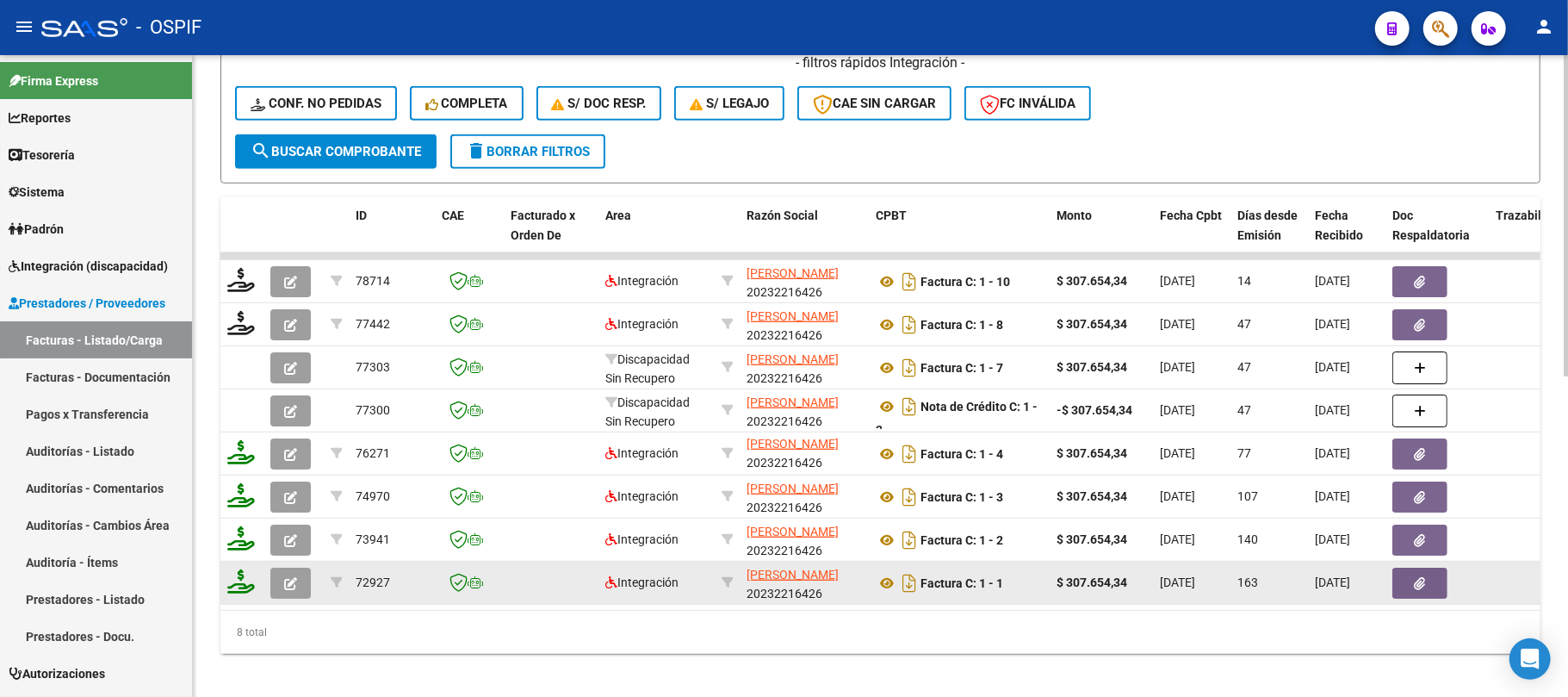
click at [284, 582] on icon "button" at bounding box center [291, 583] width 13 height 13
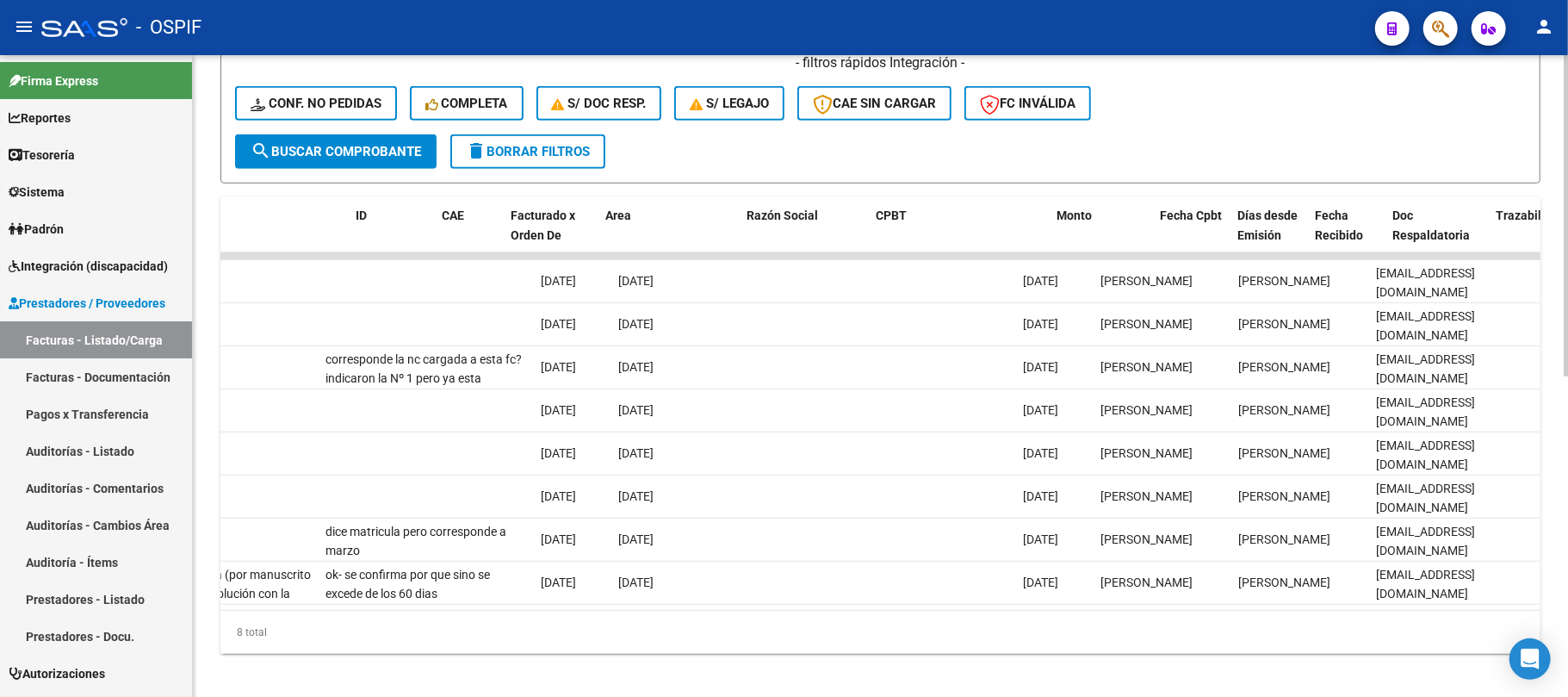
scroll to position [0, 0]
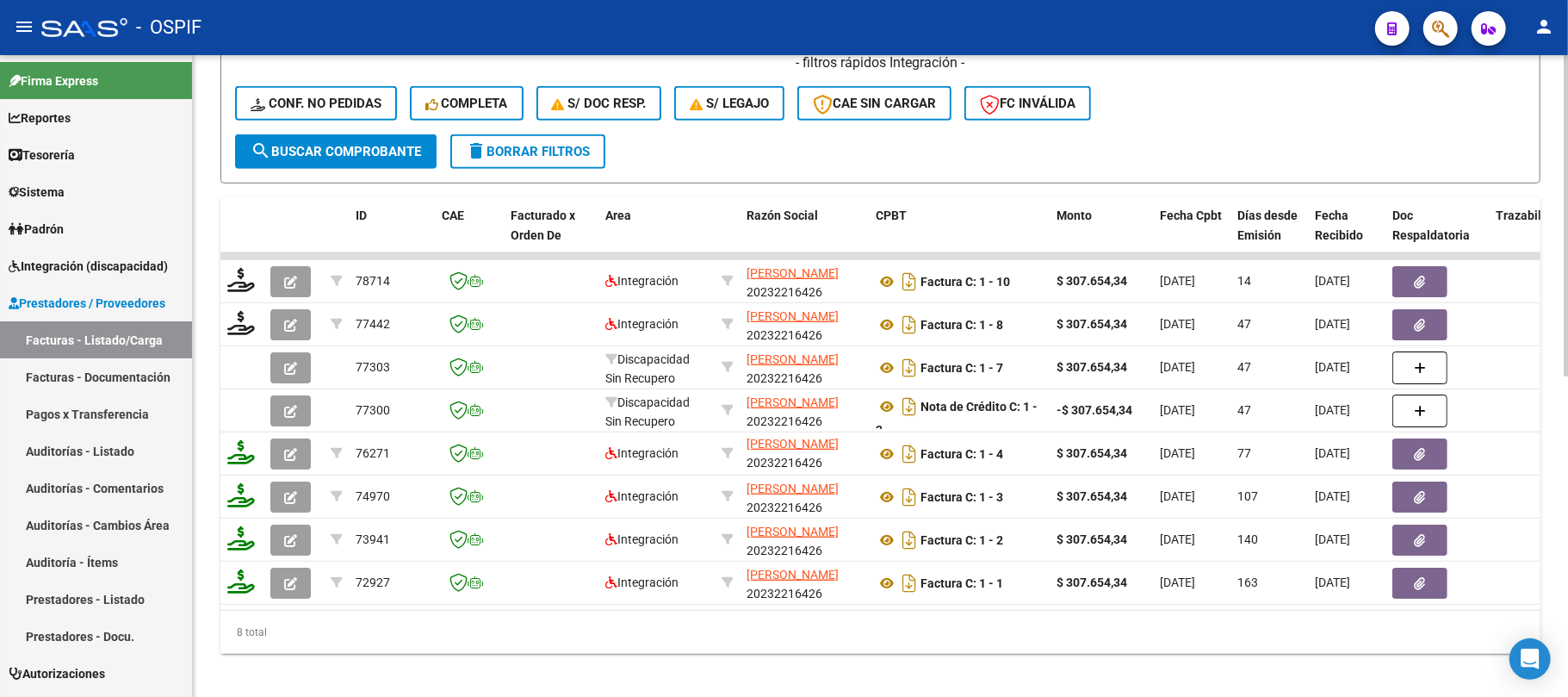
click at [473, 680] on div "Video tutorial PRESTADORES -> Listado de CPBTs Emitidos por Prestadores / Prove…" at bounding box center [880, 77] width 1375 height 1264
click at [554, 653] on div "8 total" at bounding box center [881, 632] width 1320 height 43
click at [507, 144] on span "delete Borrar Filtros" at bounding box center [528, 151] width 124 height 16
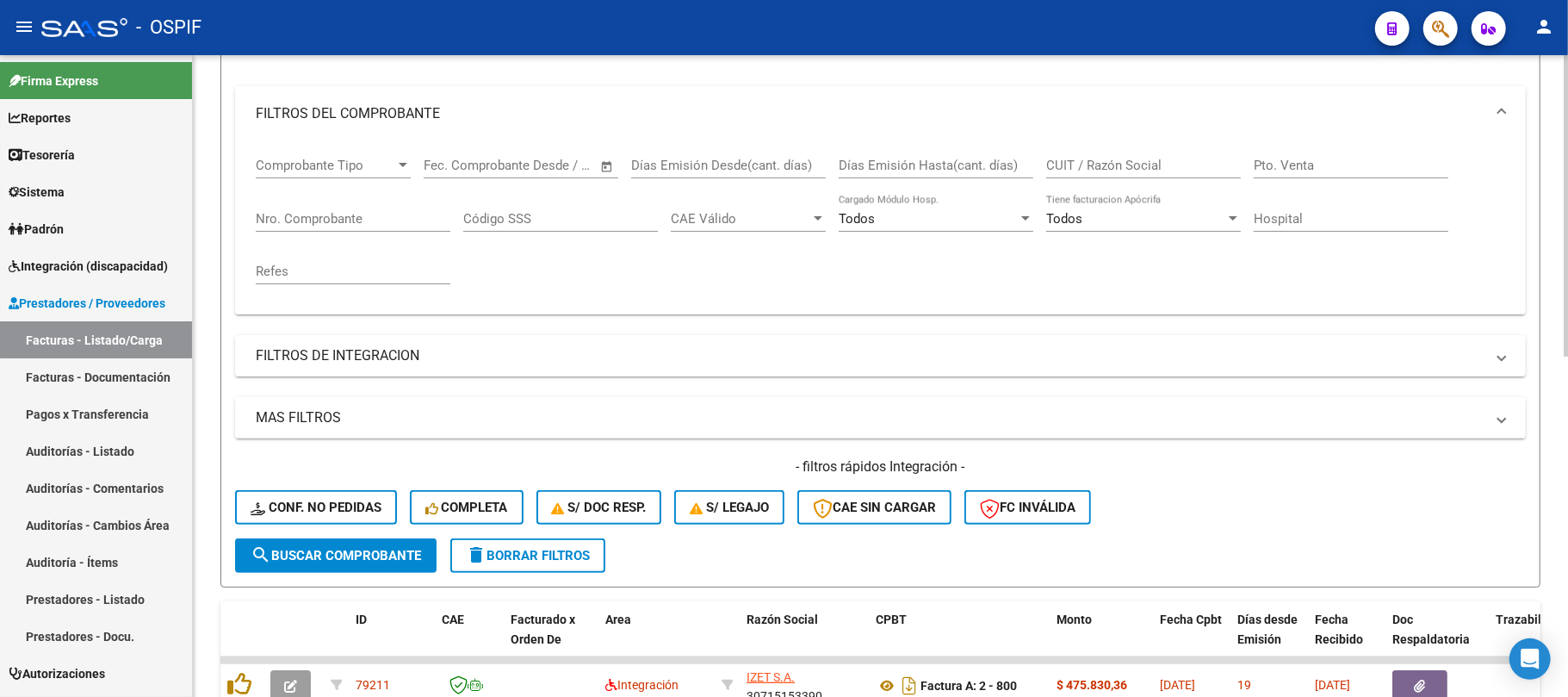
scroll to position [151, 0]
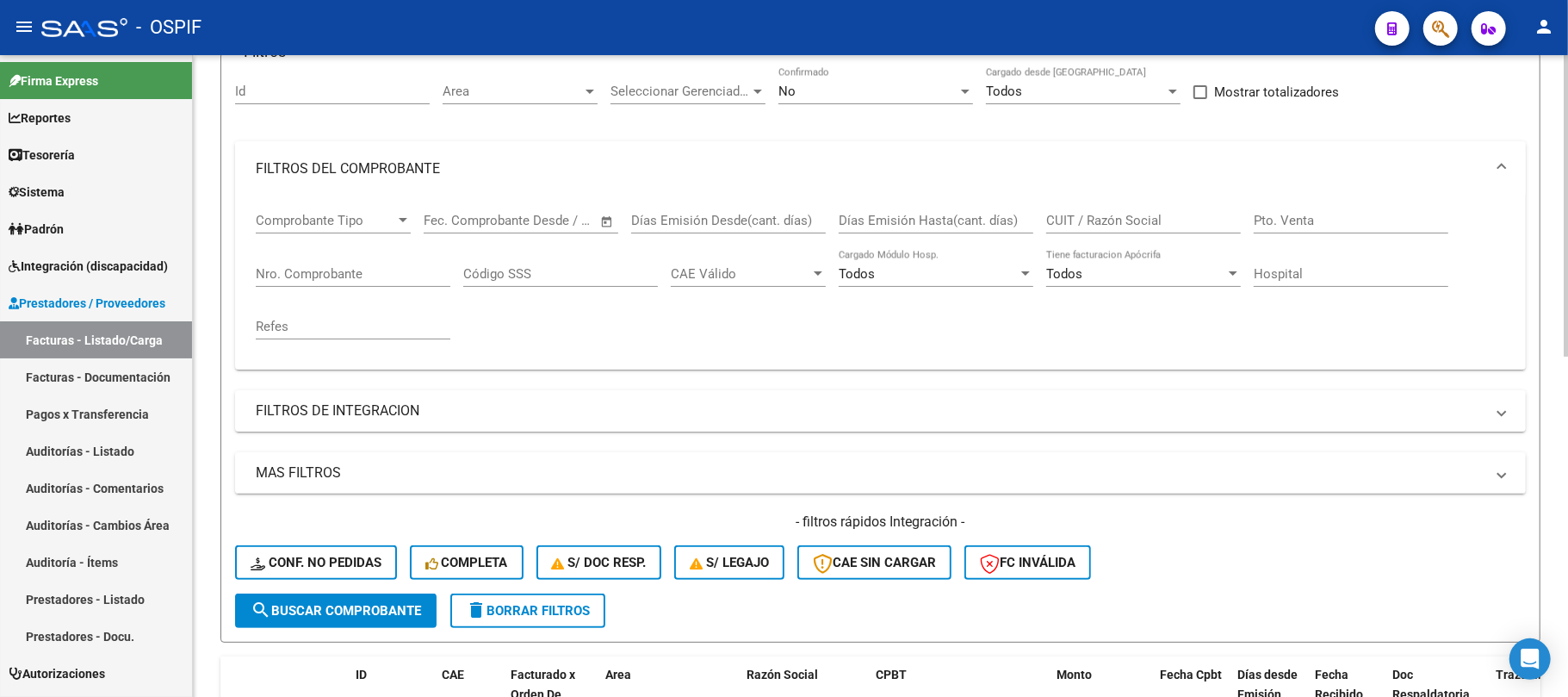
click at [527, 173] on mat-panel-title "FILTROS DEL COMPROBANTE" at bounding box center [869, 169] width 1228 height 19
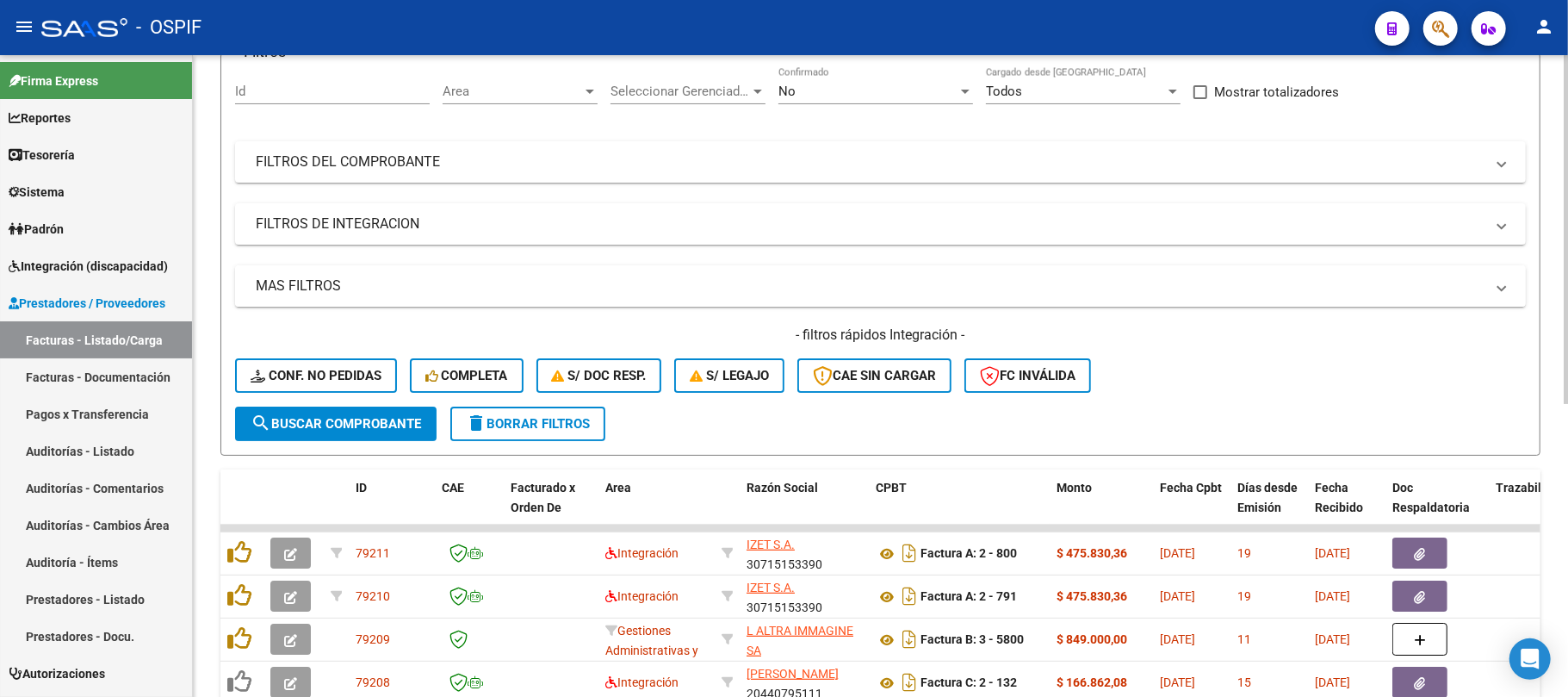
click at [549, 408] on button "delete Borrar Filtros" at bounding box center [528, 424] width 155 height 35
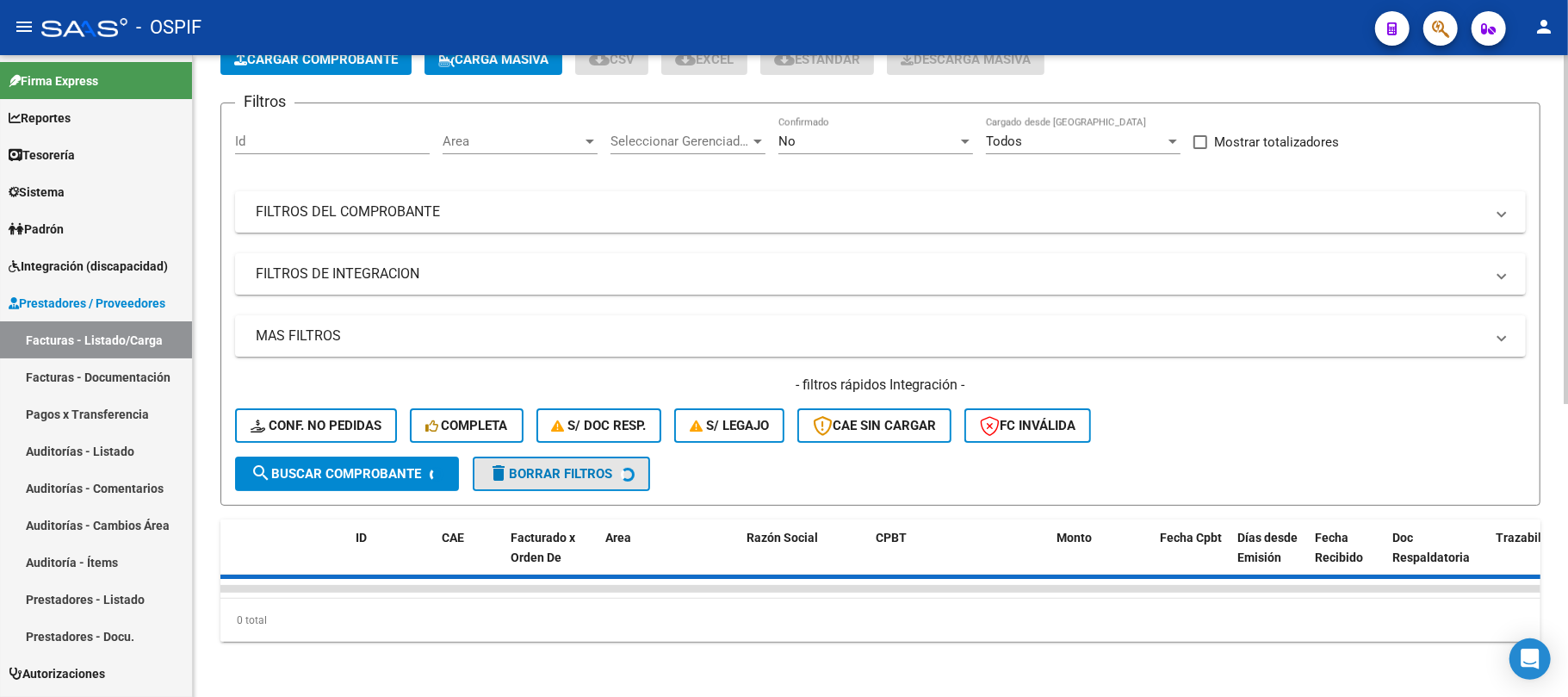
scroll to position [117, 0]
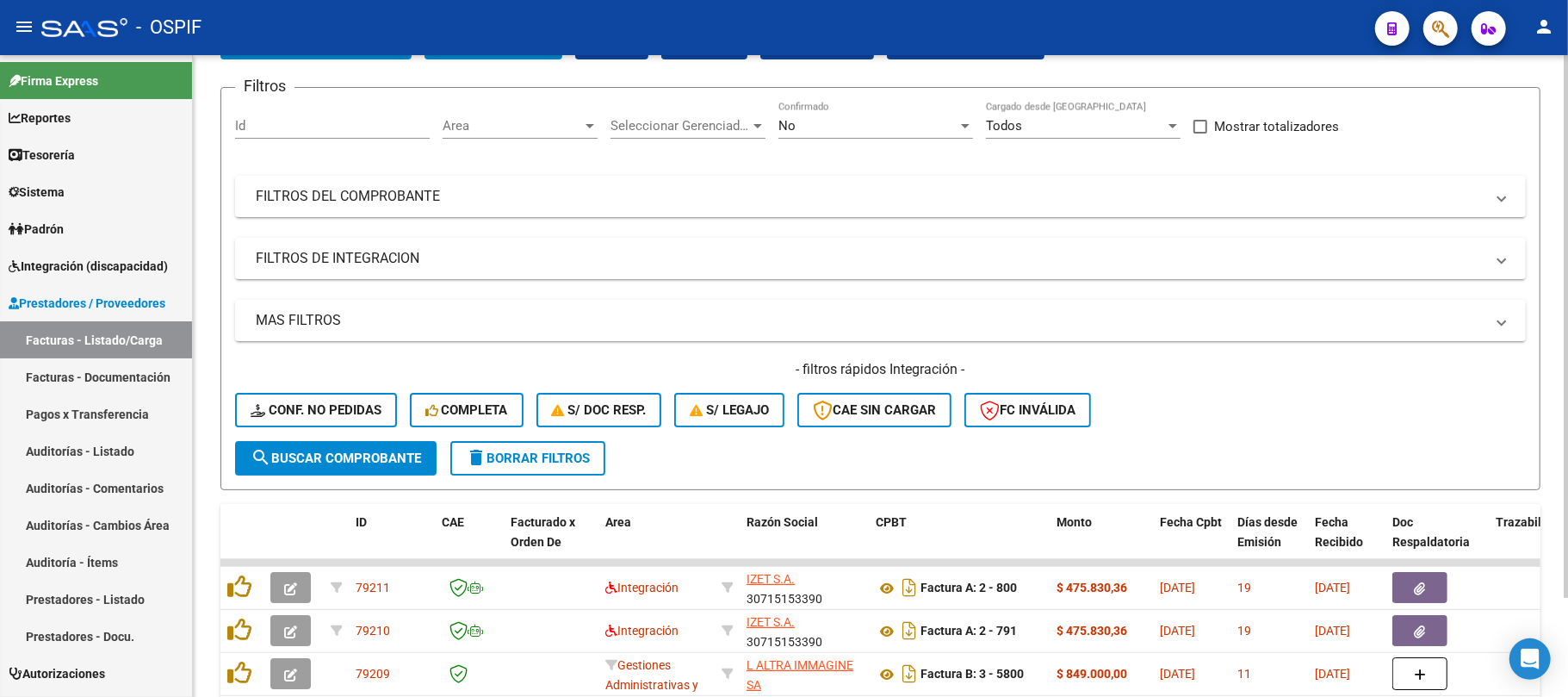
click at [410, 259] on div "Filtros Id Area Area Seleccionar Gerenciador Seleccionar Gerenciador No Confirm…" at bounding box center [880, 271] width 1290 height 339
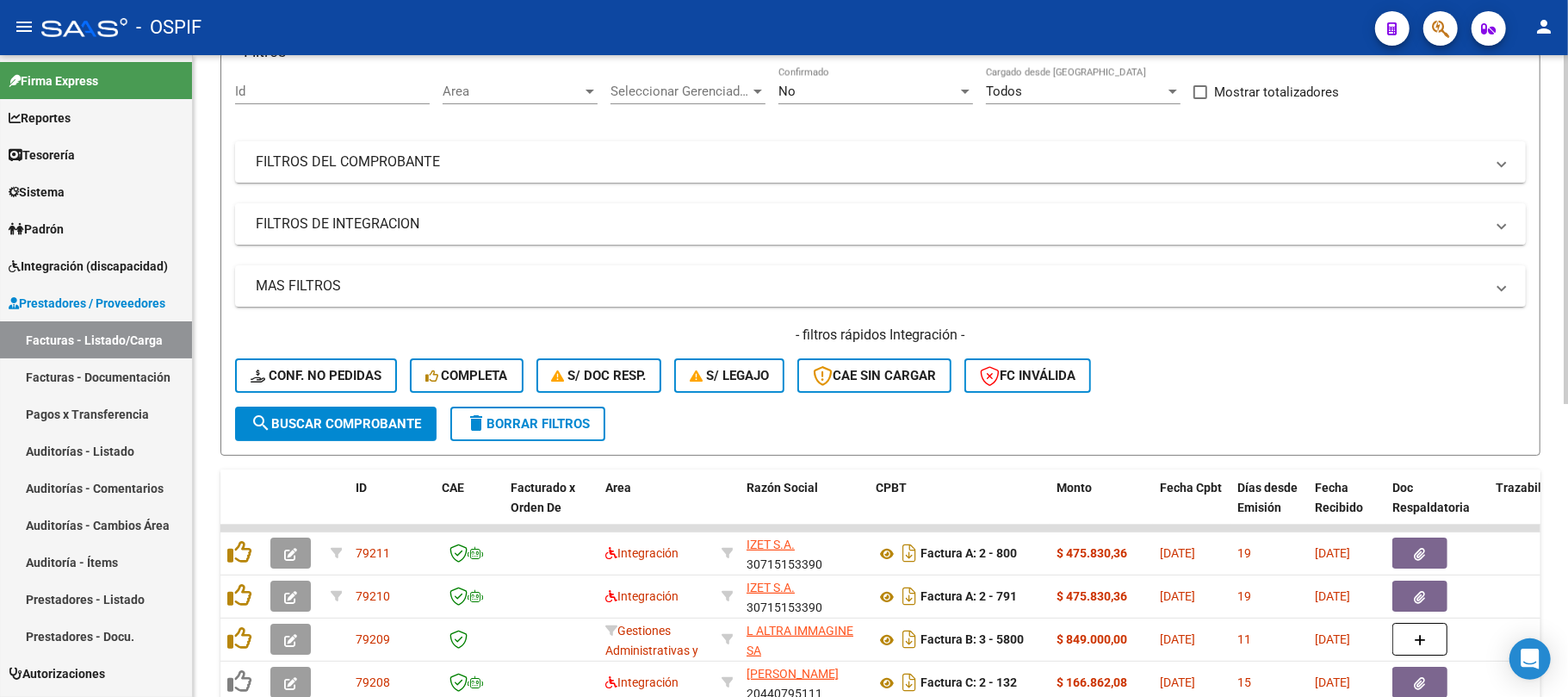
click at [525, 225] on mat-panel-title "FILTROS DE INTEGRACION" at bounding box center [869, 224] width 1228 height 19
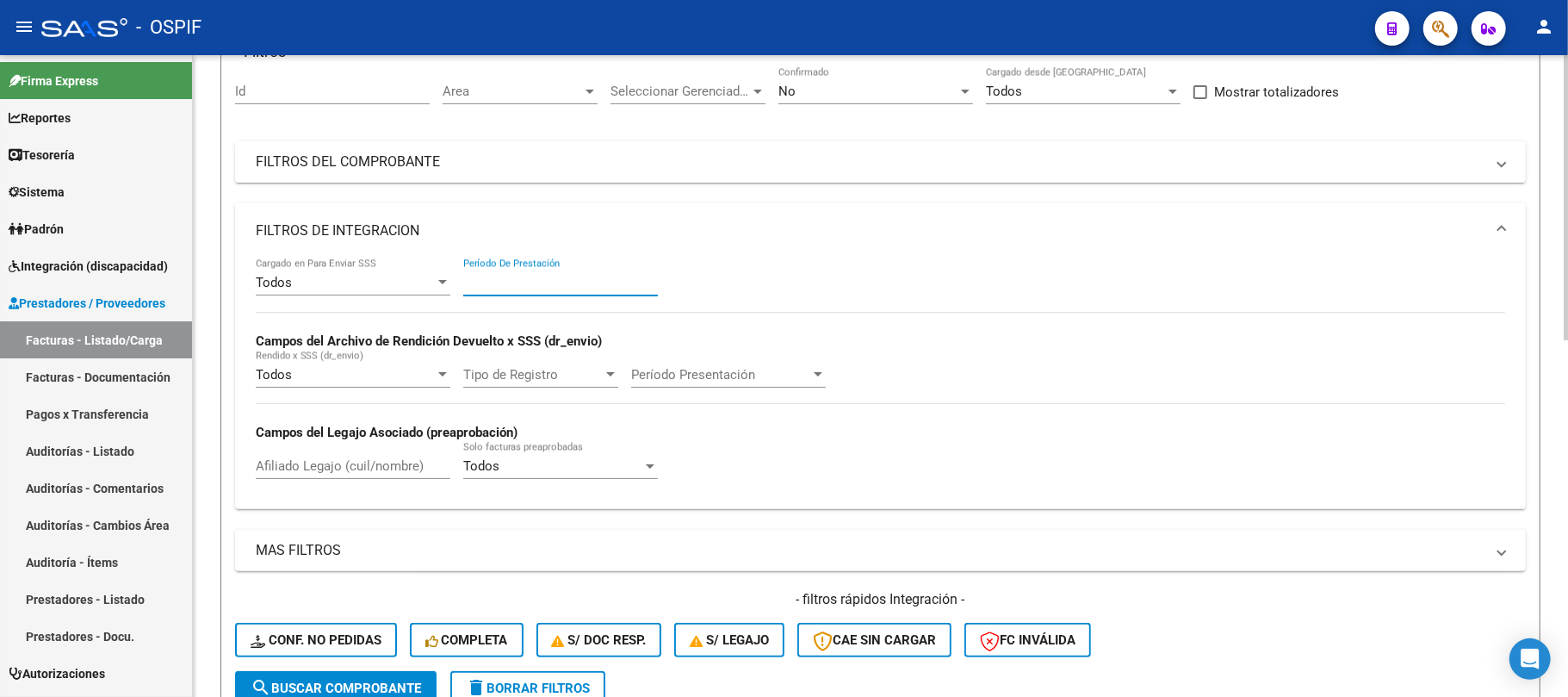
click at [576, 280] on input "Período De Prestación" at bounding box center [560, 282] width 194 height 16
type input "202505"
click at [631, 224] on mat-panel-title "FILTROS DE INTEGRACION" at bounding box center [869, 231] width 1228 height 19
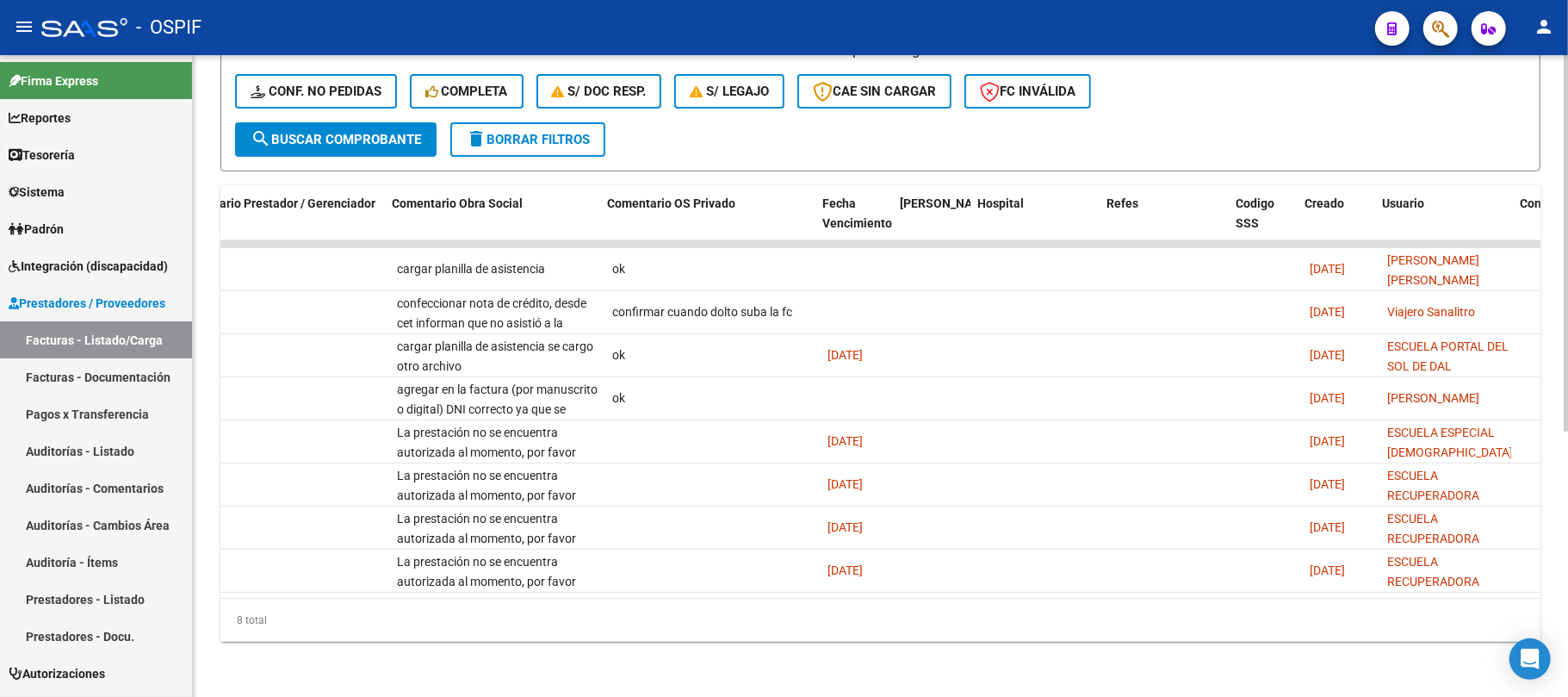
scroll to position [0, 3118]
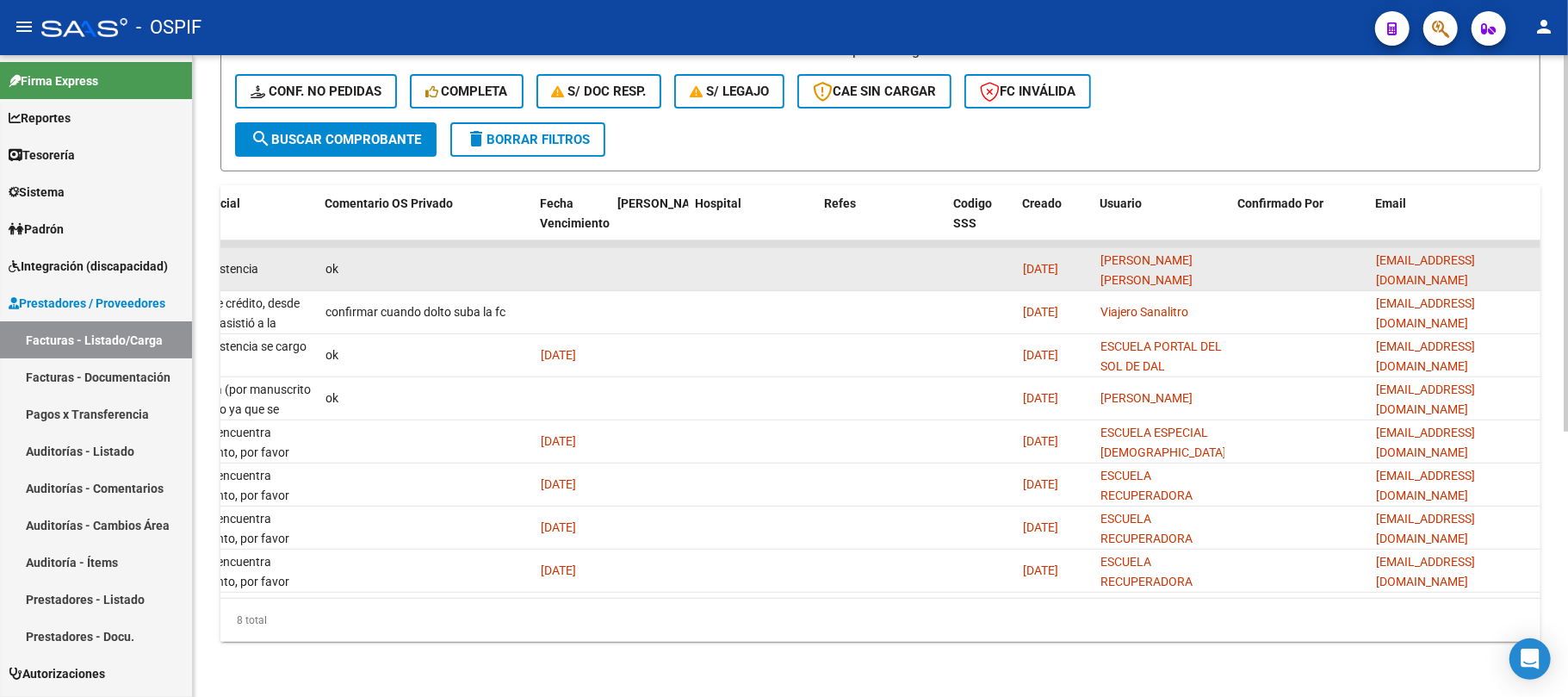
click at [1454, 254] on span "[EMAIL_ADDRESS][DOMAIN_NAME]" at bounding box center [1424, 271] width 99 height 34
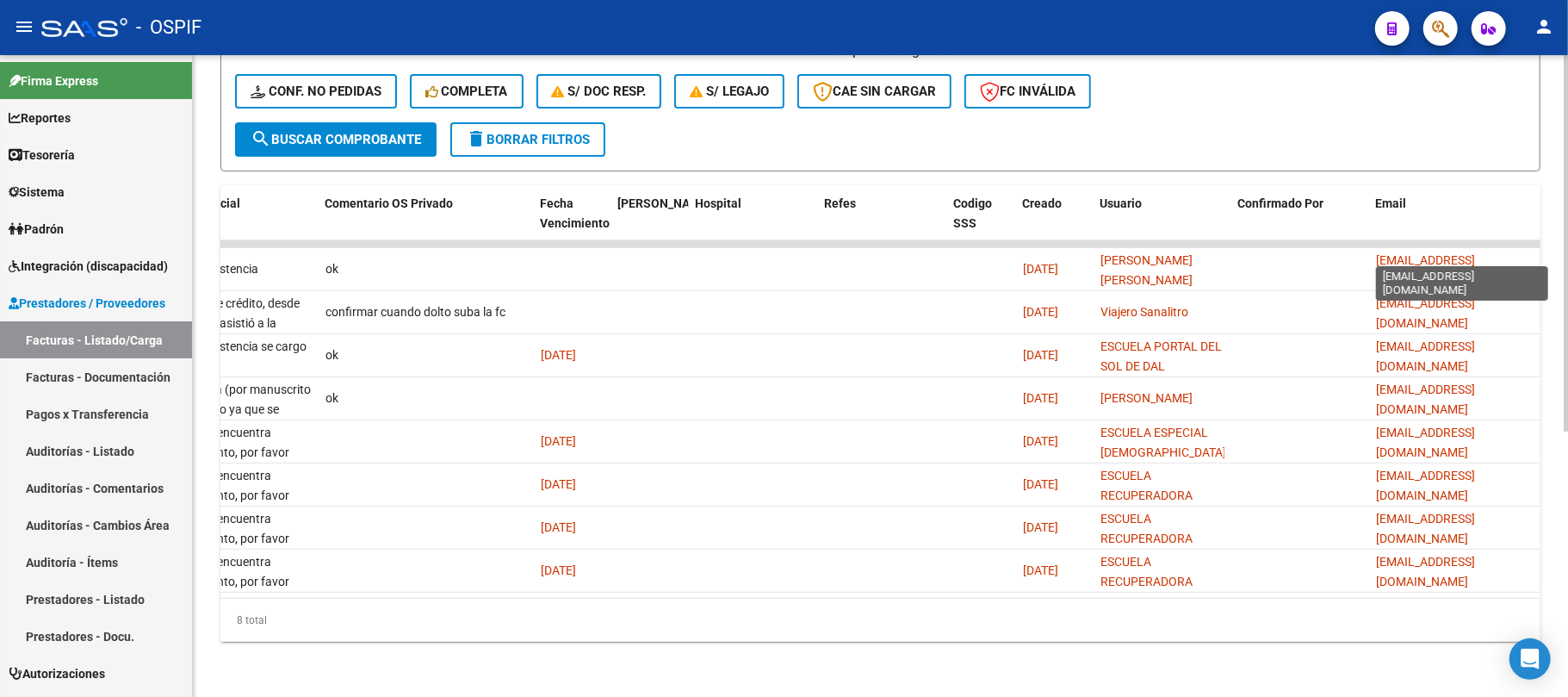
copy span "[EMAIL_ADDRESS][DOMAIN_NAME]"
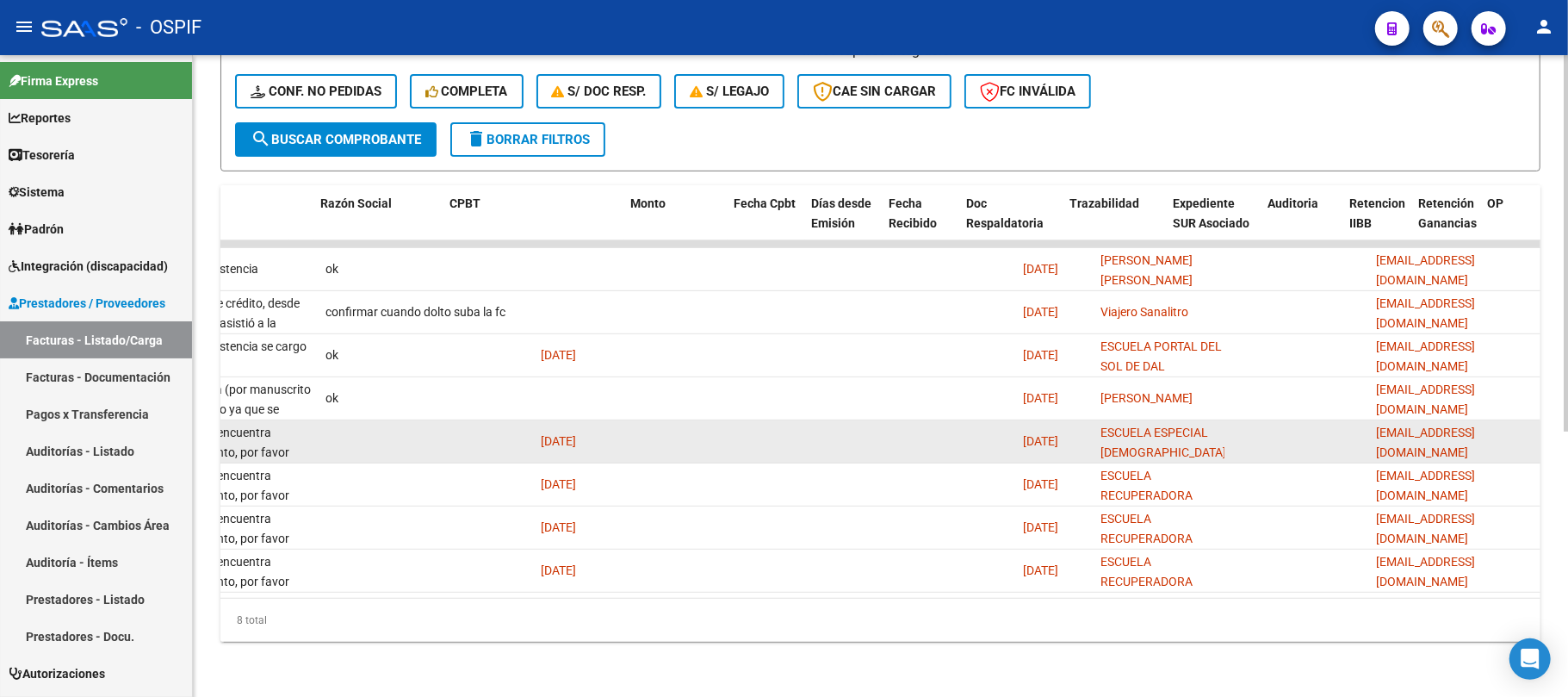
scroll to position [0, 295]
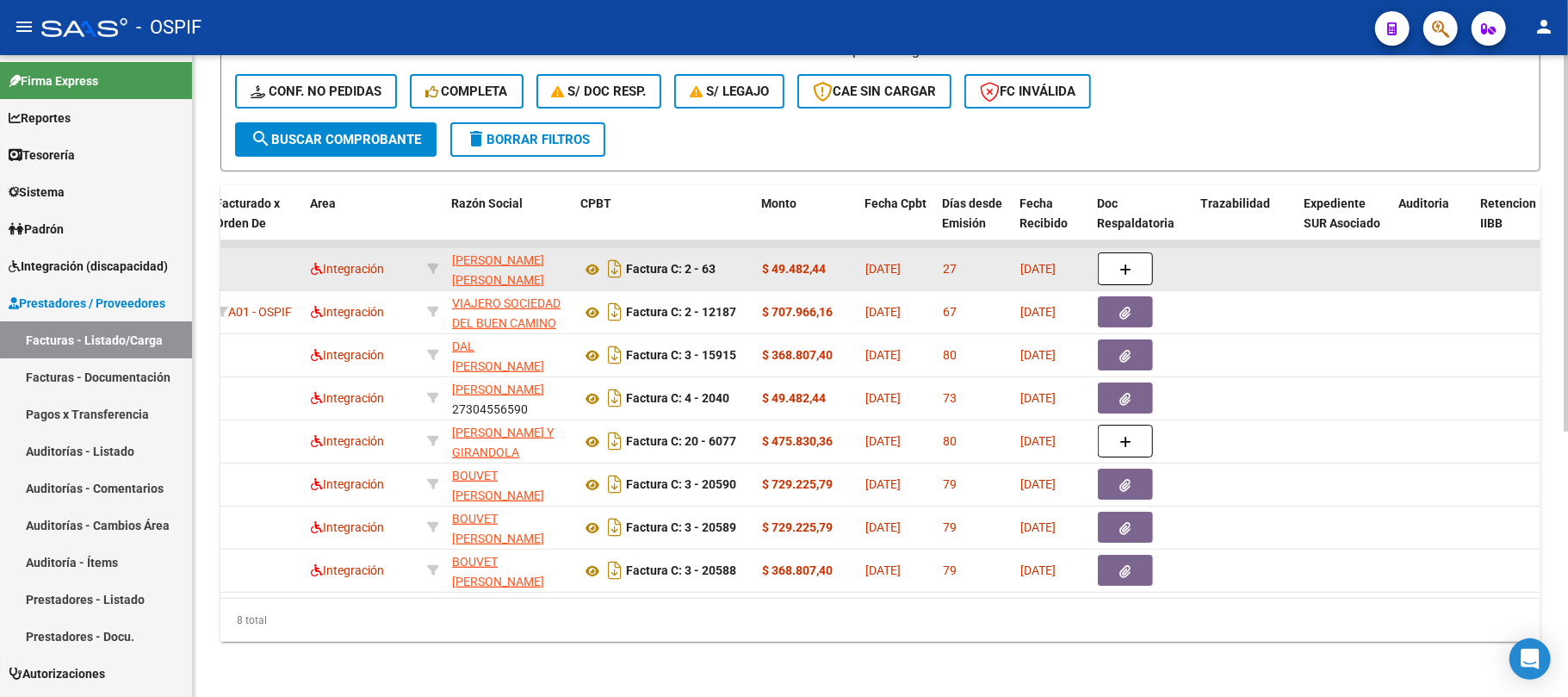
drag, startPoint x: 547, startPoint y: 265, endPoint x: 450, endPoint y: 238, distance: 100.7
click at [450, 248] on datatable-body-cell "PROCOPIO MARIA FERNANDA RITA 27282811567" at bounding box center [510, 269] width 130 height 42
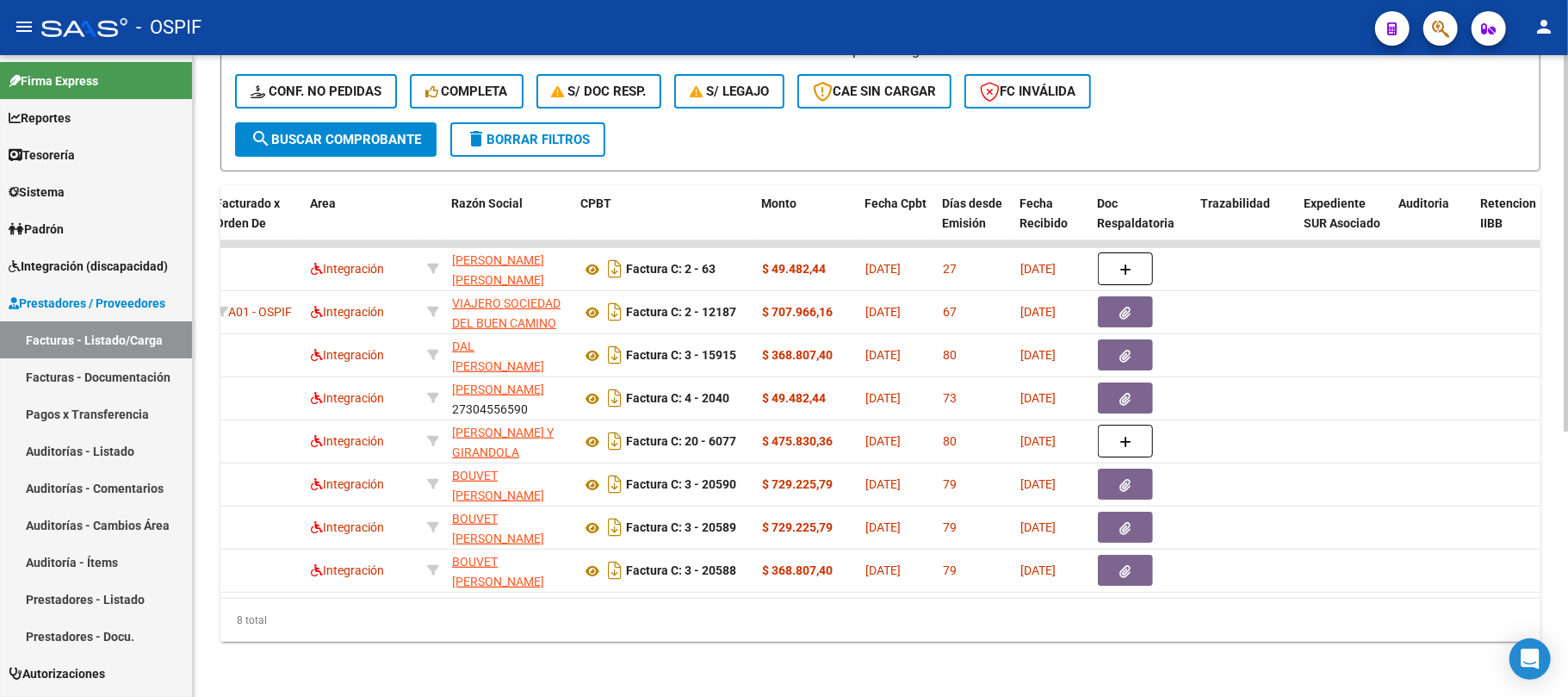
copy span "[PERSON_NAME]"
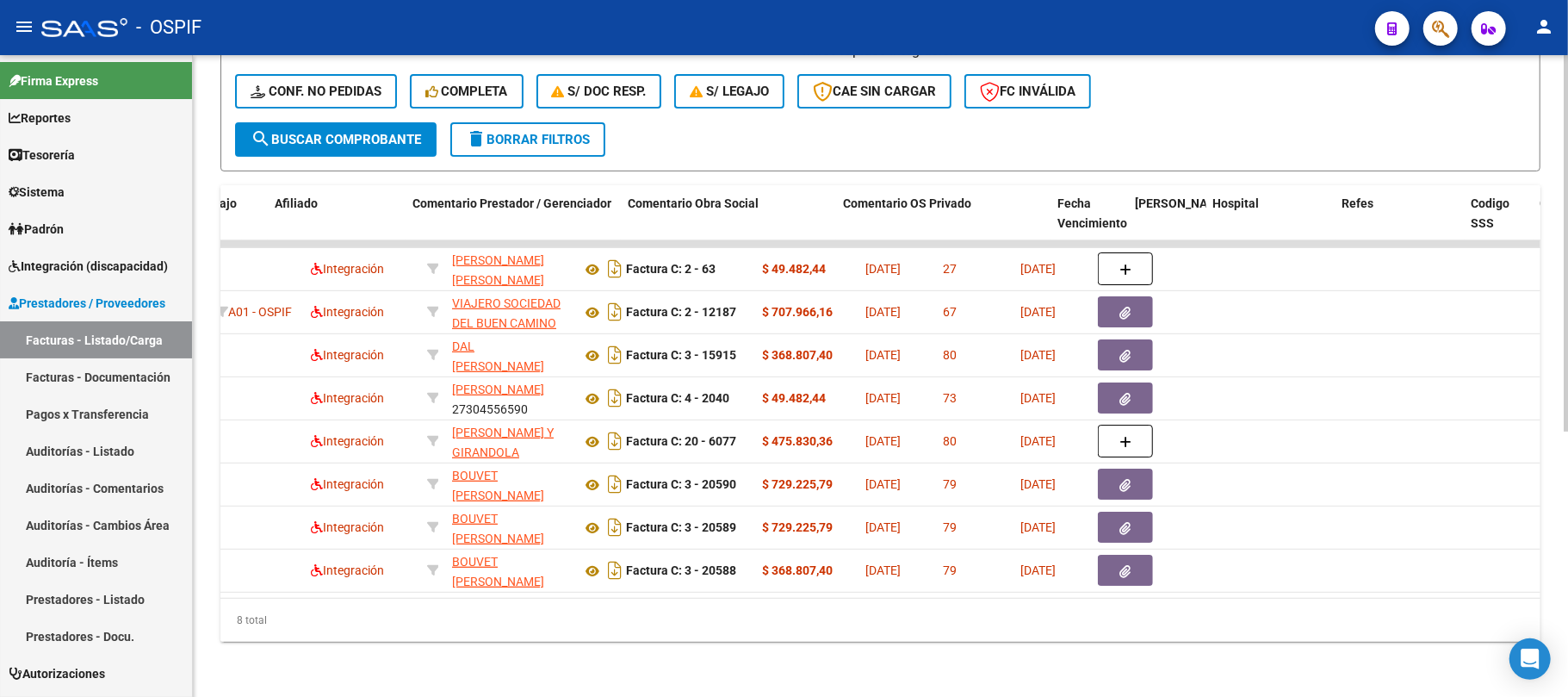
scroll to position [0, 2717]
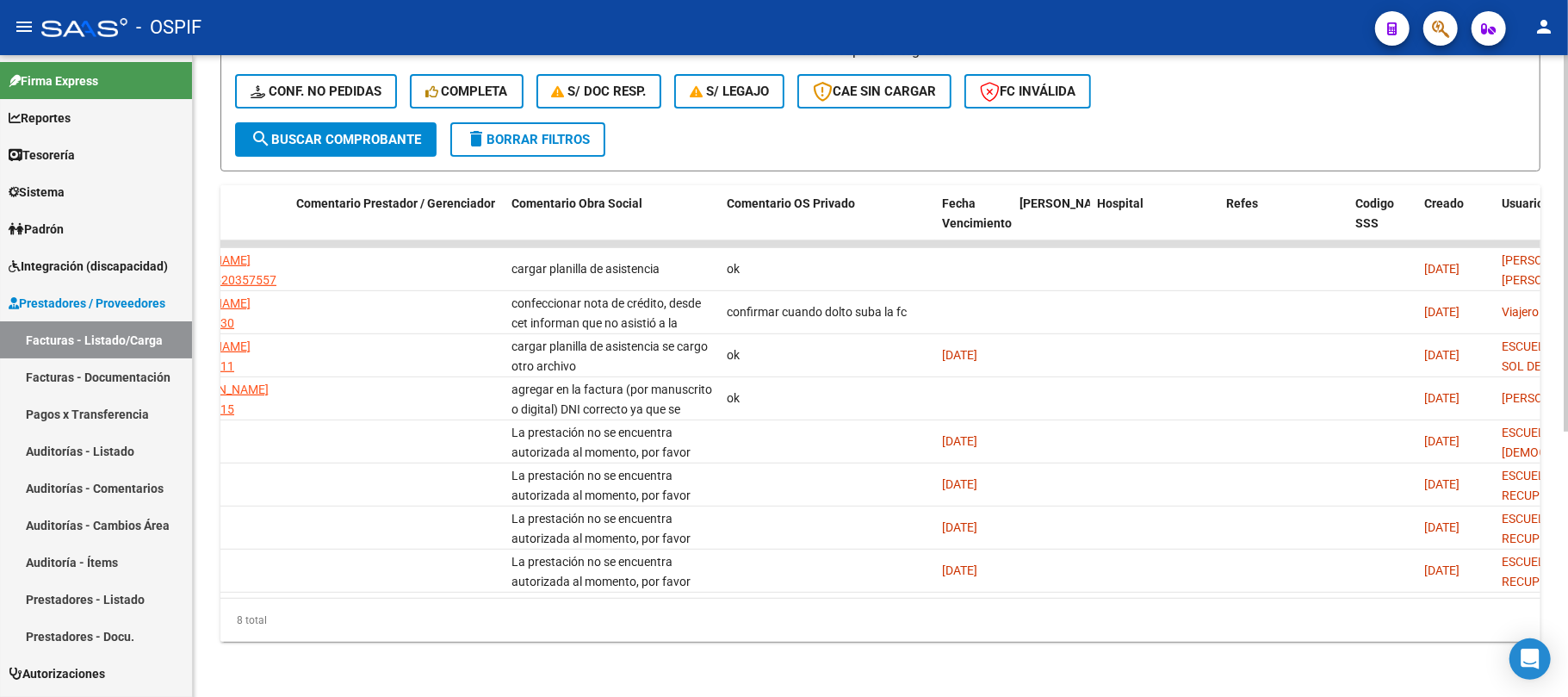
click at [1213, 614] on div "8 total" at bounding box center [881, 620] width 1320 height 43
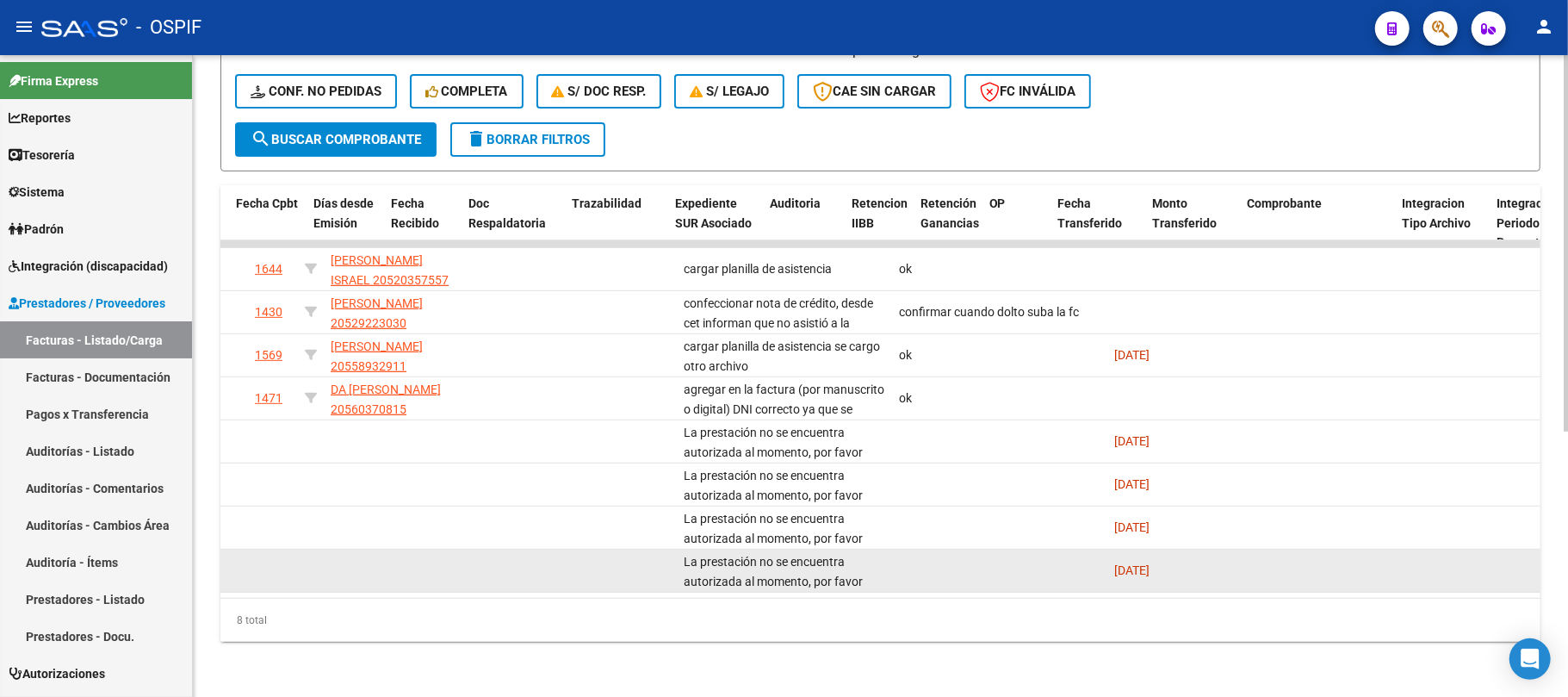
scroll to position [0, 725]
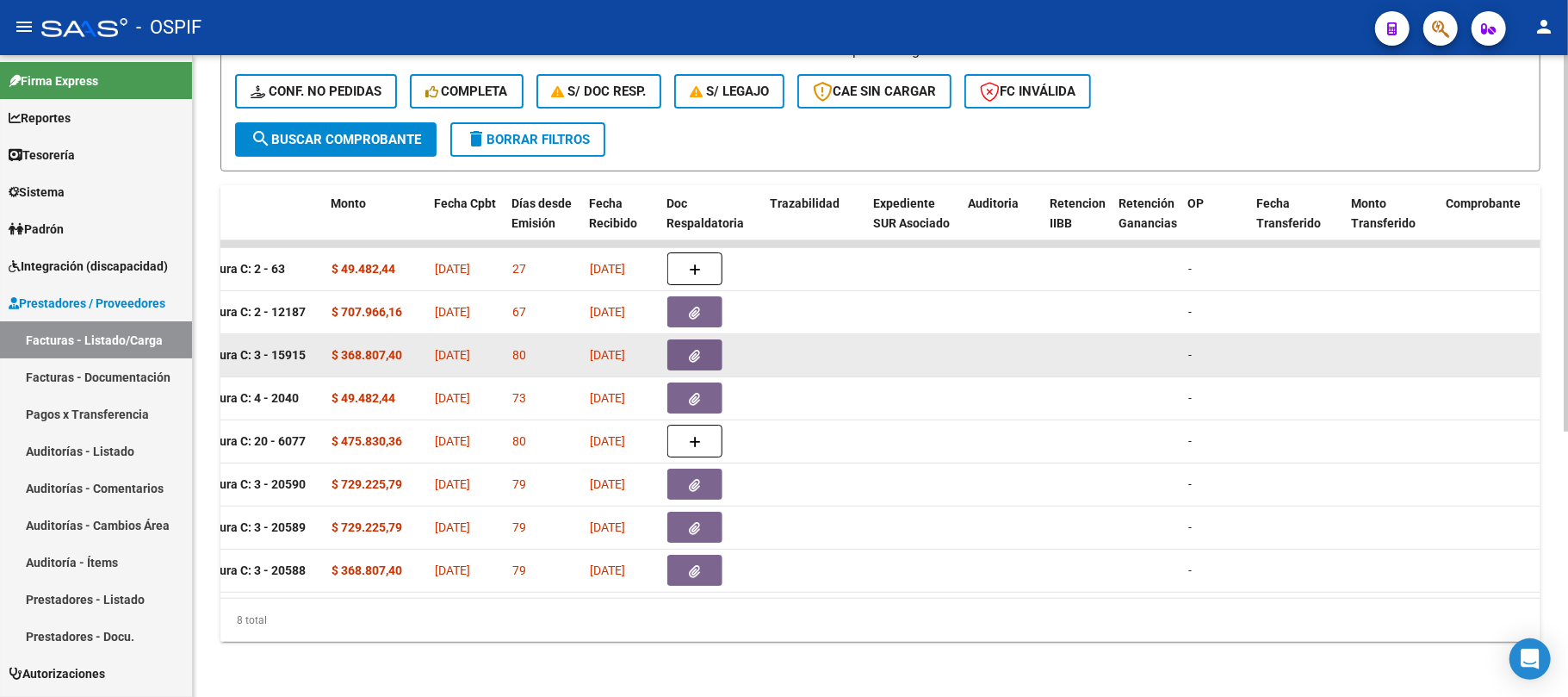
click at [690, 349] on icon "button" at bounding box center [695, 356] width 11 height 13
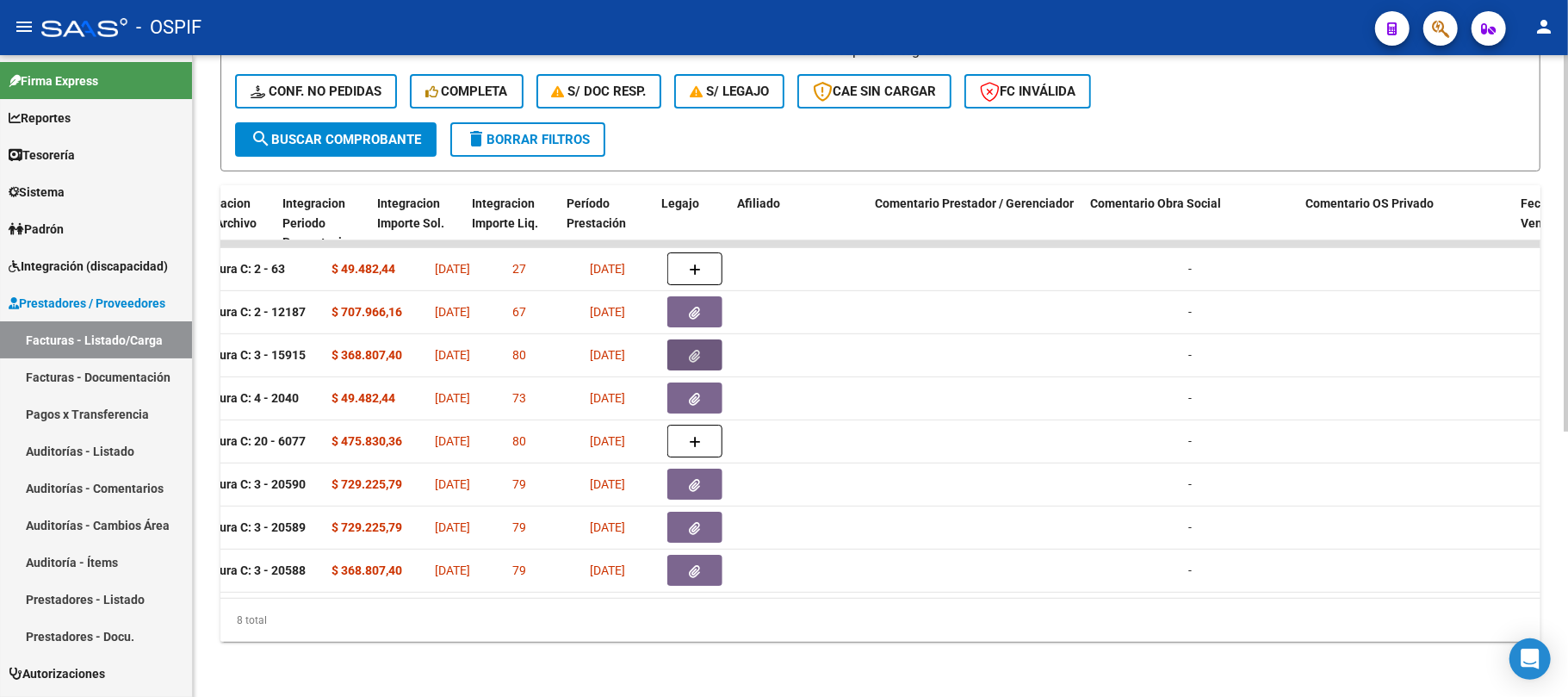
scroll to position [0, 3094]
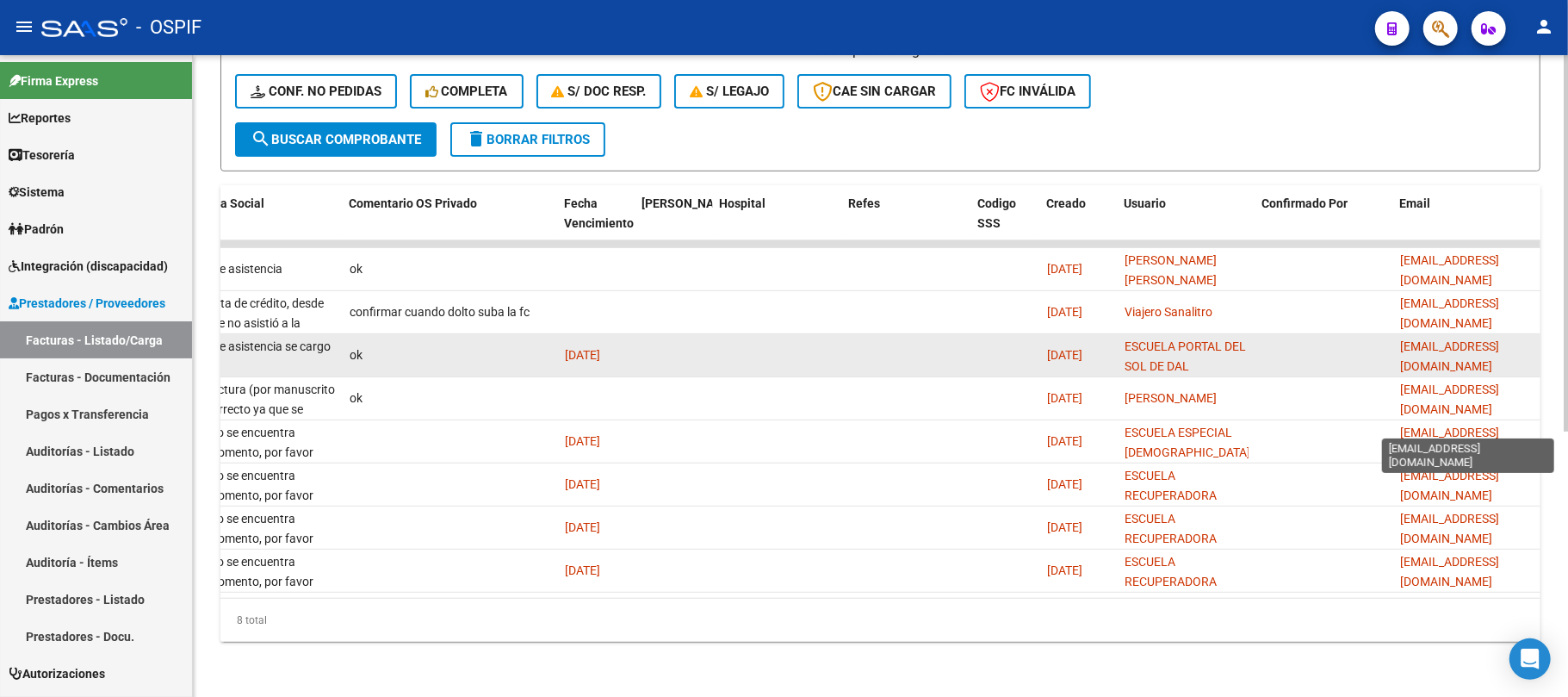
click at [1468, 342] on span "[EMAIL_ADDRESS][DOMAIN_NAME]" at bounding box center [1449, 356] width 99 height 34
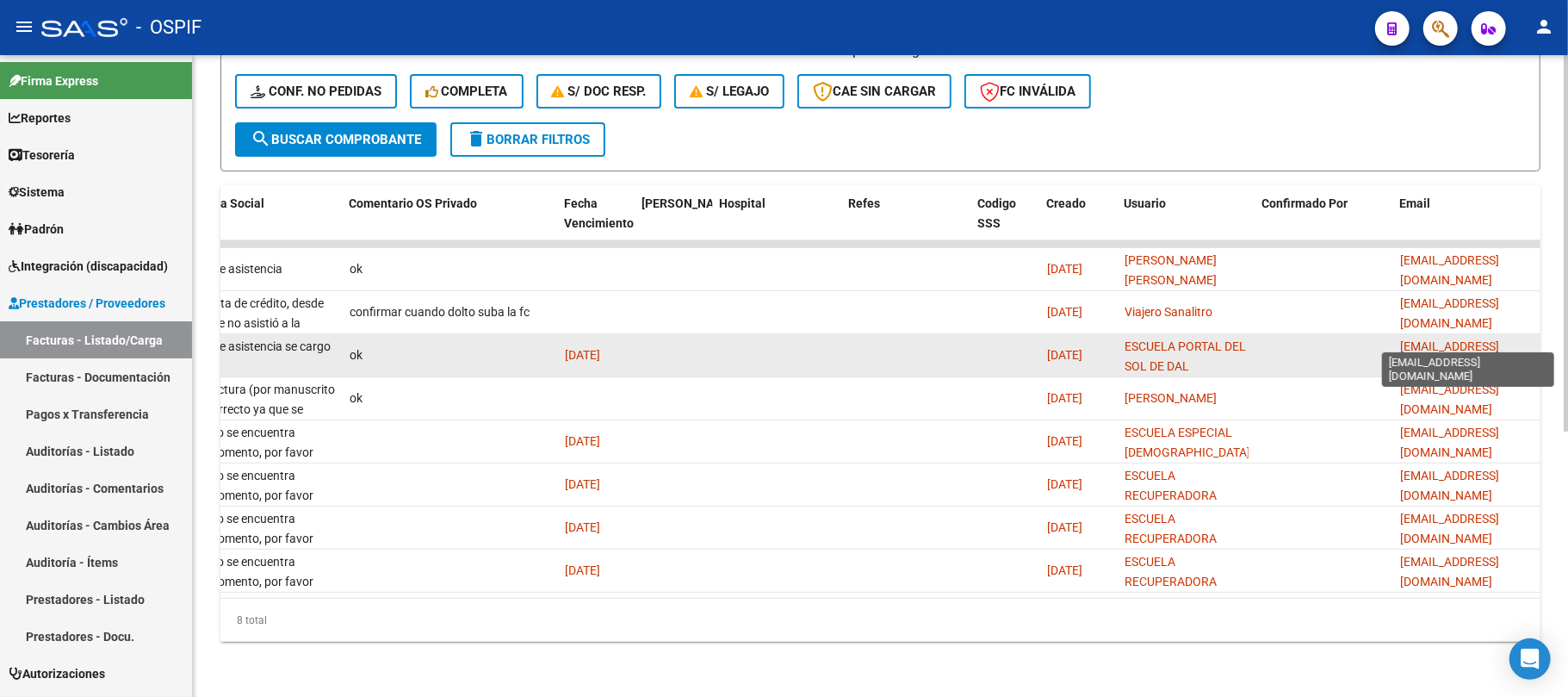
click at [1468, 342] on span "[EMAIL_ADDRESS][DOMAIN_NAME]" at bounding box center [1449, 356] width 99 height 34
copy span "[EMAIL_ADDRESS][DOMAIN_NAME]"
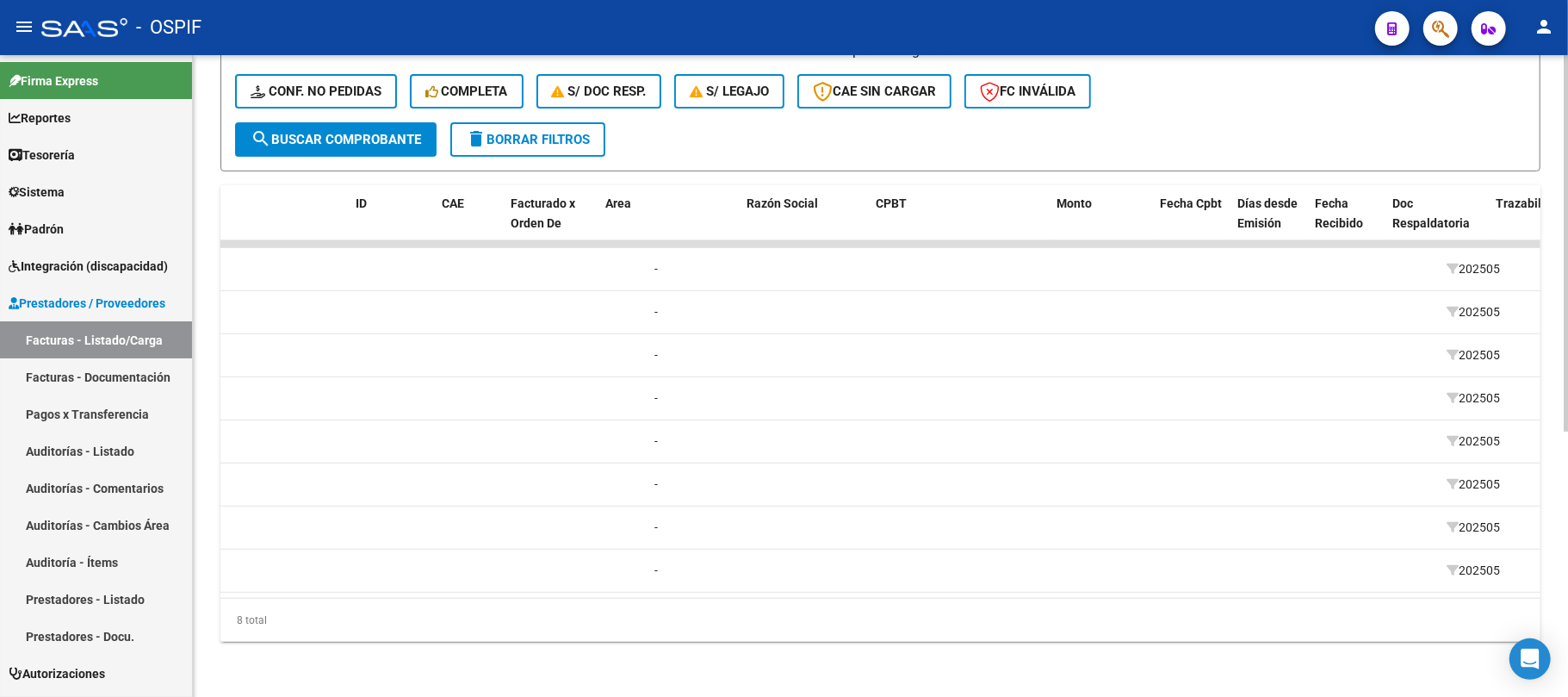
scroll to position [0, 0]
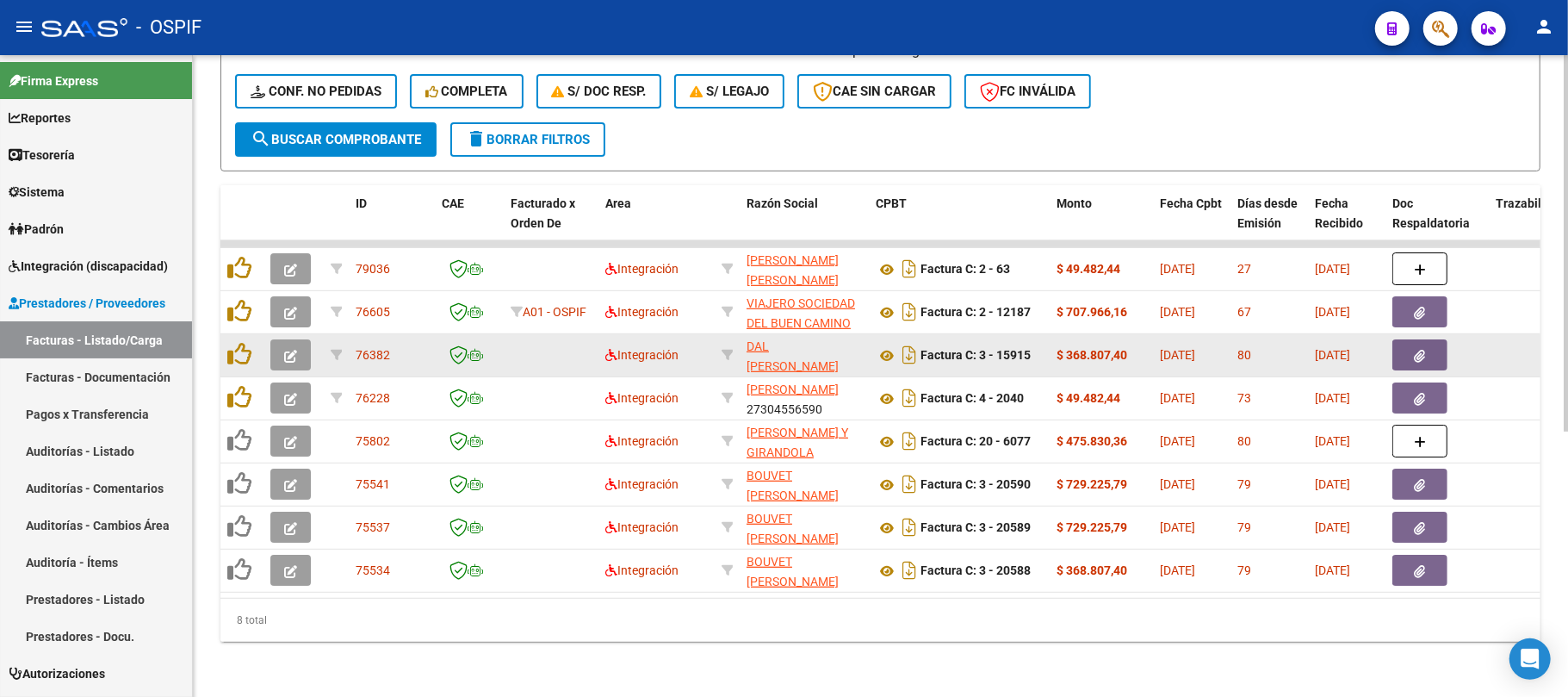
click at [1007, 348] on div "Factura C: 3 - 15915" at bounding box center [959, 354] width 167 height 27
copy strong "15915"
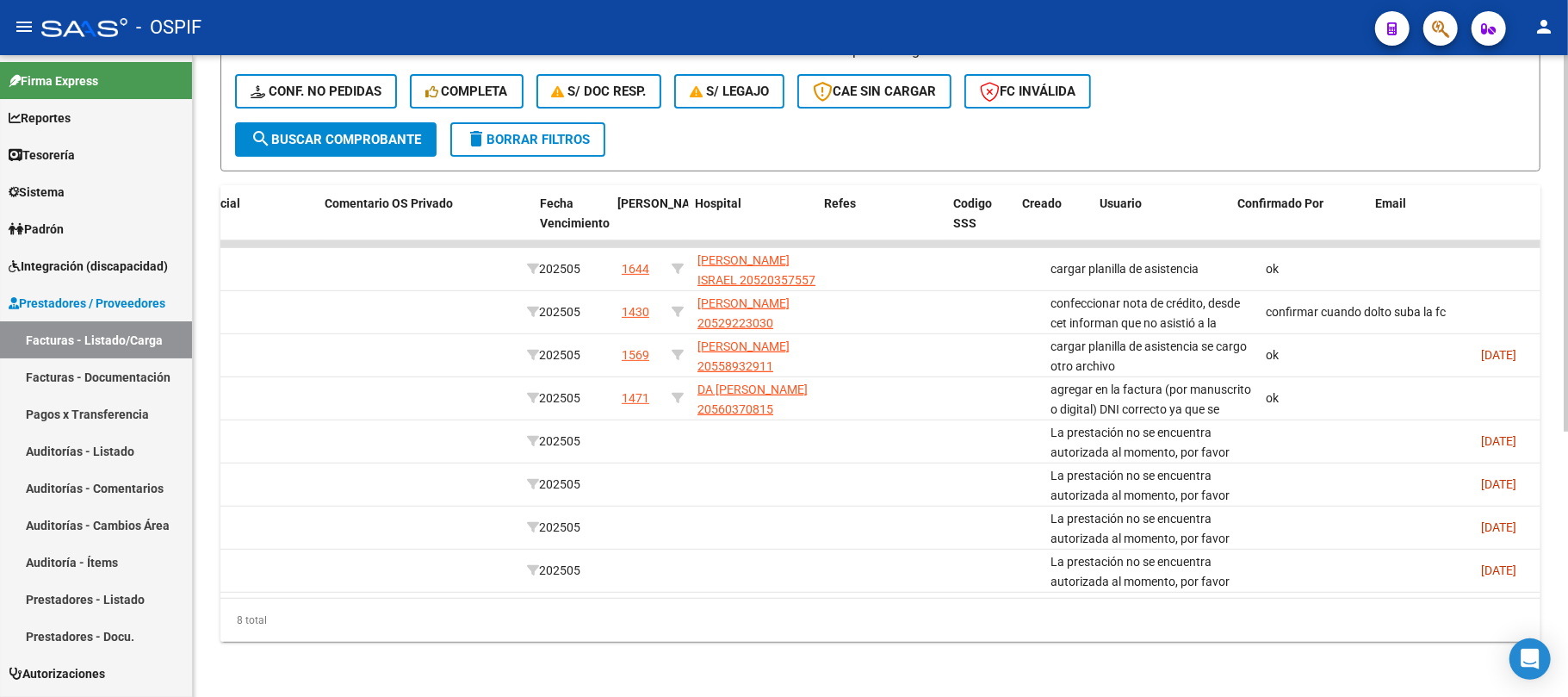
scroll to position [0, 3118]
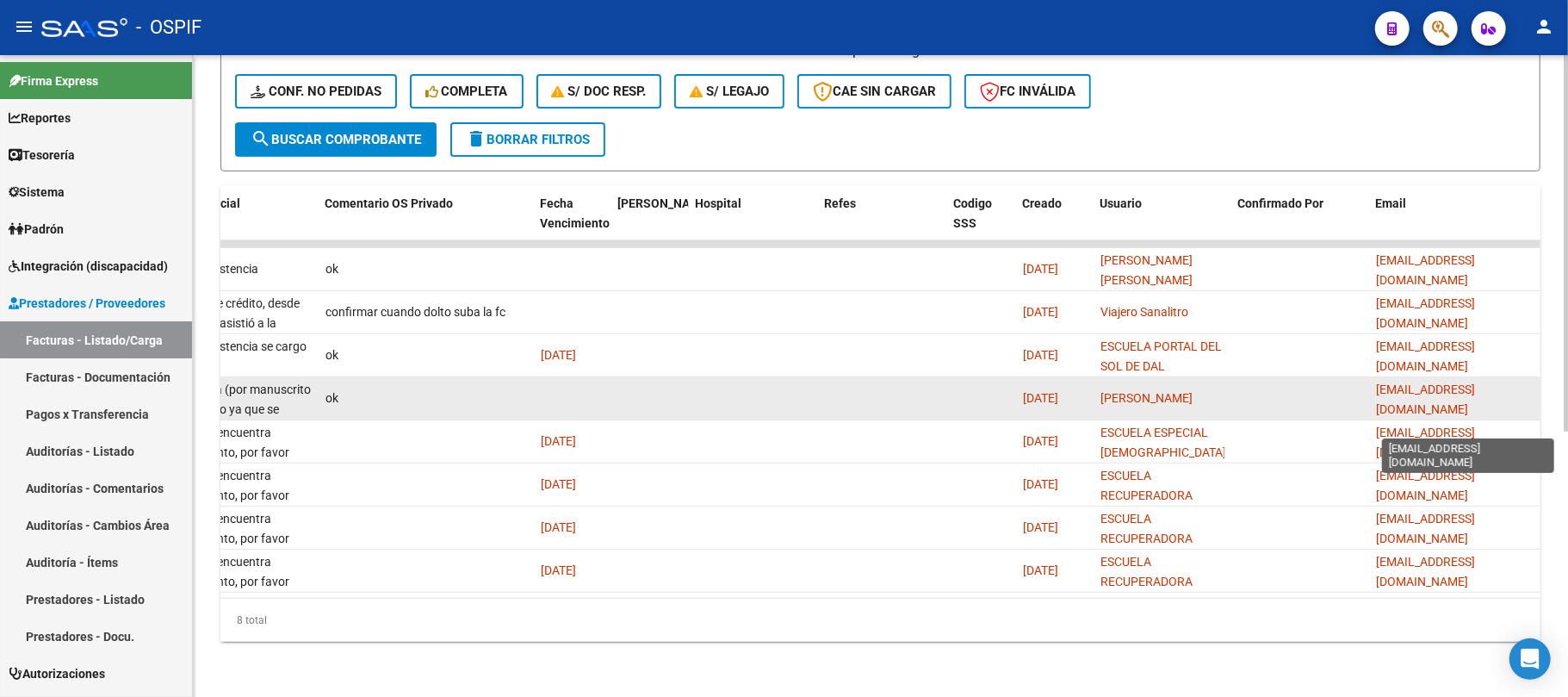
click at [1451, 382] on span "alina_landaburu@hotmail.com" at bounding box center [1424, 399] width 99 height 34
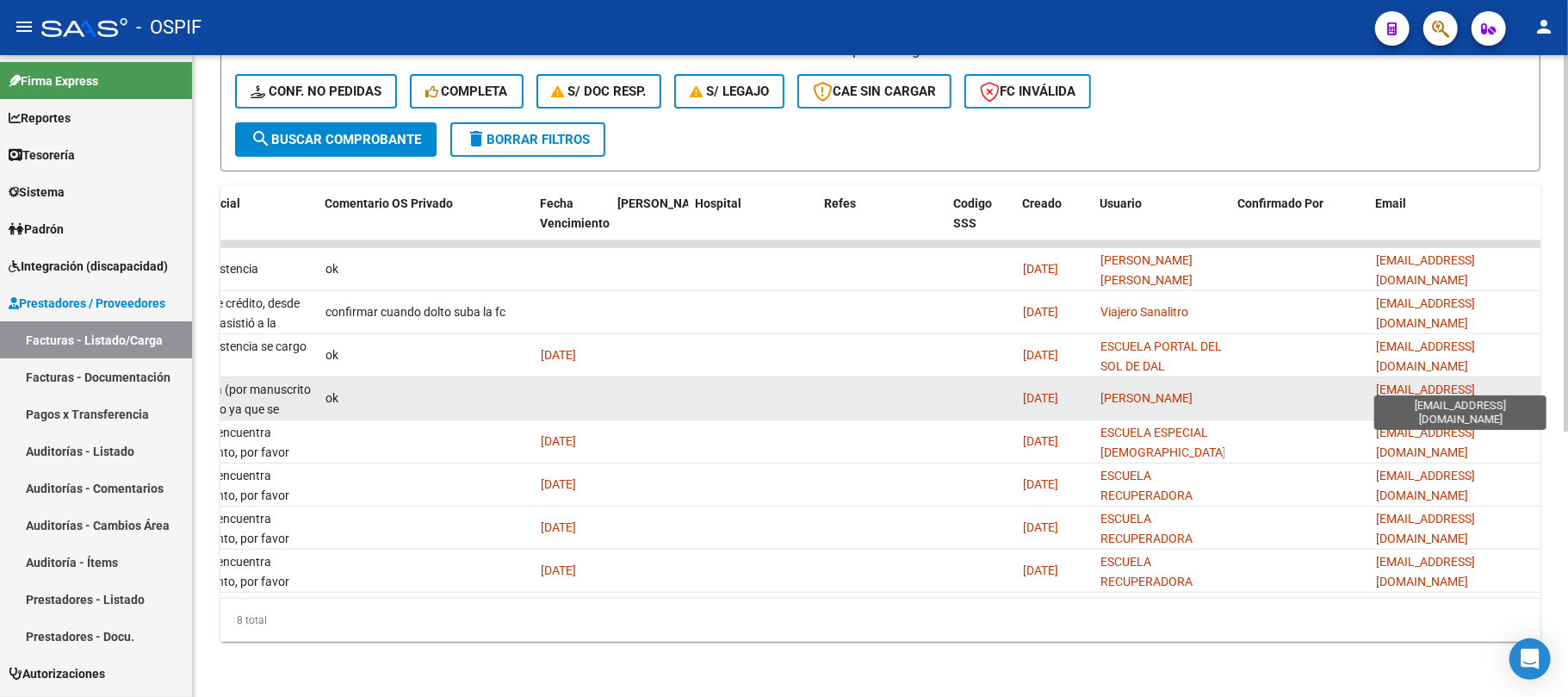
click at [1451, 382] on span "alina_landaburu@hotmail.com" at bounding box center [1424, 399] width 99 height 34
copy span "alina_landaburu@hotmail.com"
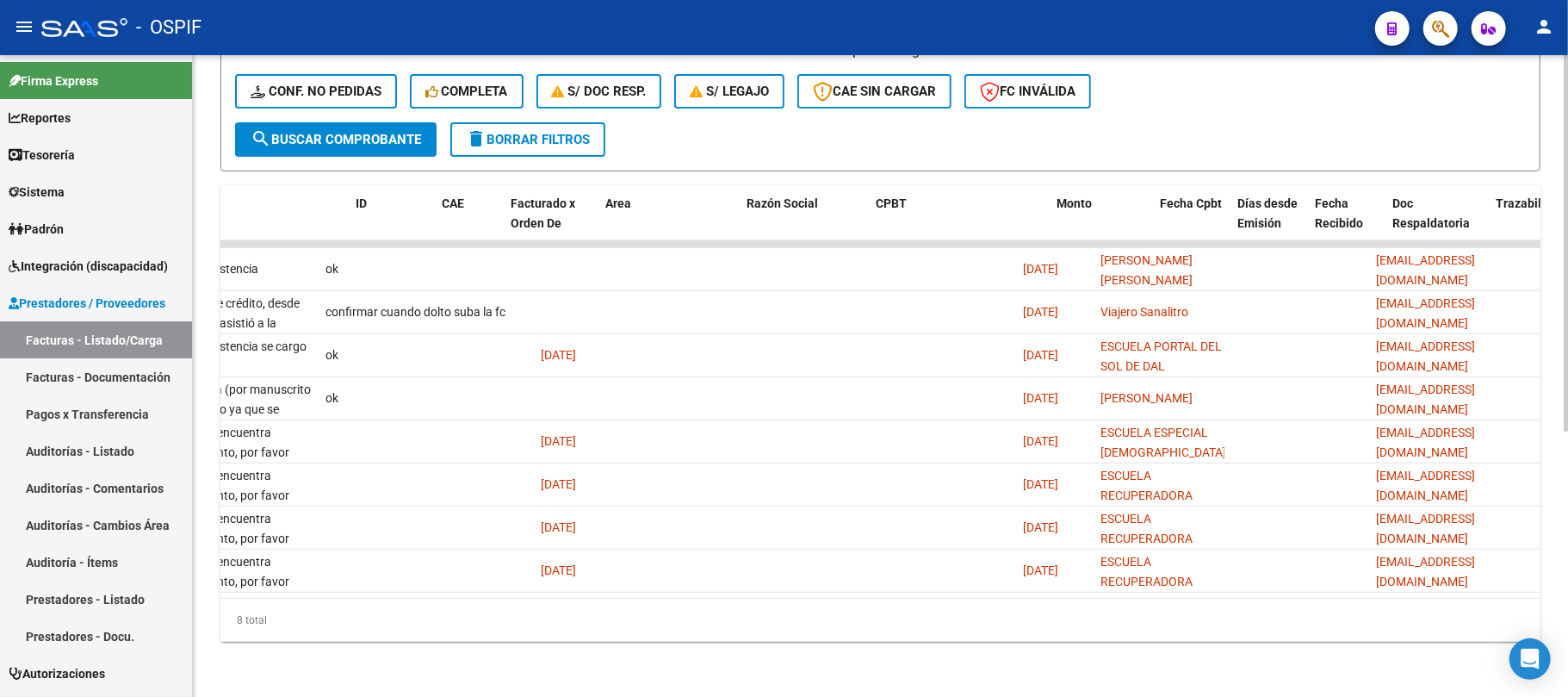
scroll to position [0, 0]
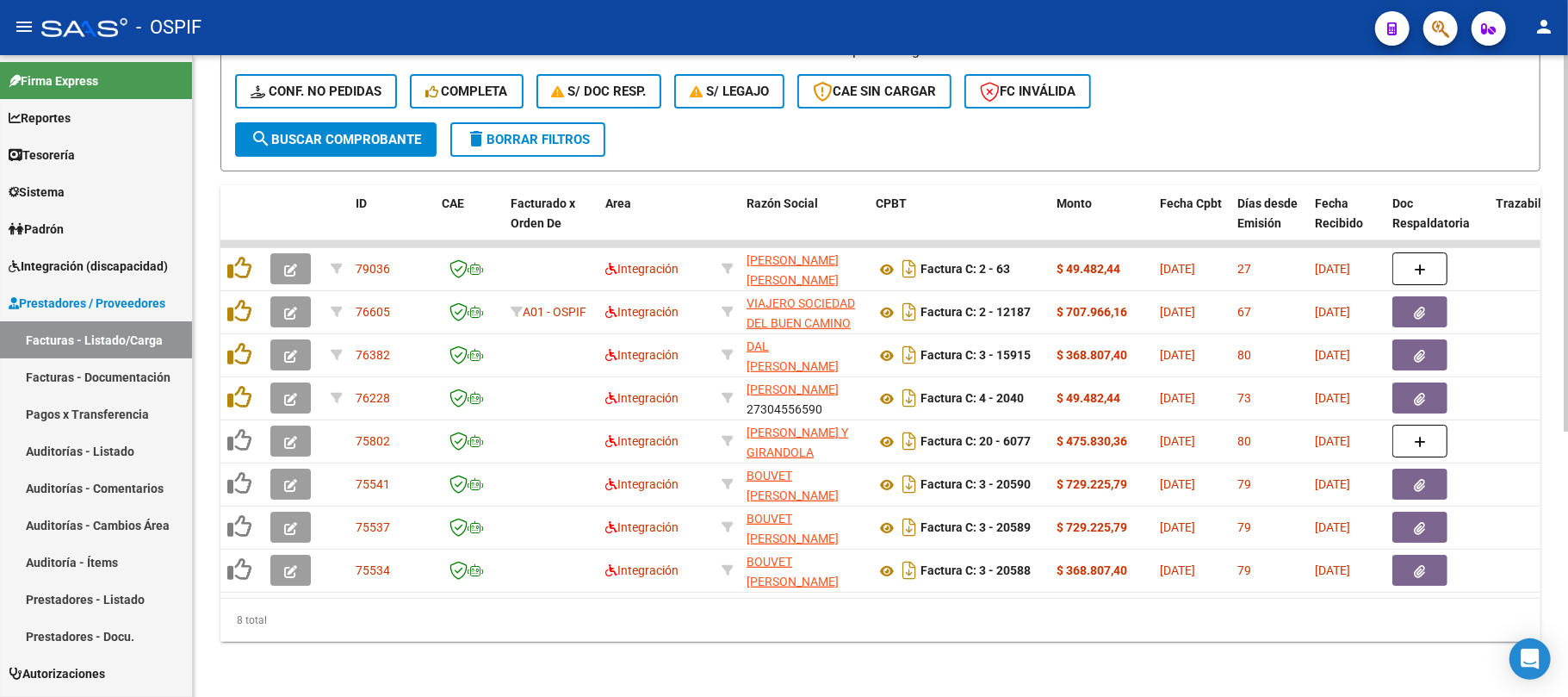
click at [560, 132] on span "delete Borrar Filtros" at bounding box center [528, 139] width 124 height 16
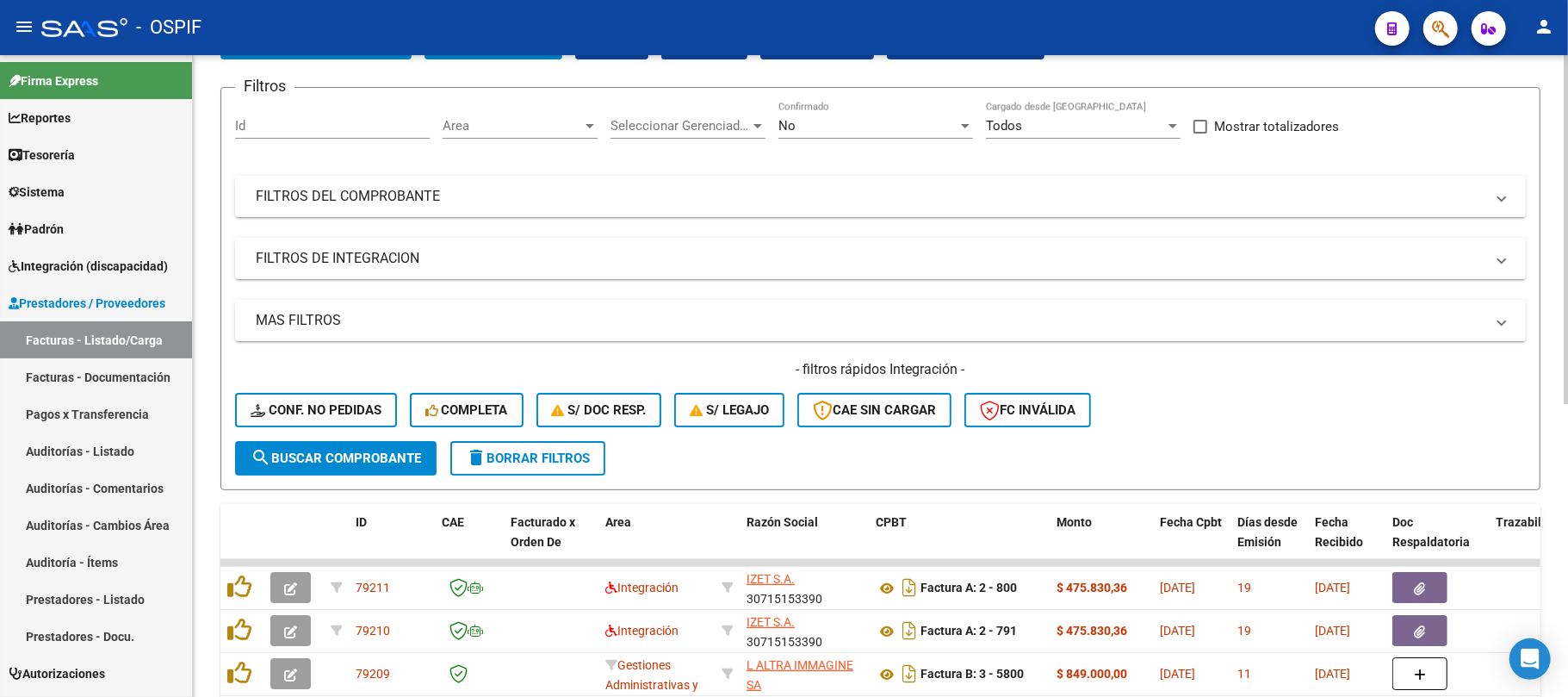
scroll to position [451, 0]
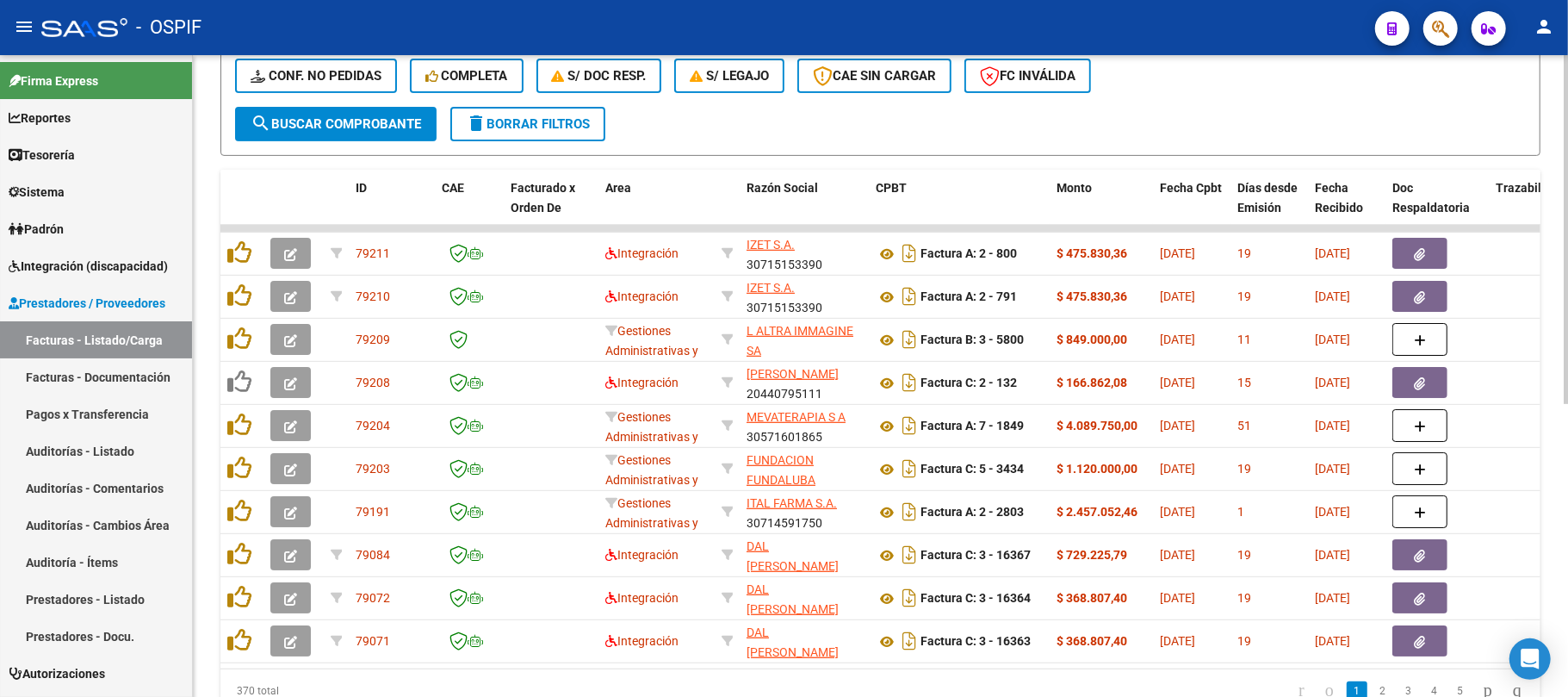
click at [507, 112] on button "delete Borrar Filtros" at bounding box center [528, 124] width 155 height 35
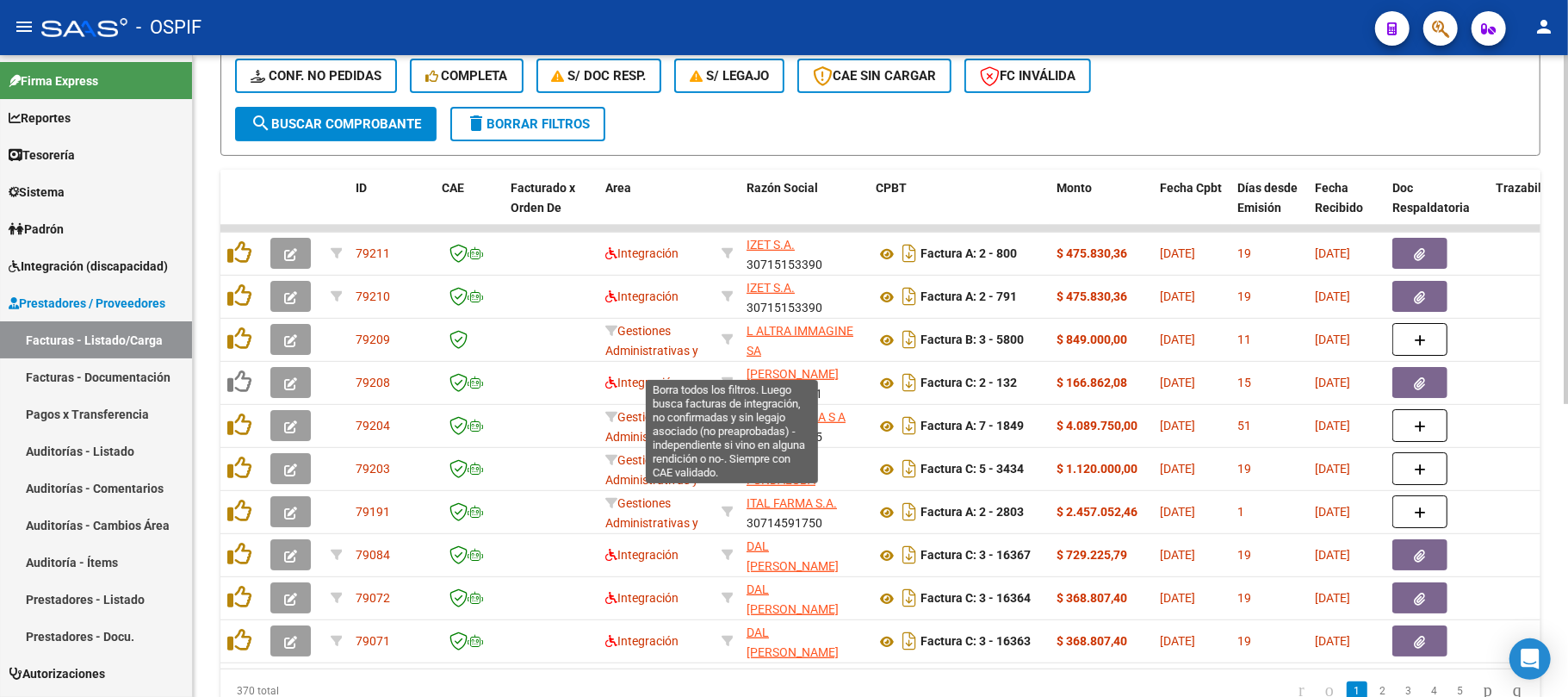
scroll to position [0, 0]
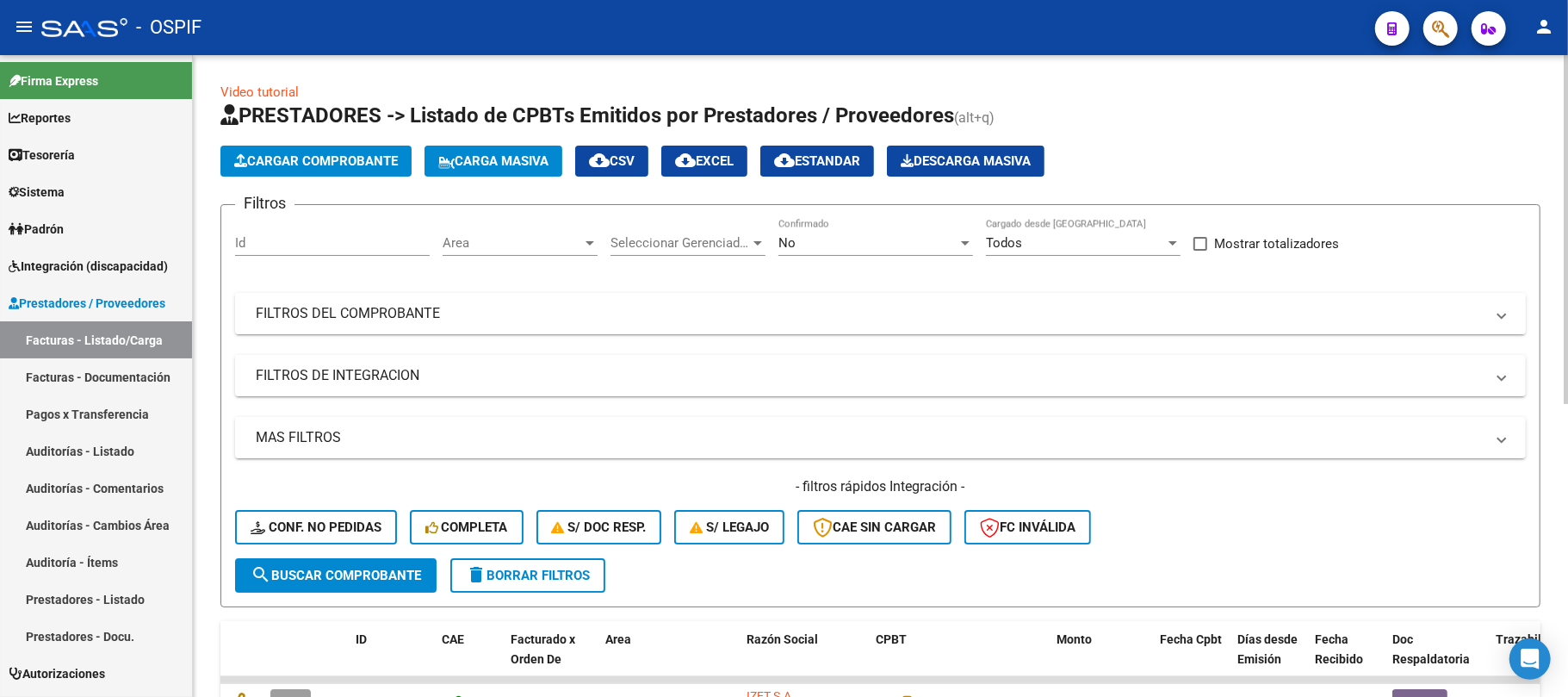
drag, startPoint x: 809, startPoint y: 301, endPoint x: 820, endPoint y: 314, distance: 17.0
click at [807, 301] on mat-expansion-panel-header "FILTROS DEL COMPROBANTE" at bounding box center [880, 314] width 1290 height 41
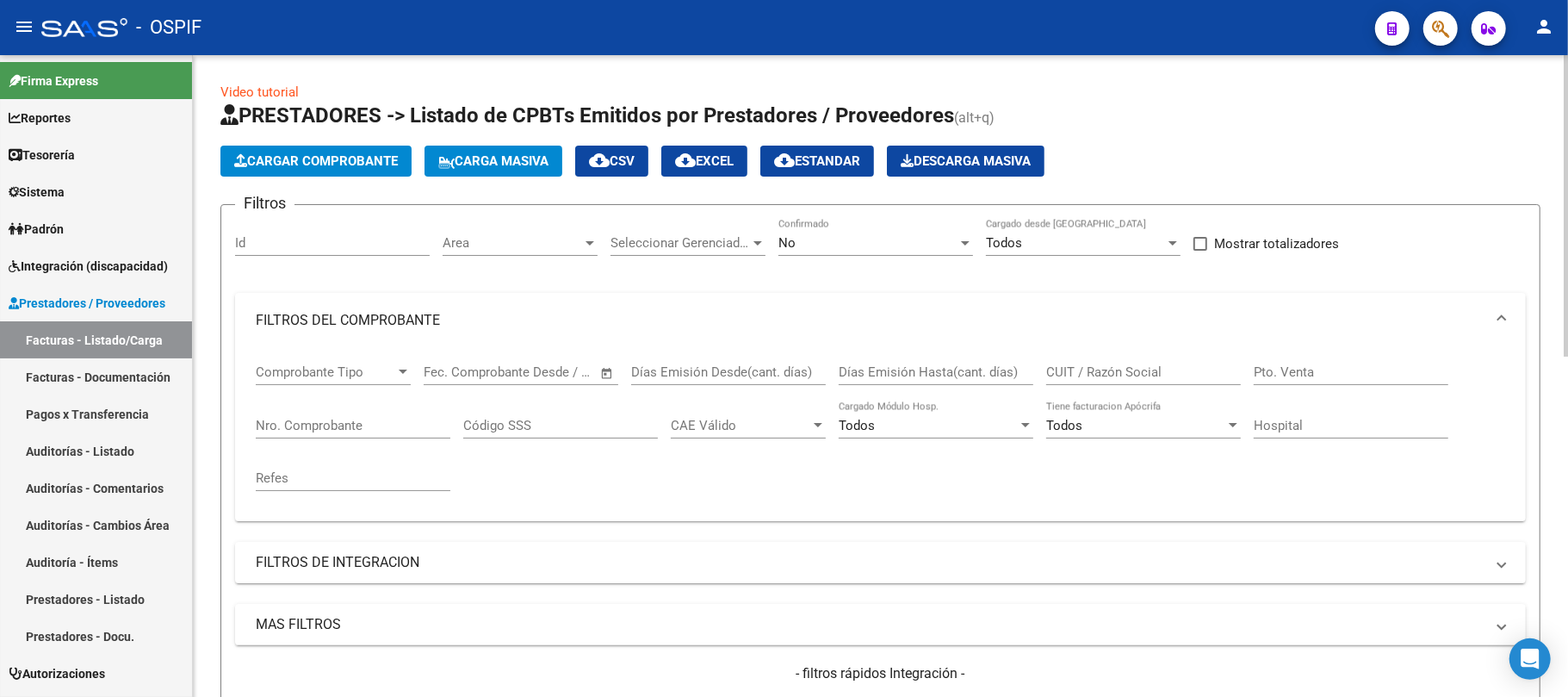
click at [377, 434] on div "Nro. Comprobante" at bounding box center [352, 419] width 194 height 37
paste input "15498"
type input "15498"
click at [888, 215] on form "Filtros Id Area Area Seleccionar Gerenciador Seleccionar Gerenciador No Confirm…" at bounding box center [881, 499] width 1320 height 590
click at [871, 236] on div "No" at bounding box center [868, 242] width 179 height 16
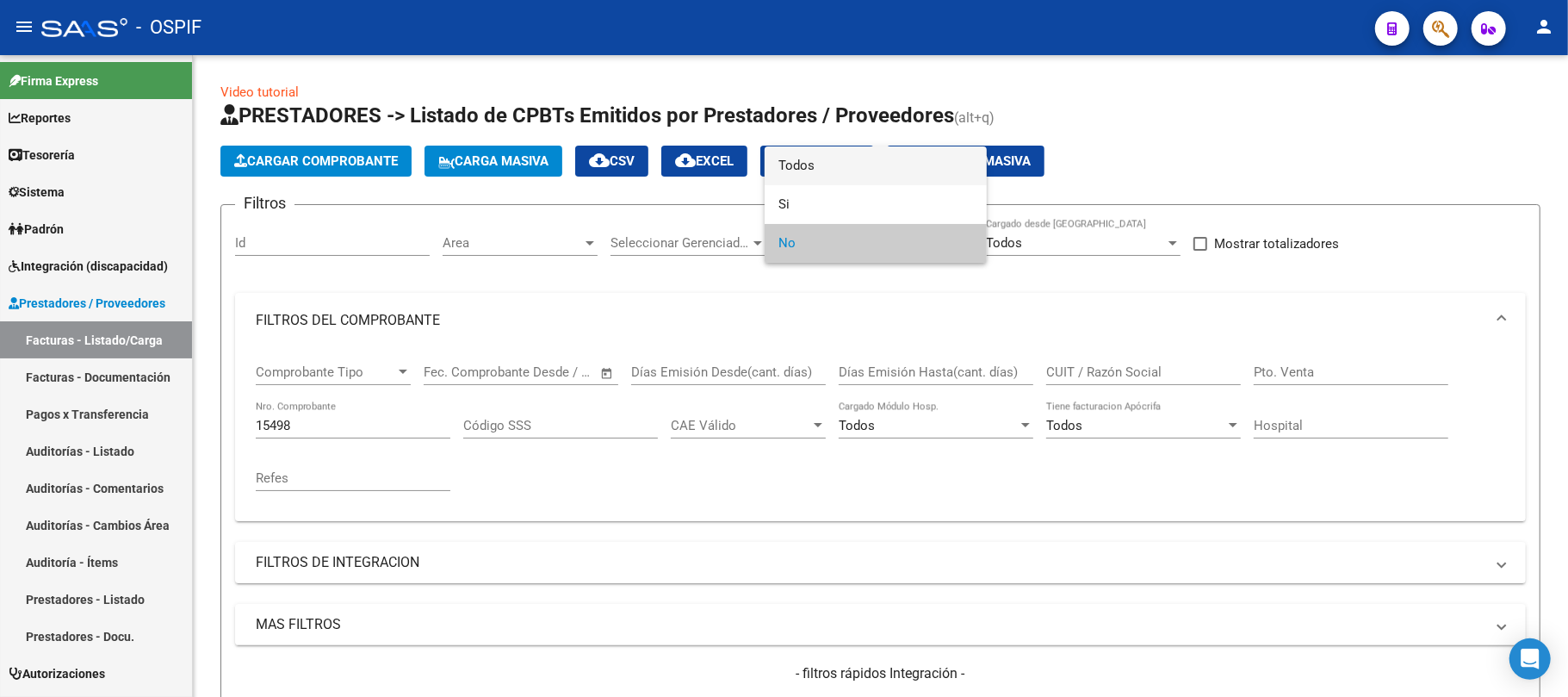
click at [828, 180] on span "Todos" at bounding box center [875, 165] width 194 height 39
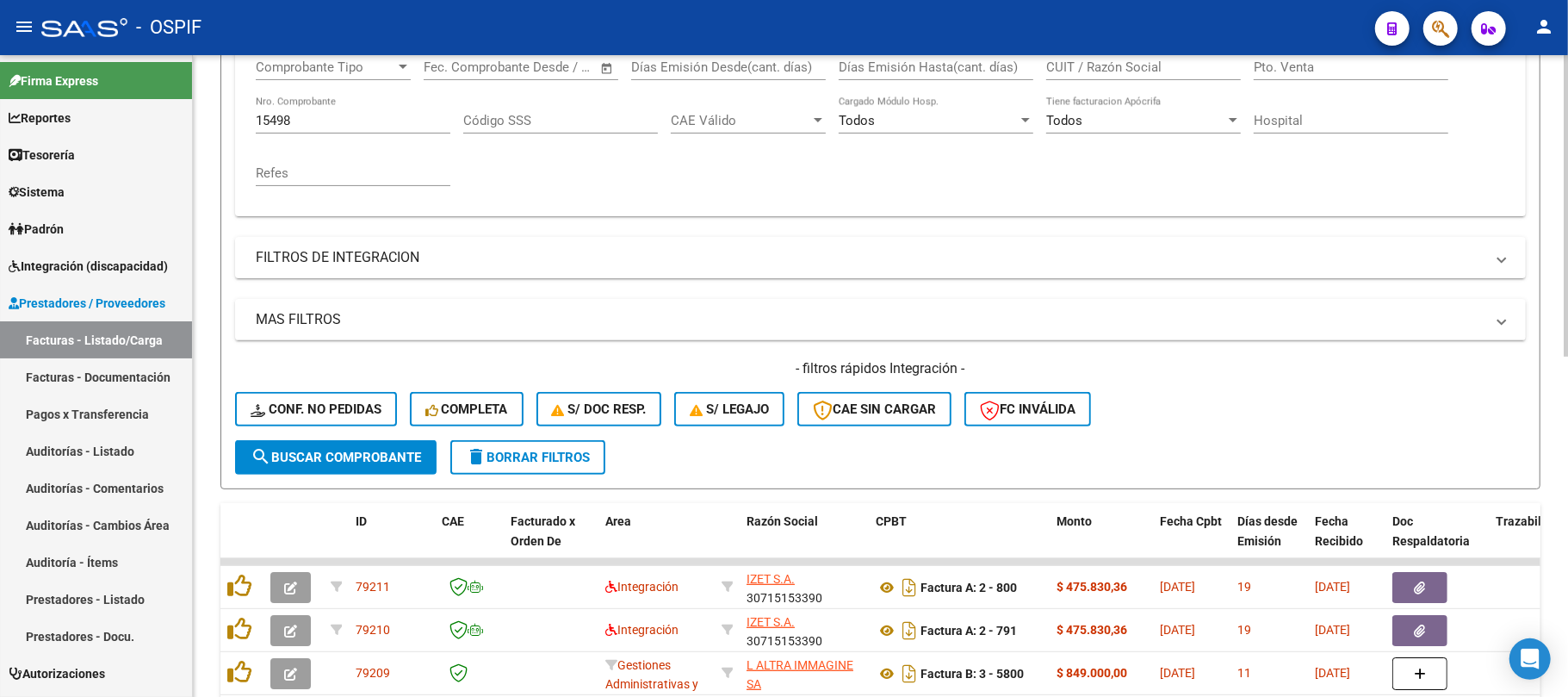
scroll to position [345, 0]
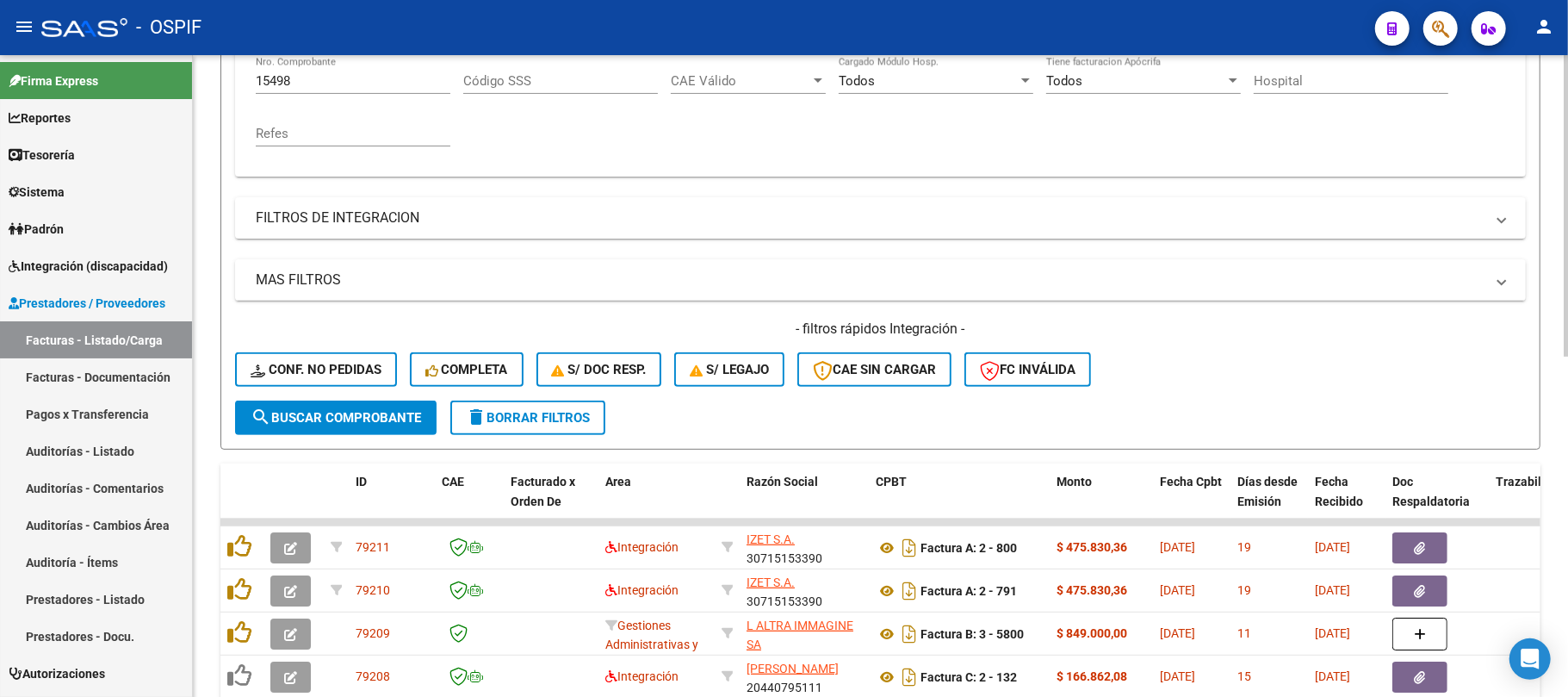
click at [349, 417] on span "search Buscar Comprobante" at bounding box center [336, 417] width 171 height 16
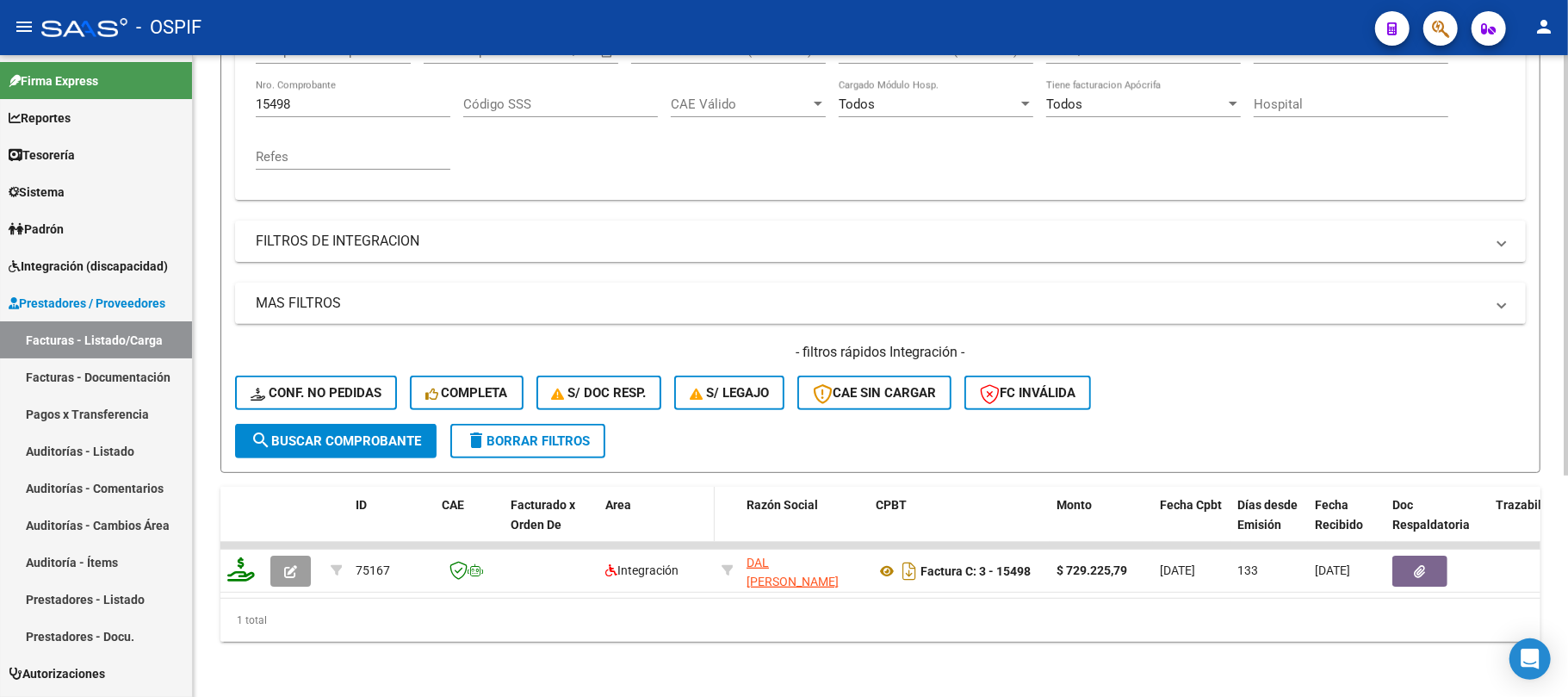
scroll to position [337, 0]
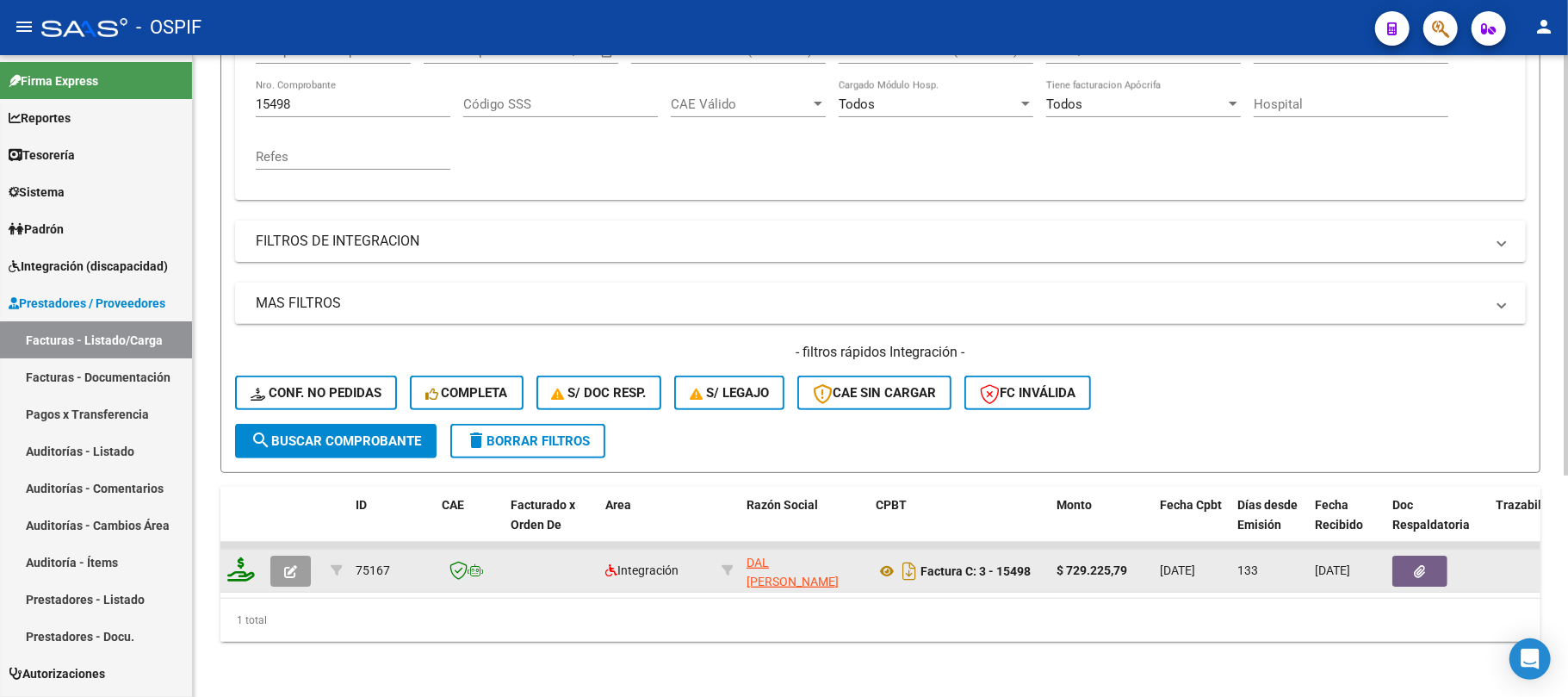
click at [1405, 565] on button "button" at bounding box center [1420, 570] width 55 height 31
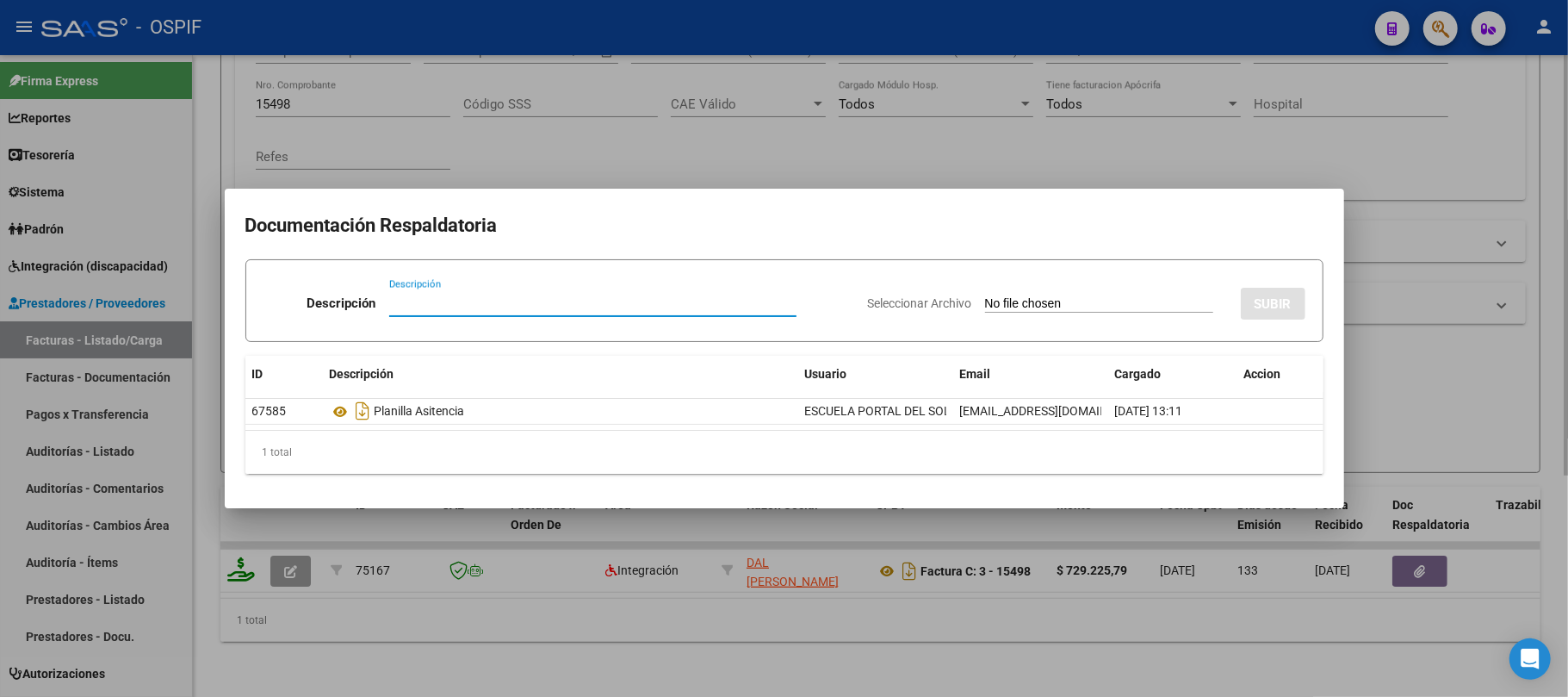
click at [455, 596] on div at bounding box center [784, 348] width 1568 height 697
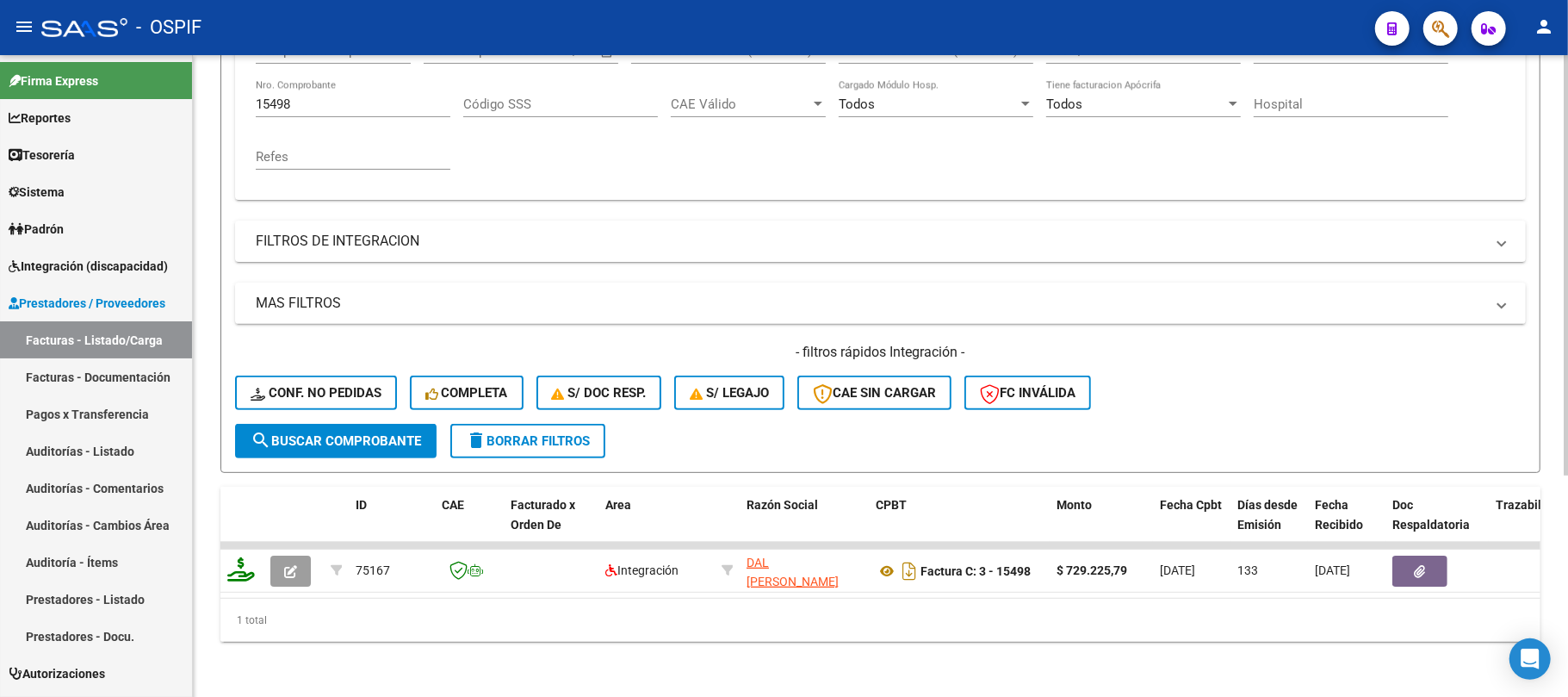
scroll to position [108, 0]
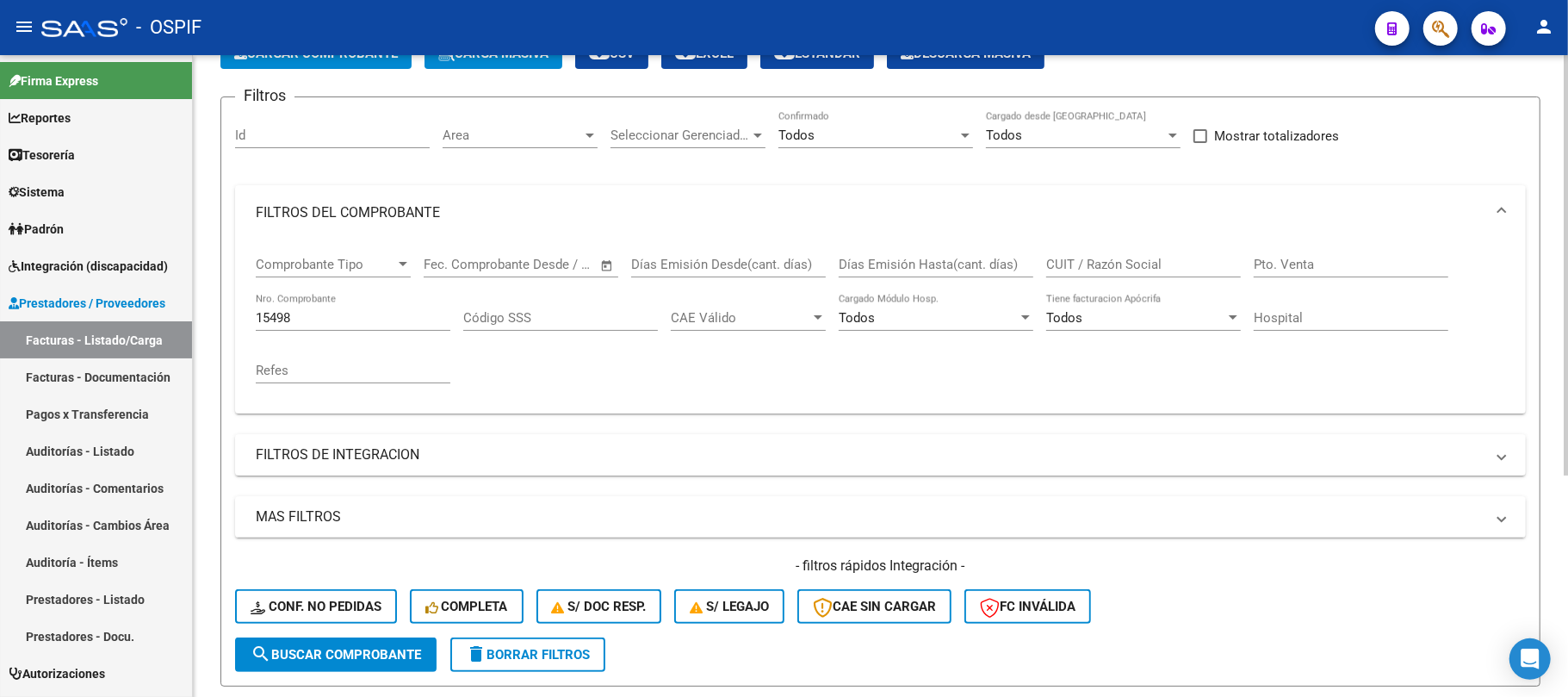
click at [331, 87] on app-list-header "PRESTADORES -> Listado de CPBTs Emitidos por Prestadores / Proveedores (alt+q) …" at bounding box center [881, 340] width 1320 height 692
drag, startPoint x: 363, startPoint y: 306, endPoint x: 347, endPoint y: 318, distance: 20.0
click at [360, 307] on div "15498 Nro. Comprobante" at bounding box center [352, 312] width 194 height 37
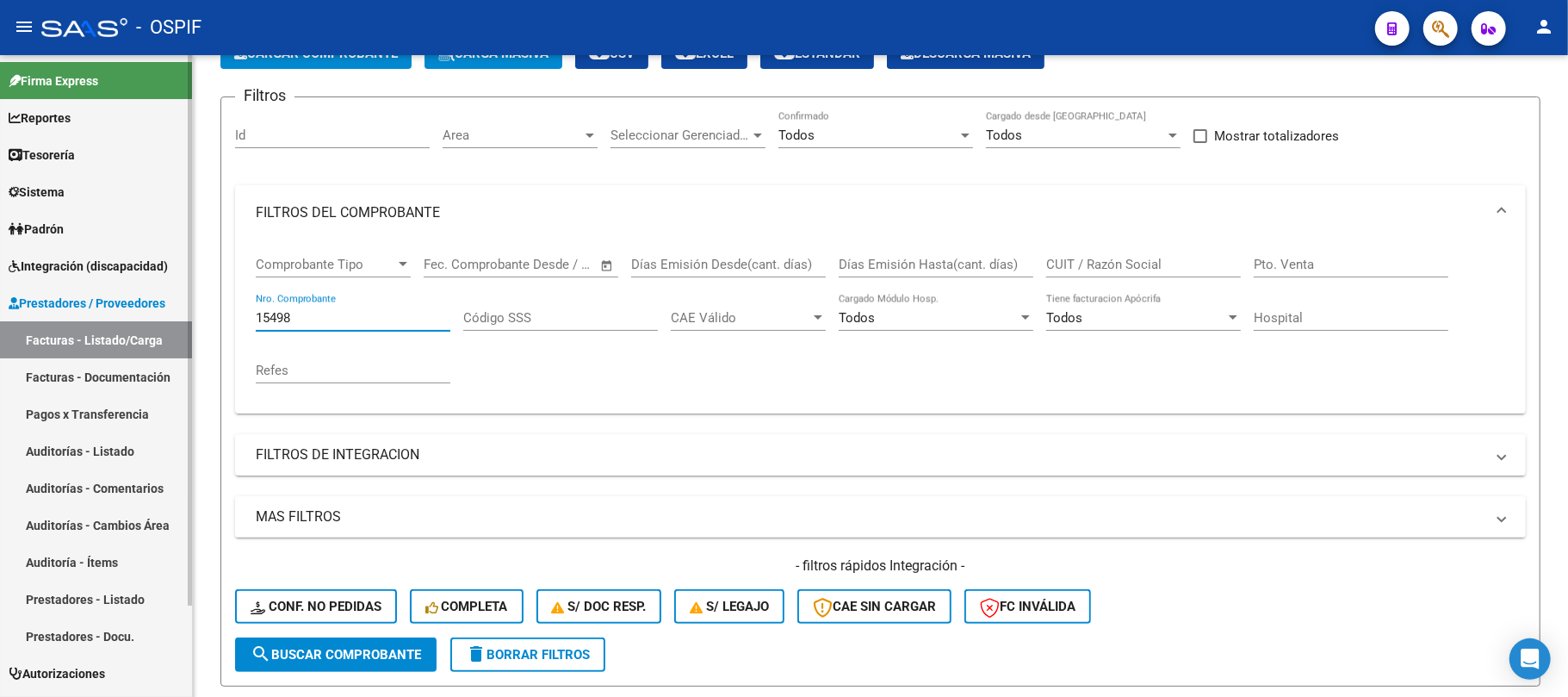
drag, startPoint x: 347, startPoint y: 318, endPoint x: 91, endPoint y: 312, distance: 256.1
click at [241, 315] on div "Comprobante Tipo Comprobante Tipo Start date – End date Fec. Comprobante Desde …" at bounding box center [880, 327] width 1290 height 173
paste input "4824"
click at [327, 652] on span "search Buscar Comprobante" at bounding box center [336, 655] width 171 height 16
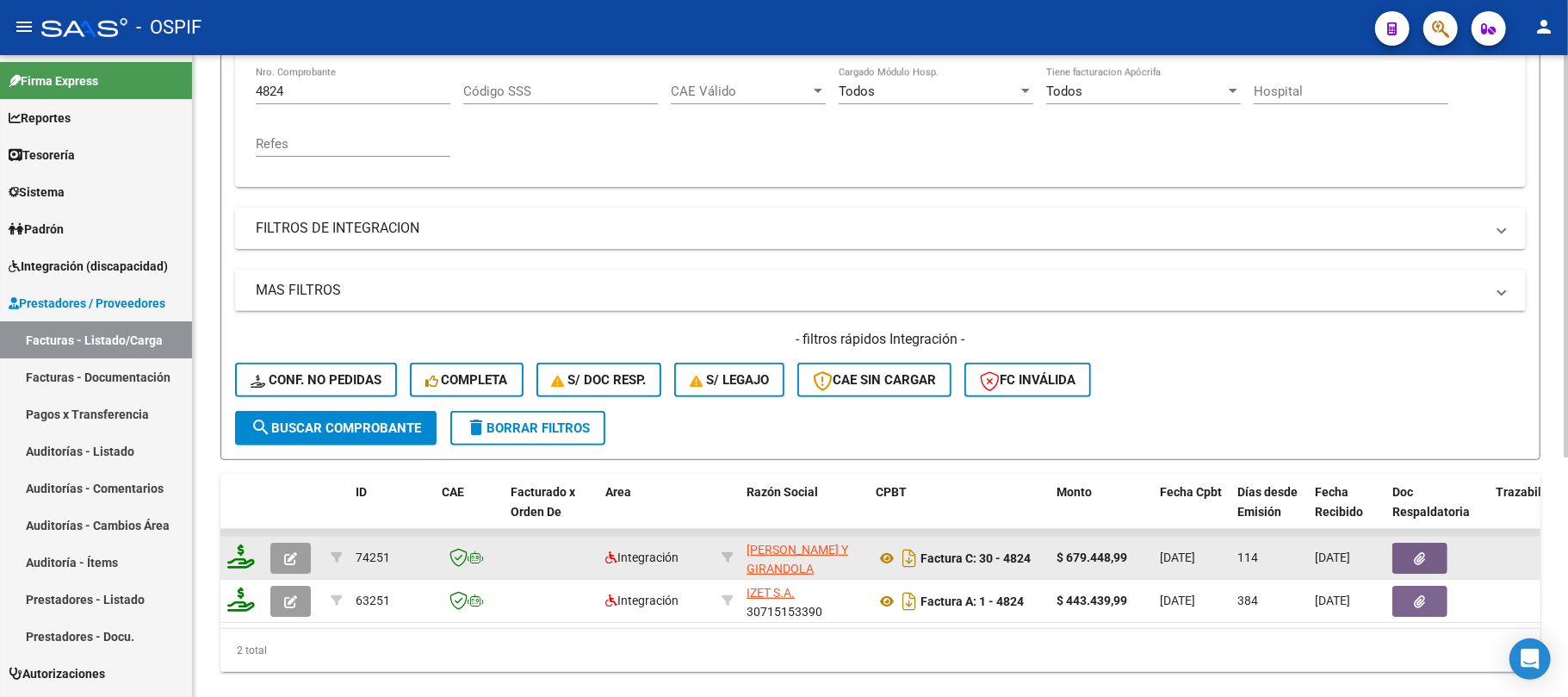
scroll to position [337, 0]
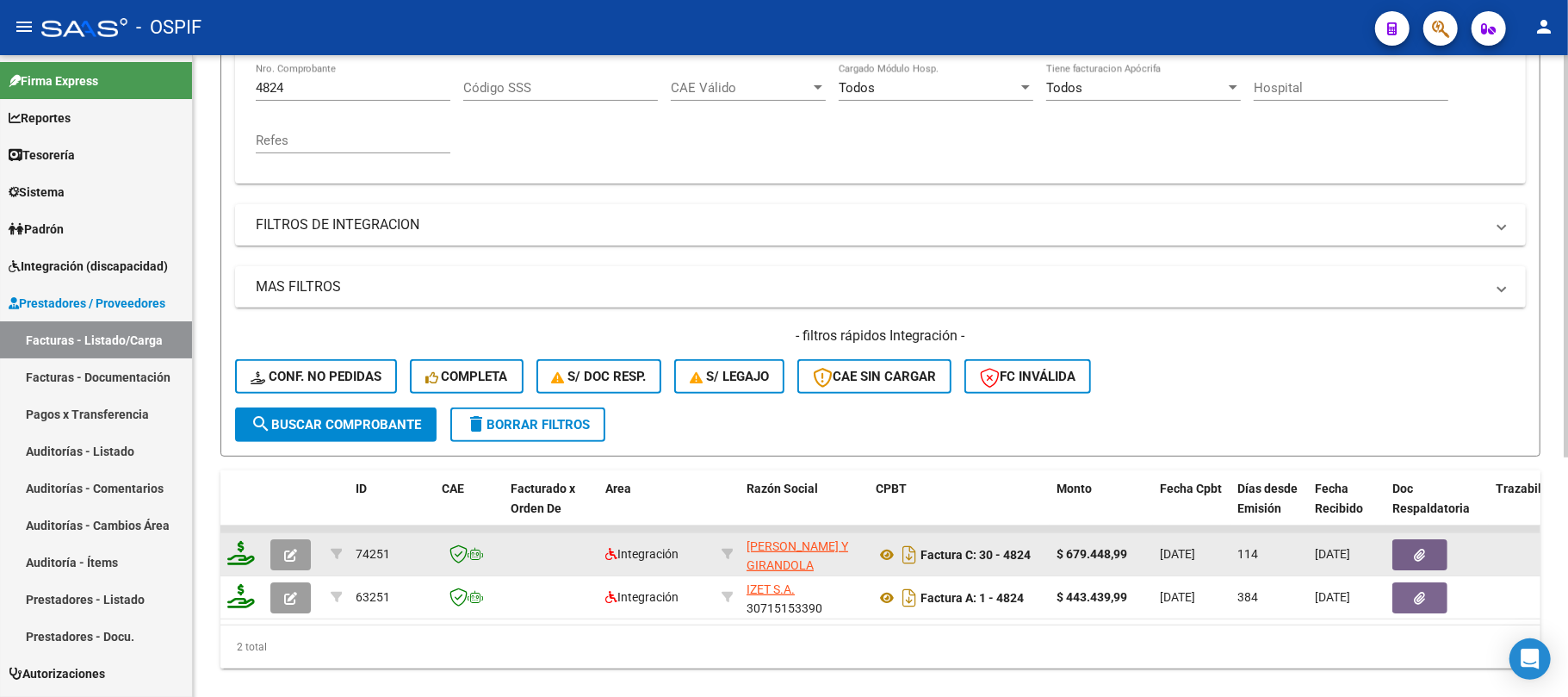
click at [1414, 555] on icon "button" at bounding box center [1420, 555] width 11 height 13
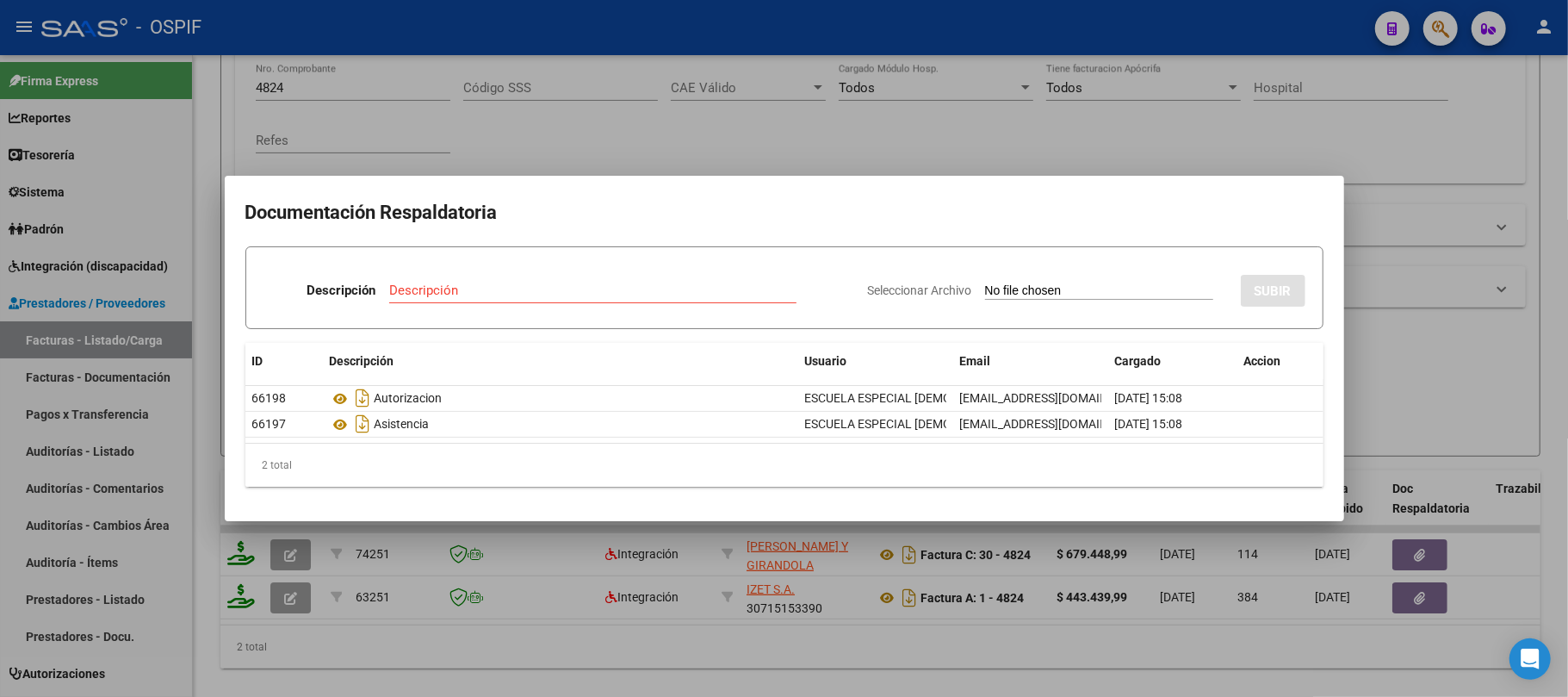
click at [1162, 613] on div at bounding box center [784, 348] width 1568 height 697
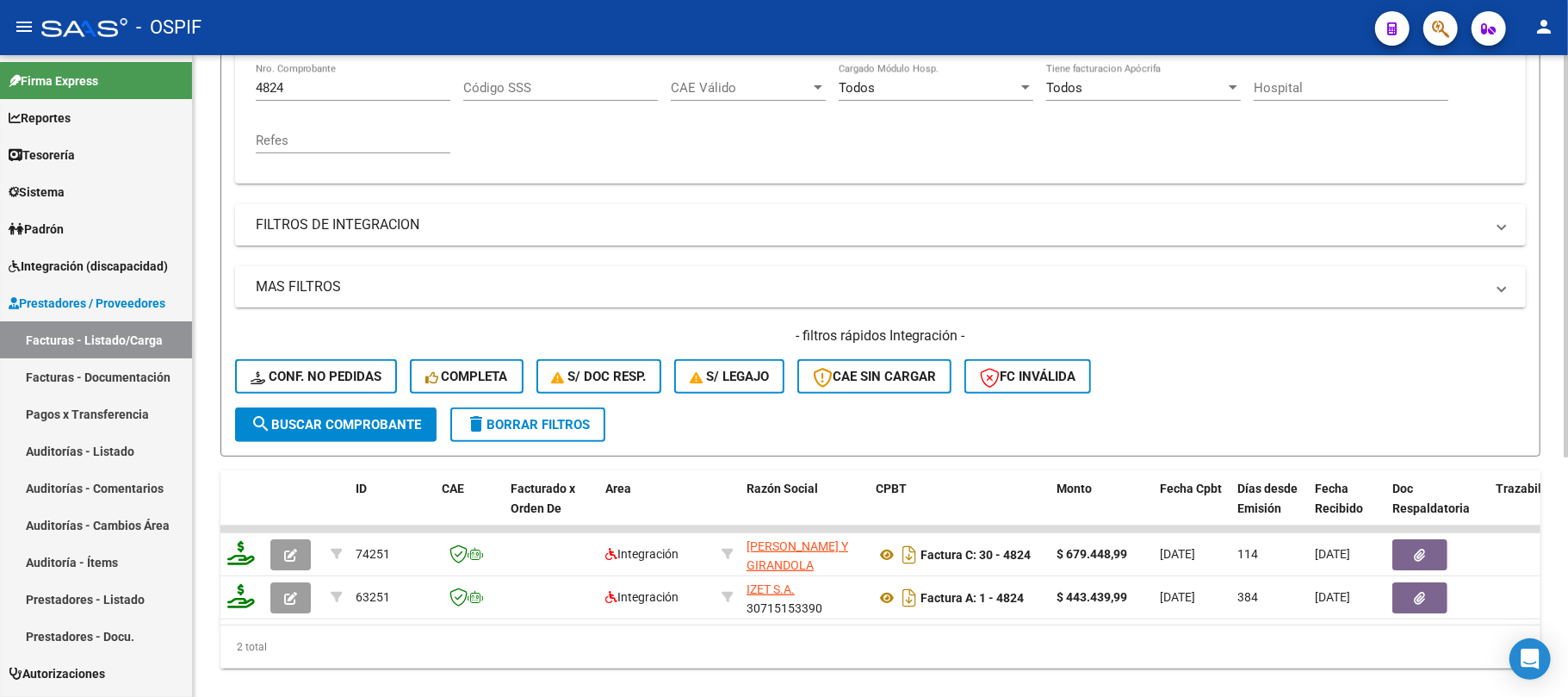
drag, startPoint x: 289, startPoint y: 90, endPoint x: 193, endPoint y: 83, distance: 96.3
click at [205, 83] on div "Video tutorial PRESTADORES -> Listado de CPBTs Emitidos por Prestadores / Prove…" at bounding box center [880, 220] width 1375 height 1006
paste input "306"
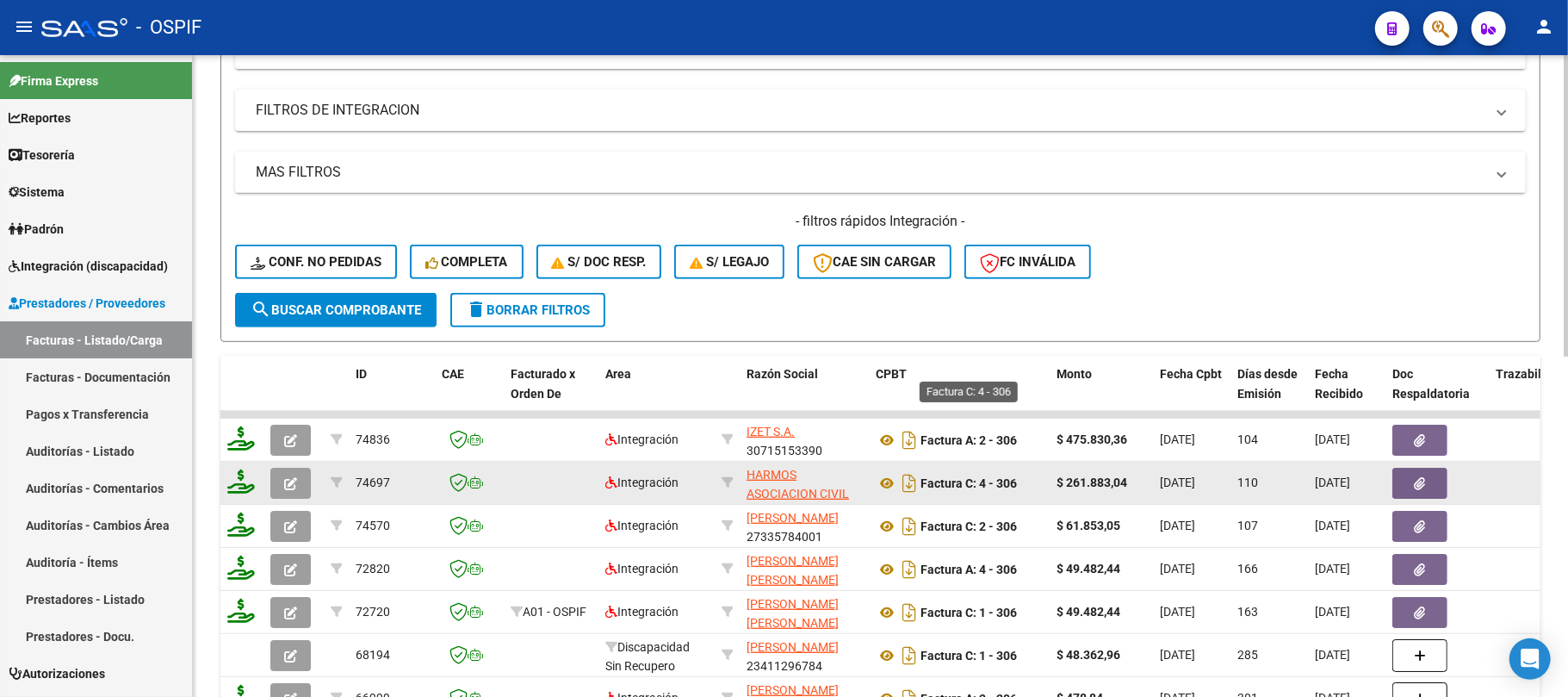
scroll to position [566, 0]
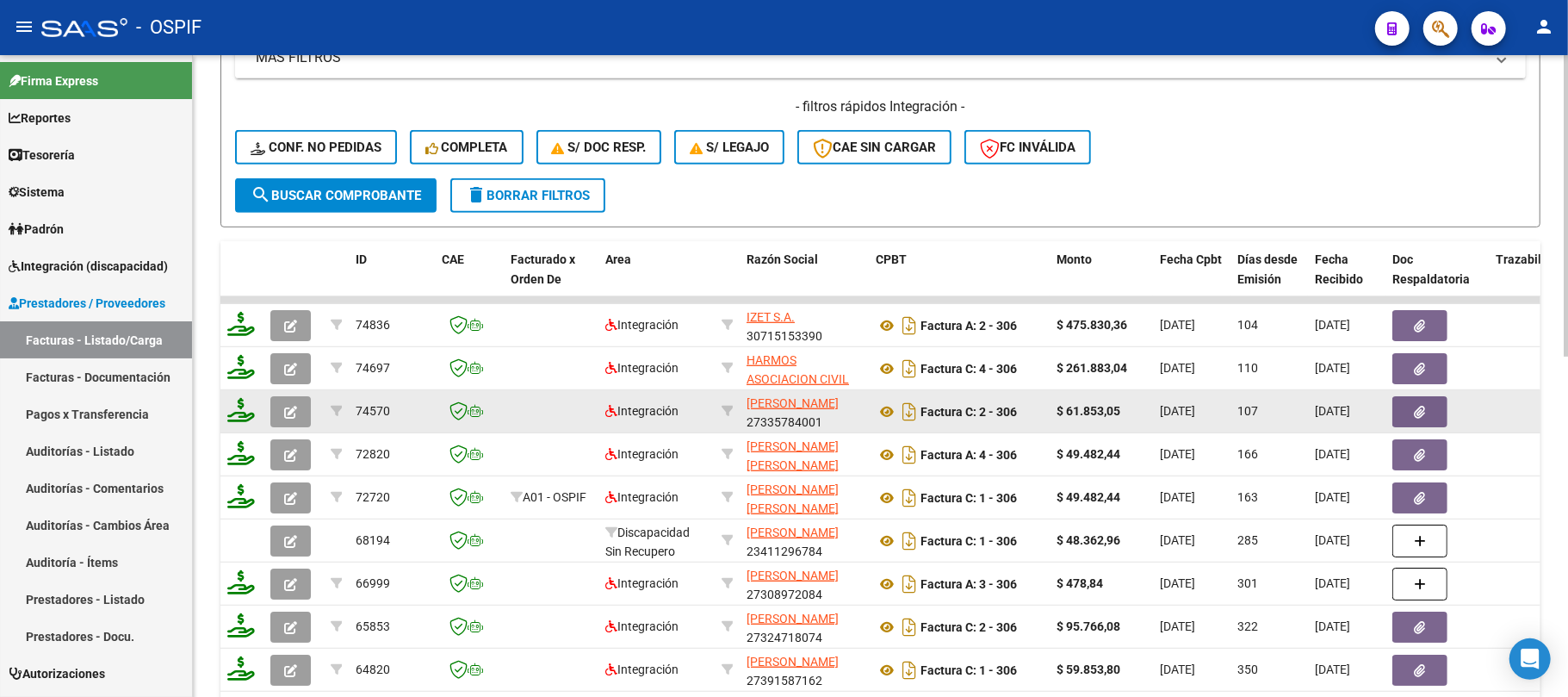
click at [1400, 410] on button "button" at bounding box center [1420, 411] width 55 height 31
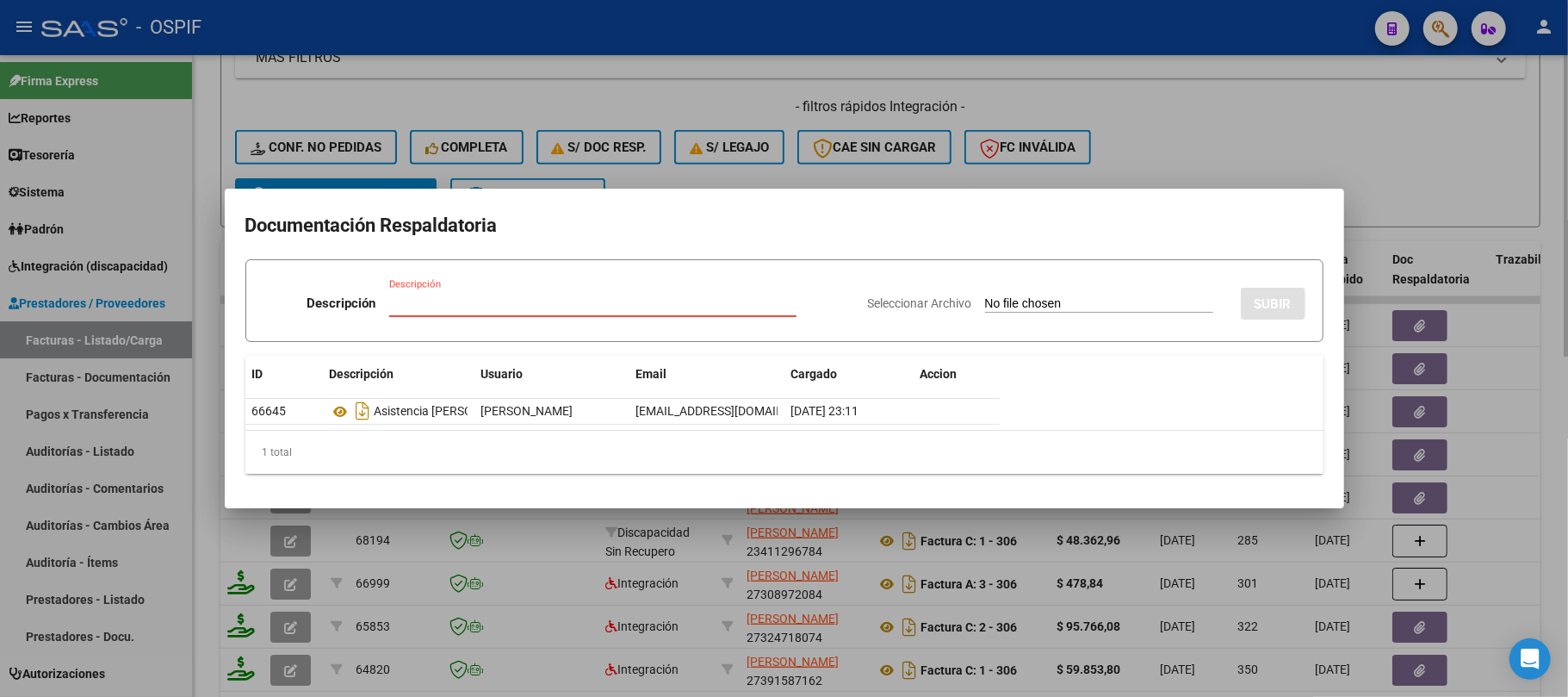
click at [563, 153] on div at bounding box center [784, 348] width 1568 height 697
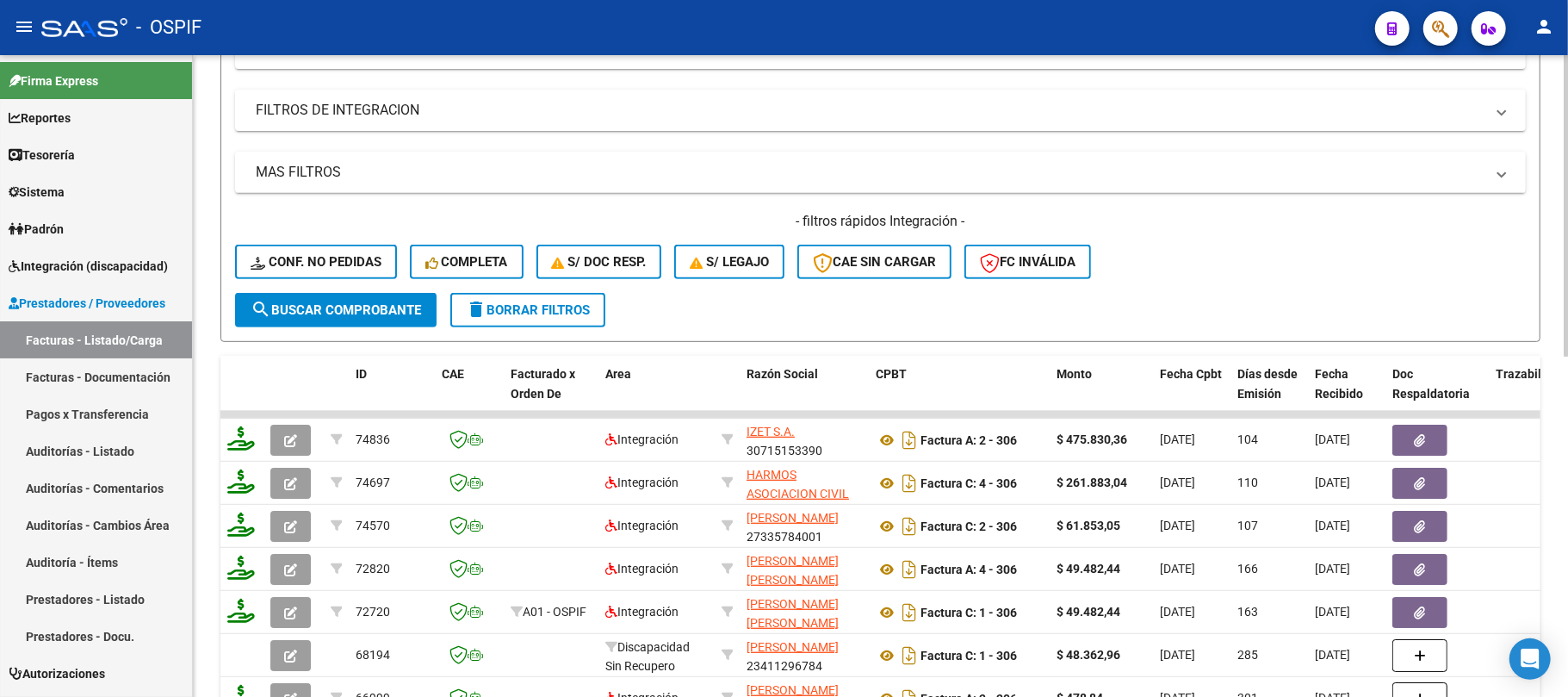
scroll to position [337, 0]
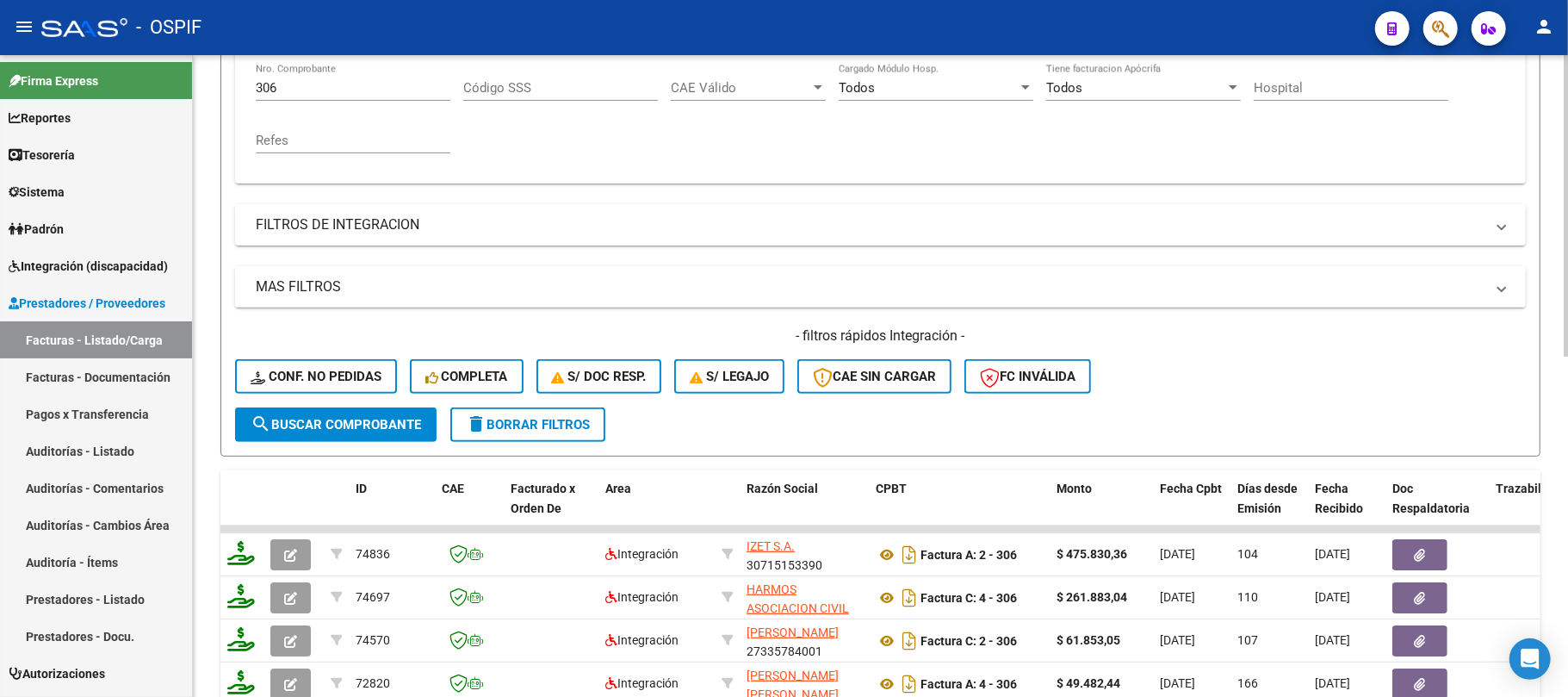
click at [233, 78] on form "Filtros Id Area Area Seleccionar Gerenciador Seleccionar Gerenciador Todos Conf…" at bounding box center [881, 162] width 1320 height 590
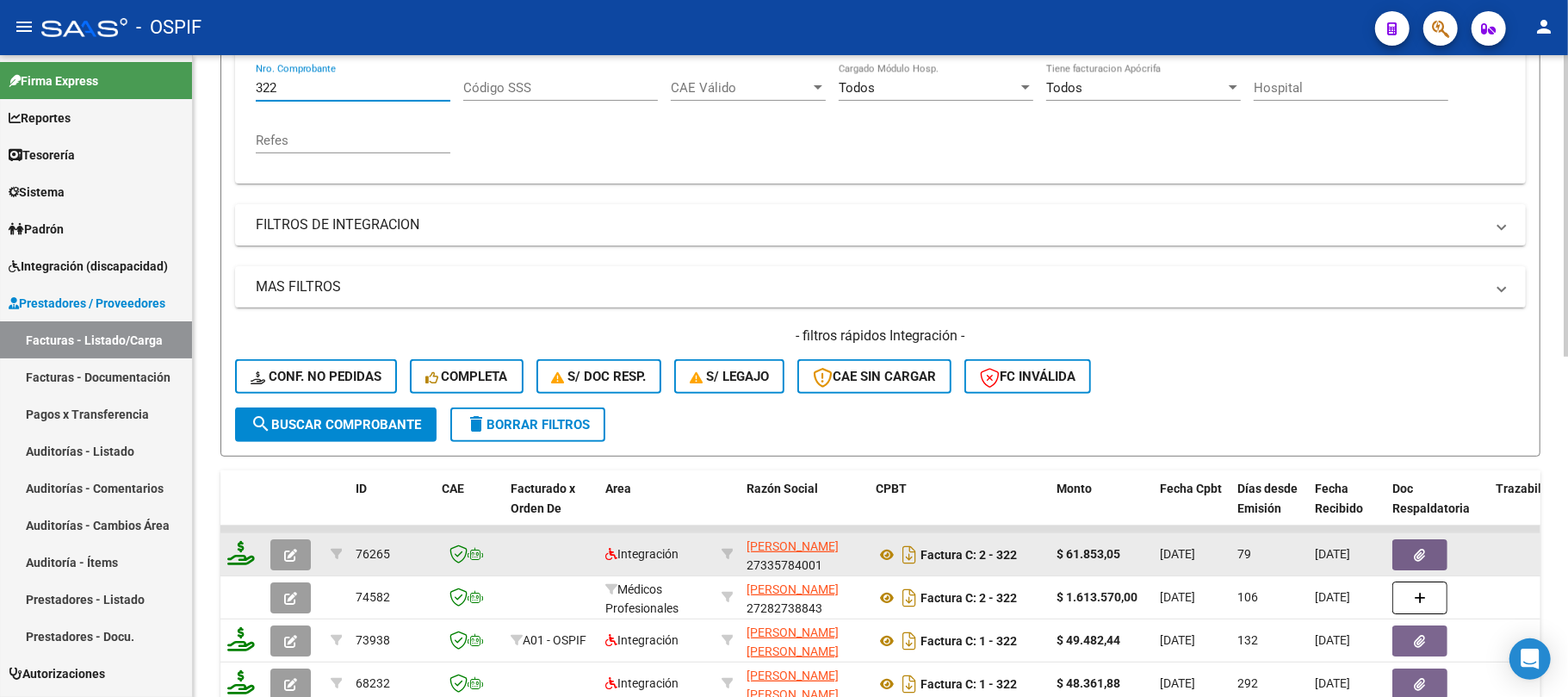
click at [1410, 554] on button "button" at bounding box center [1420, 554] width 55 height 31
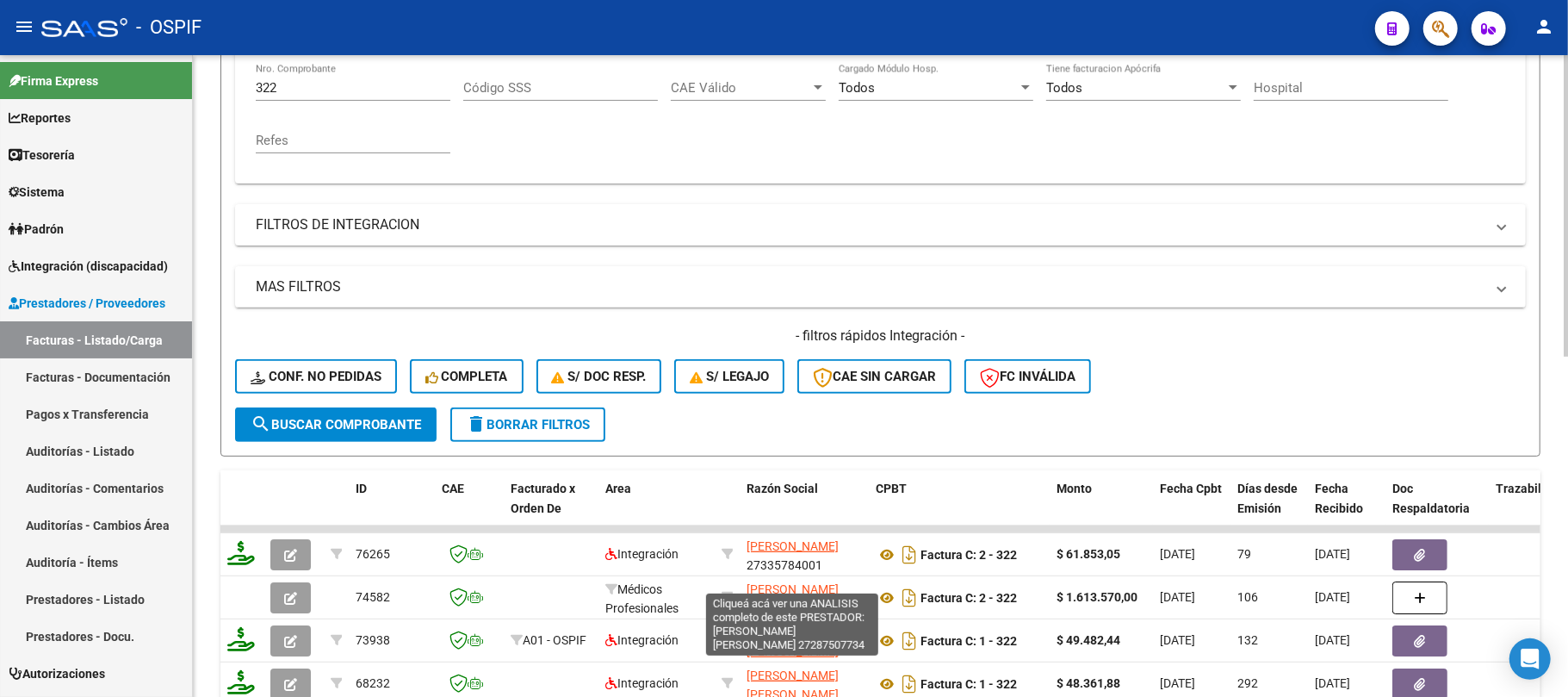
scroll to position [452, 0]
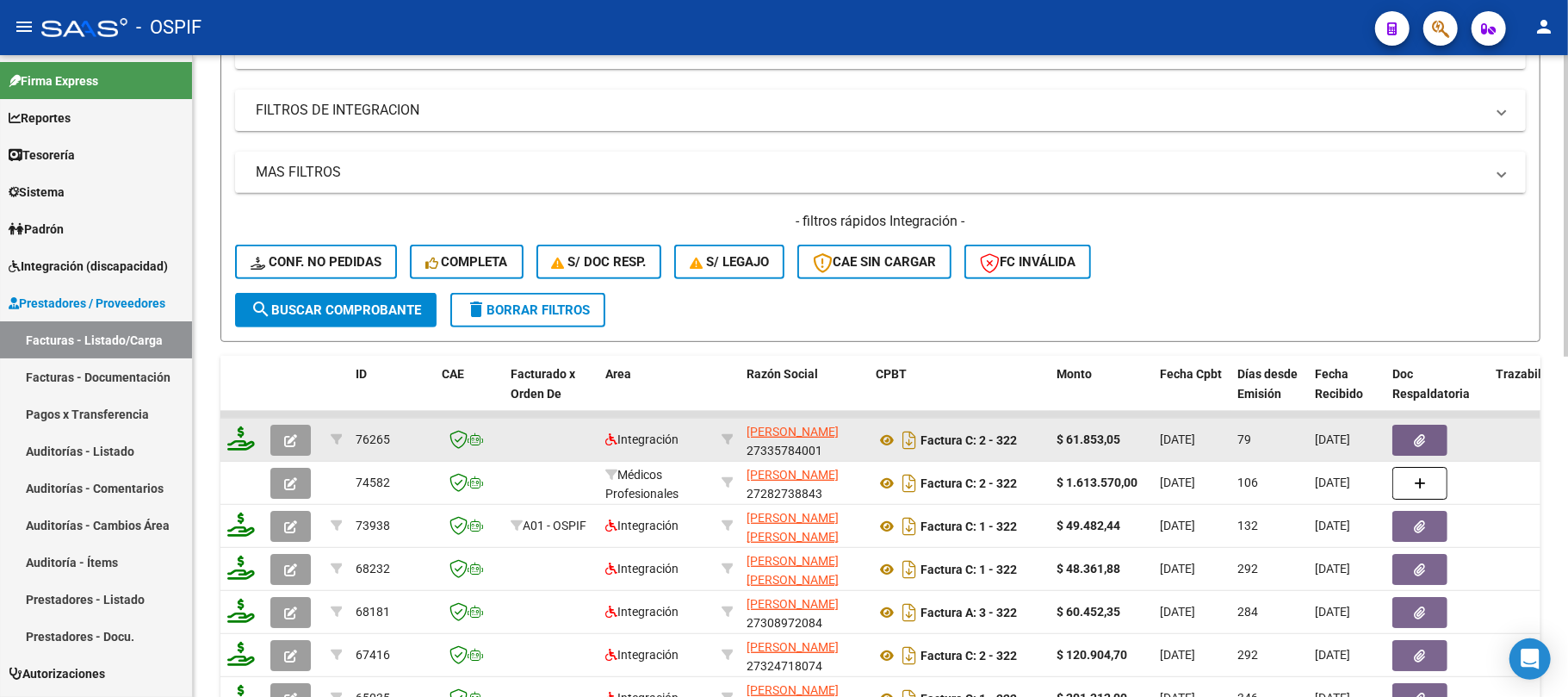
click at [287, 438] on icon "button" at bounding box center [291, 441] width 13 height 13
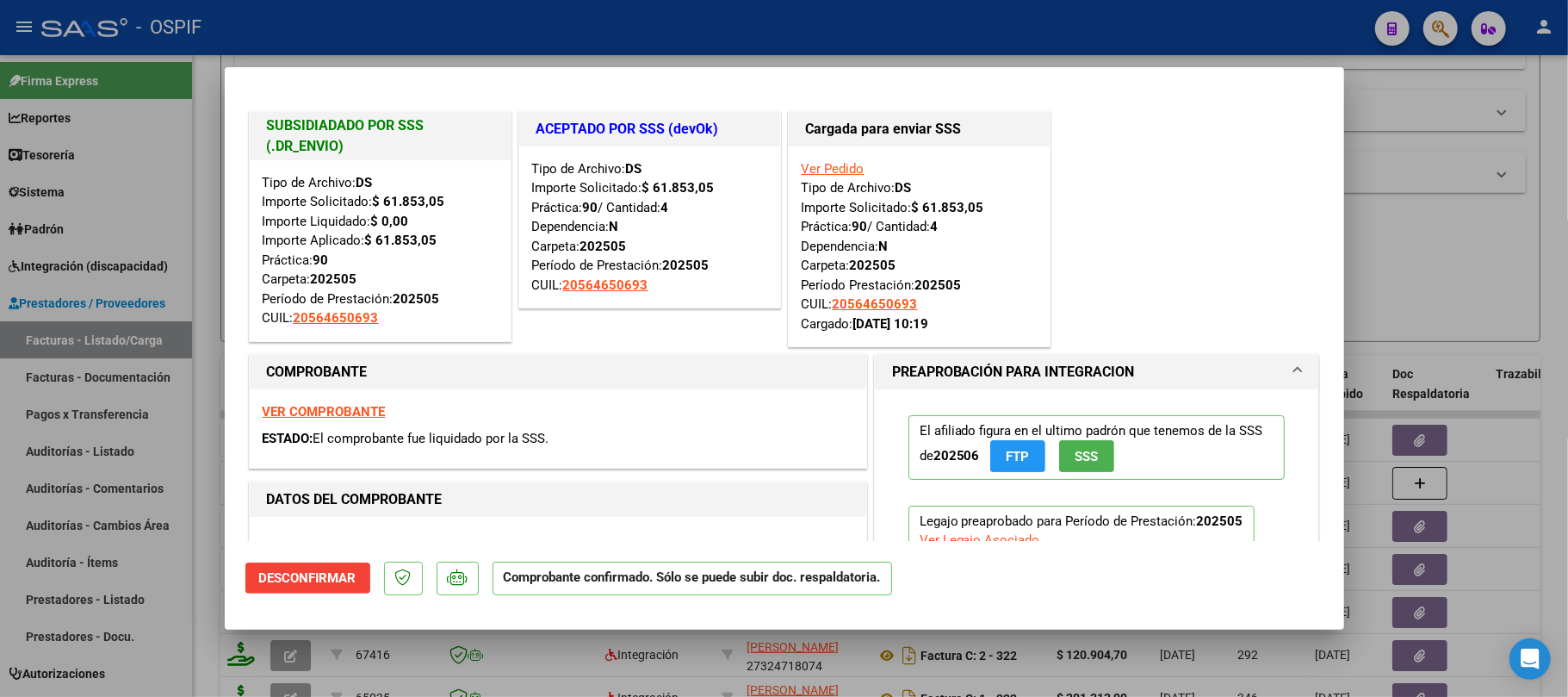
click at [630, 642] on div at bounding box center [784, 348] width 1568 height 697
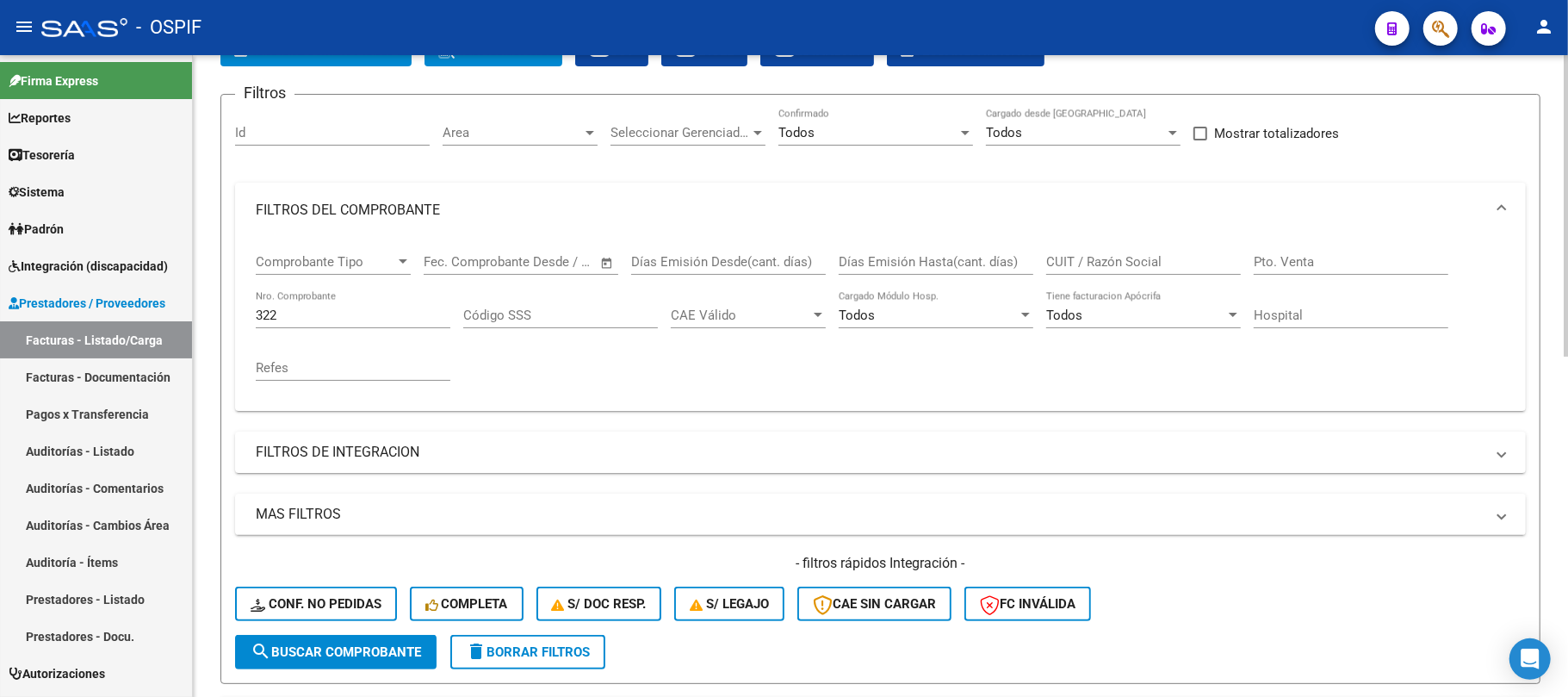
scroll to position [0, 0]
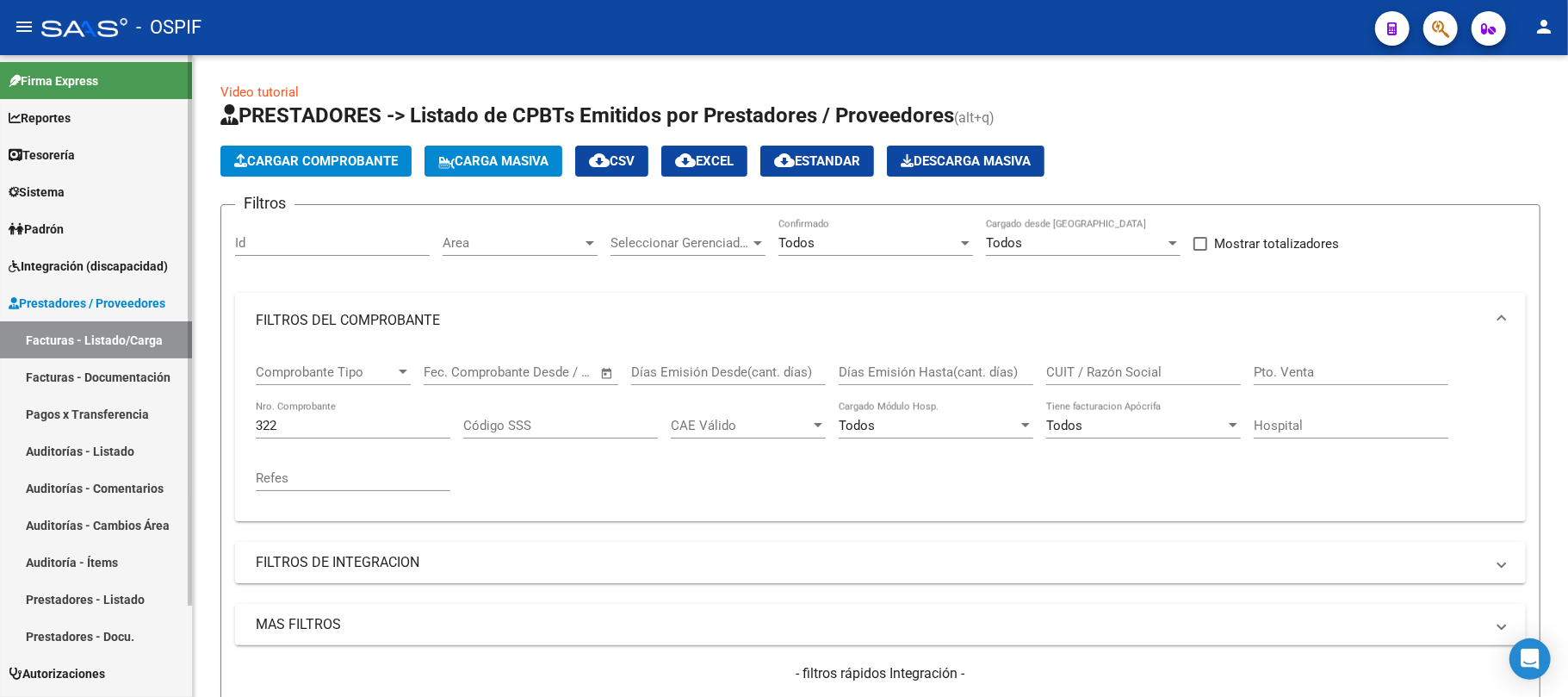
click at [171, 404] on mat-sidenav-container "Firma Express Reportes Egresos Devengados Comprobantes Recibidos Facturación Ap…" at bounding box center [784, 376] width 1568 height 642
paste input "13531"
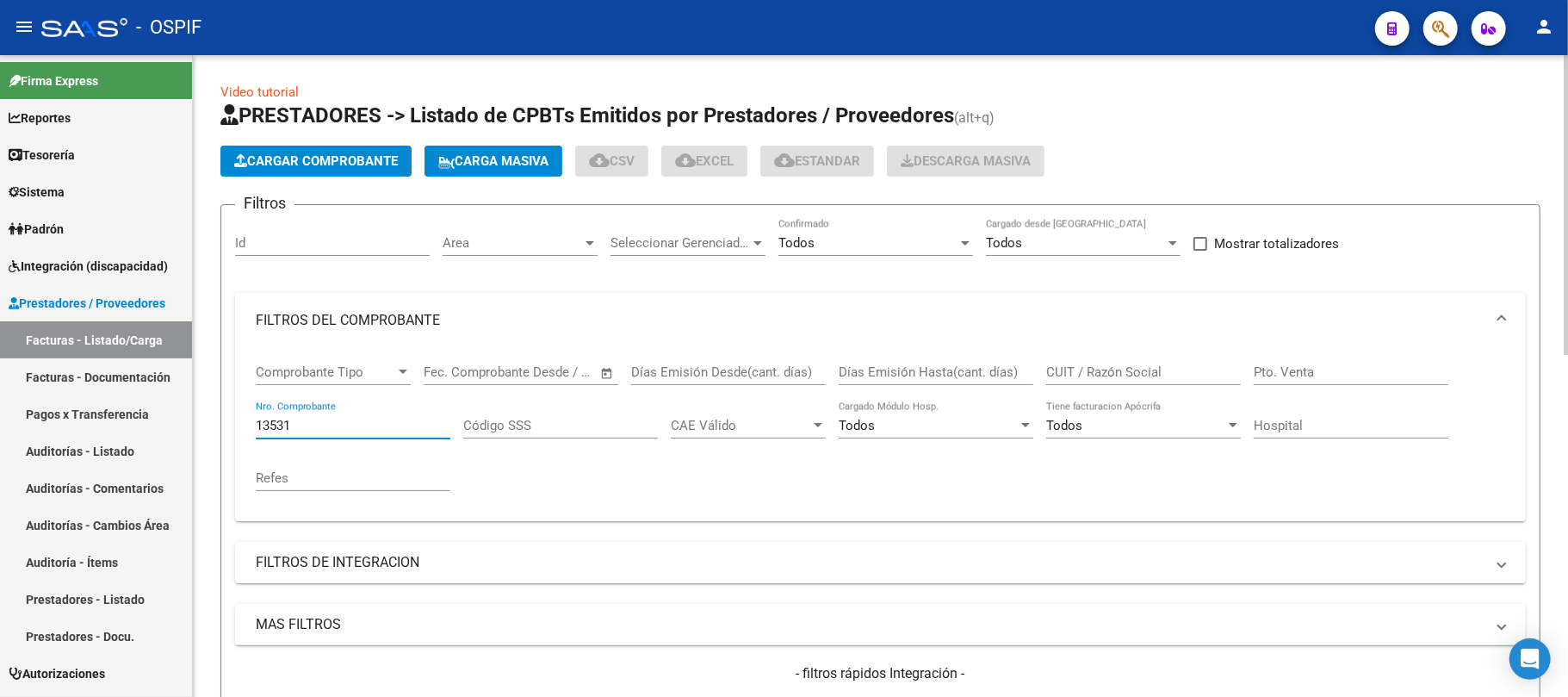
scroll to position [345, 0]
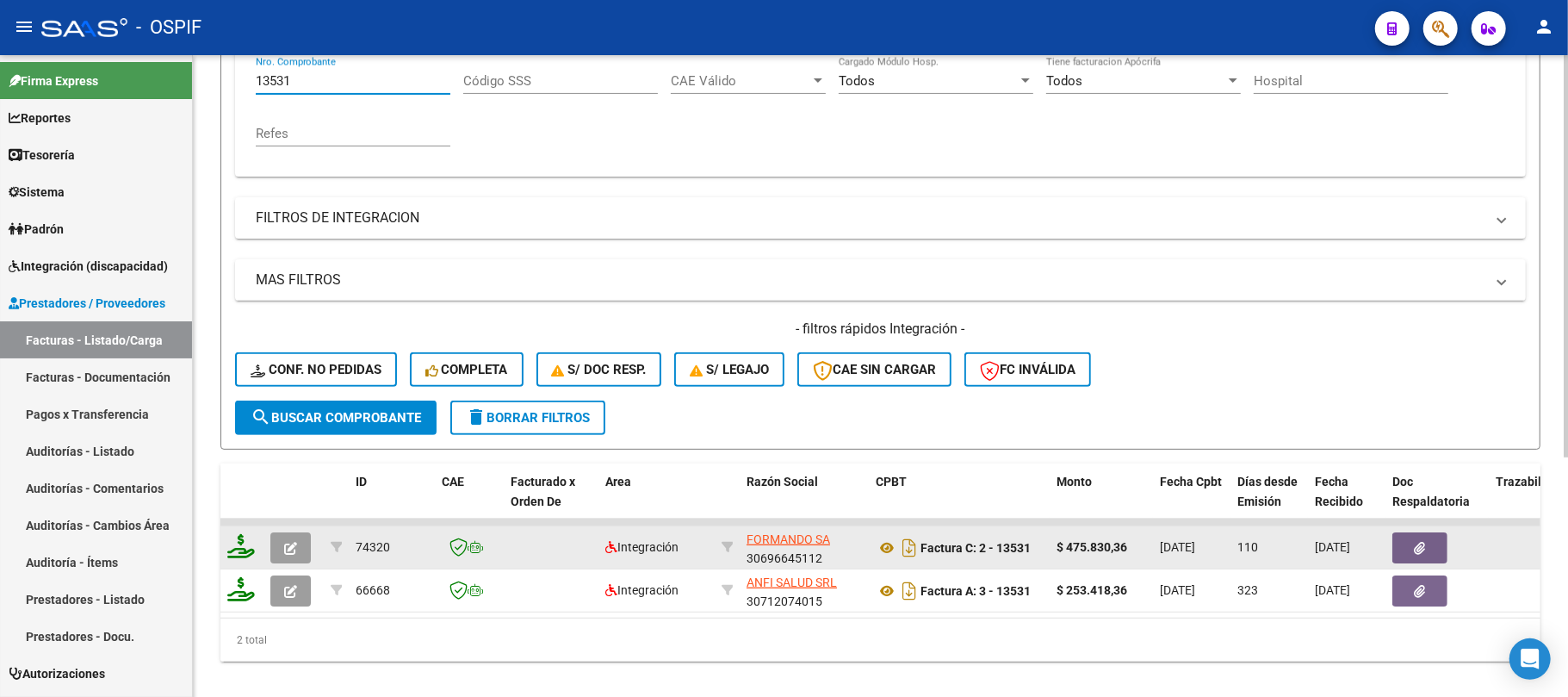
type input "13531"
click at [1413, 533] on button "button" at bounding box center [1420, 548] width 55 height 31
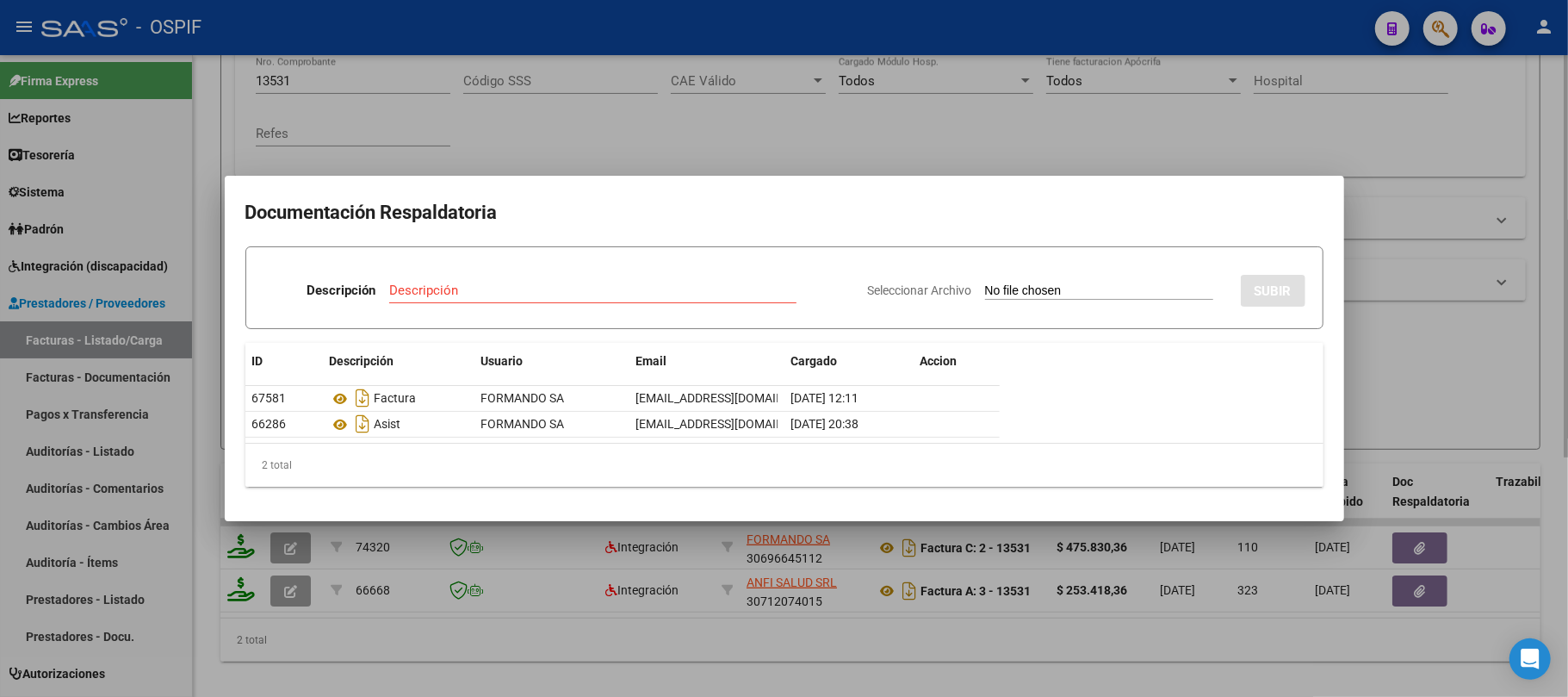
click at [636, 617] on div at bounding box center [784, 348] width 1568 height 697
